Goal: Task Accomplishment & Management: Complete application form

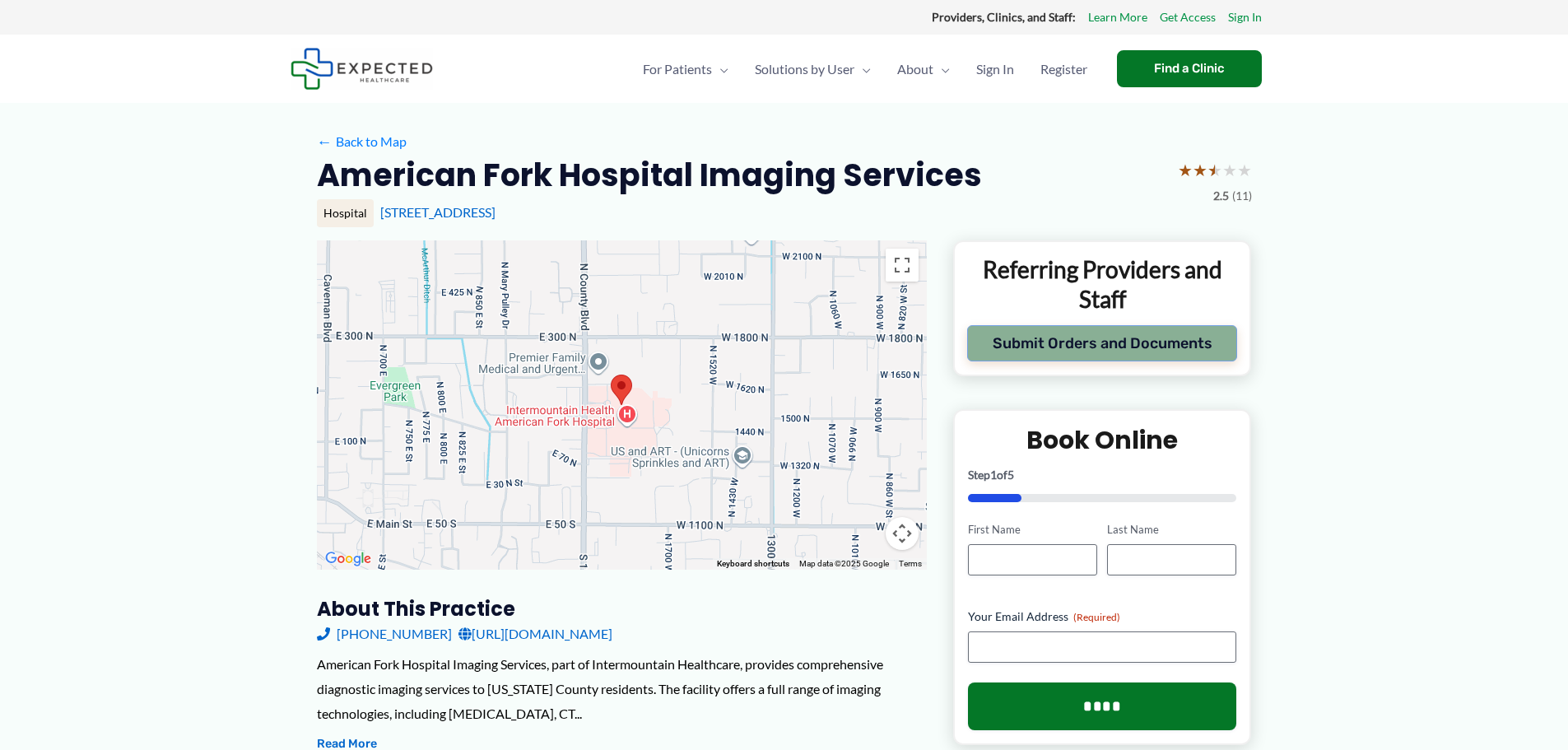
click at [1061, 340] on button "Submit Orders and Documents" at bounding box center [1103, 343] width 271 height 36
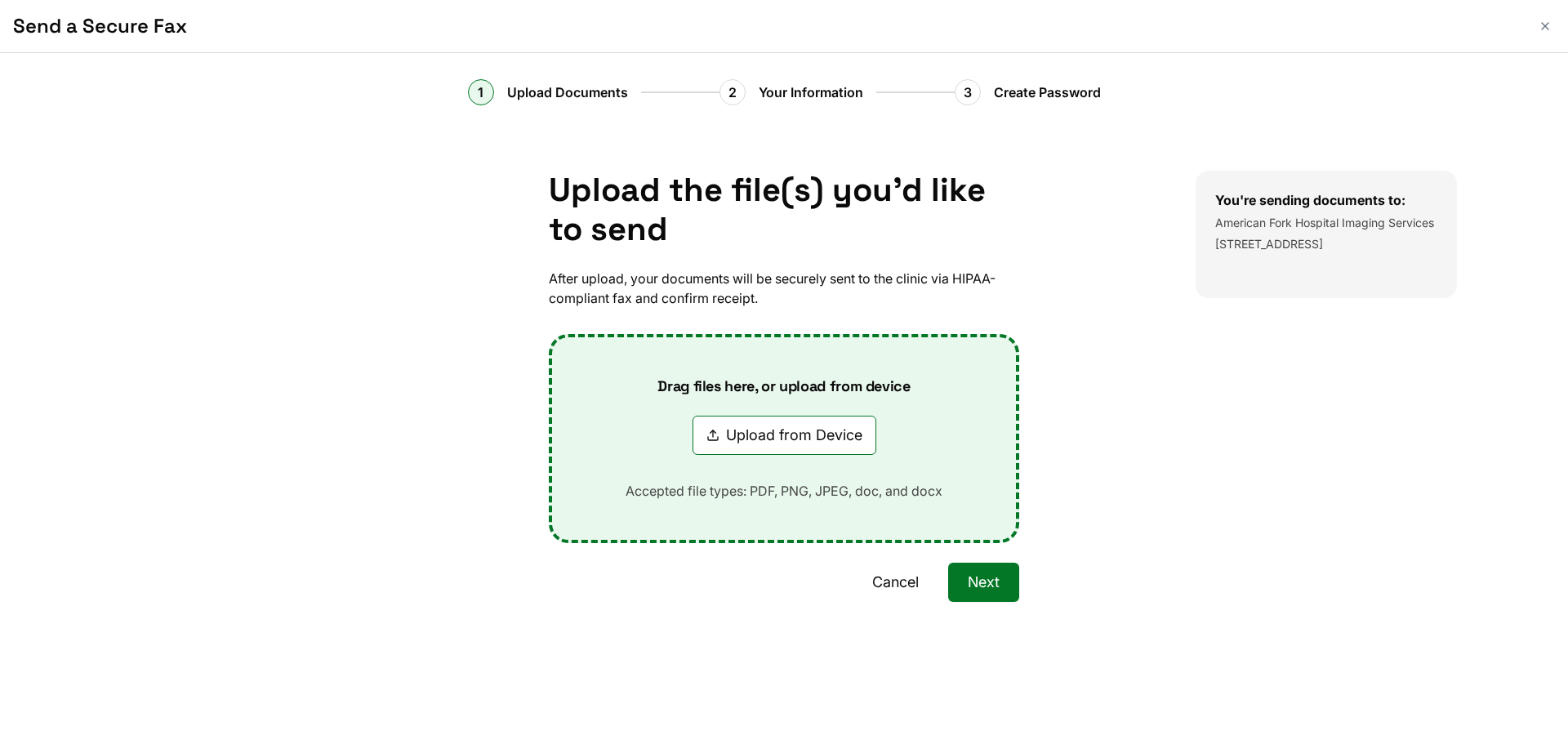
click at [797, 437] on button "Upload from Device" at bounding box center [784, 435] width 183 height 39
type input "**********"
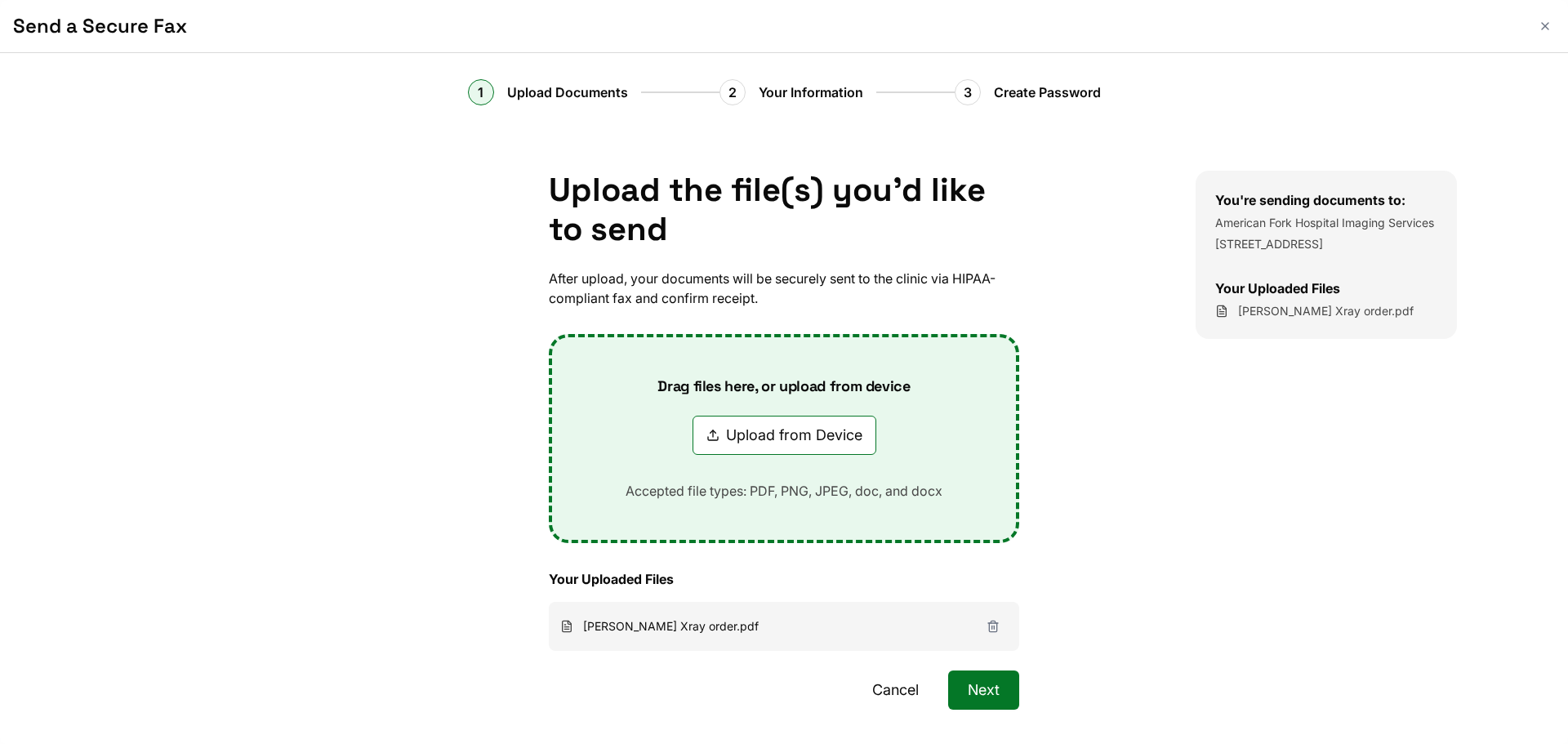
click at [758, 429] on button "Upload from Device" at bounding box center [784, 435] width 183 height 39
type input "**********"
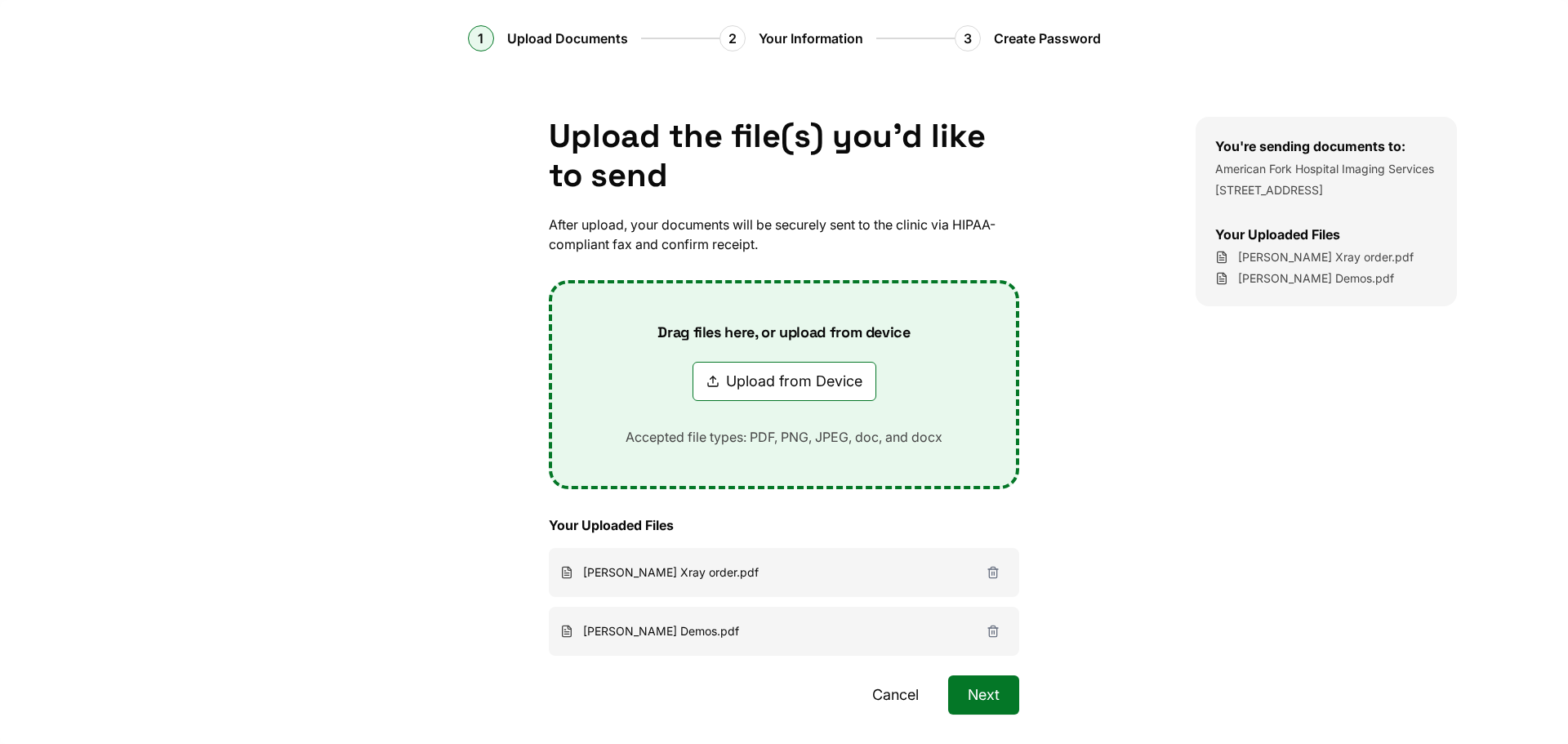
scroll to position [82, 0]
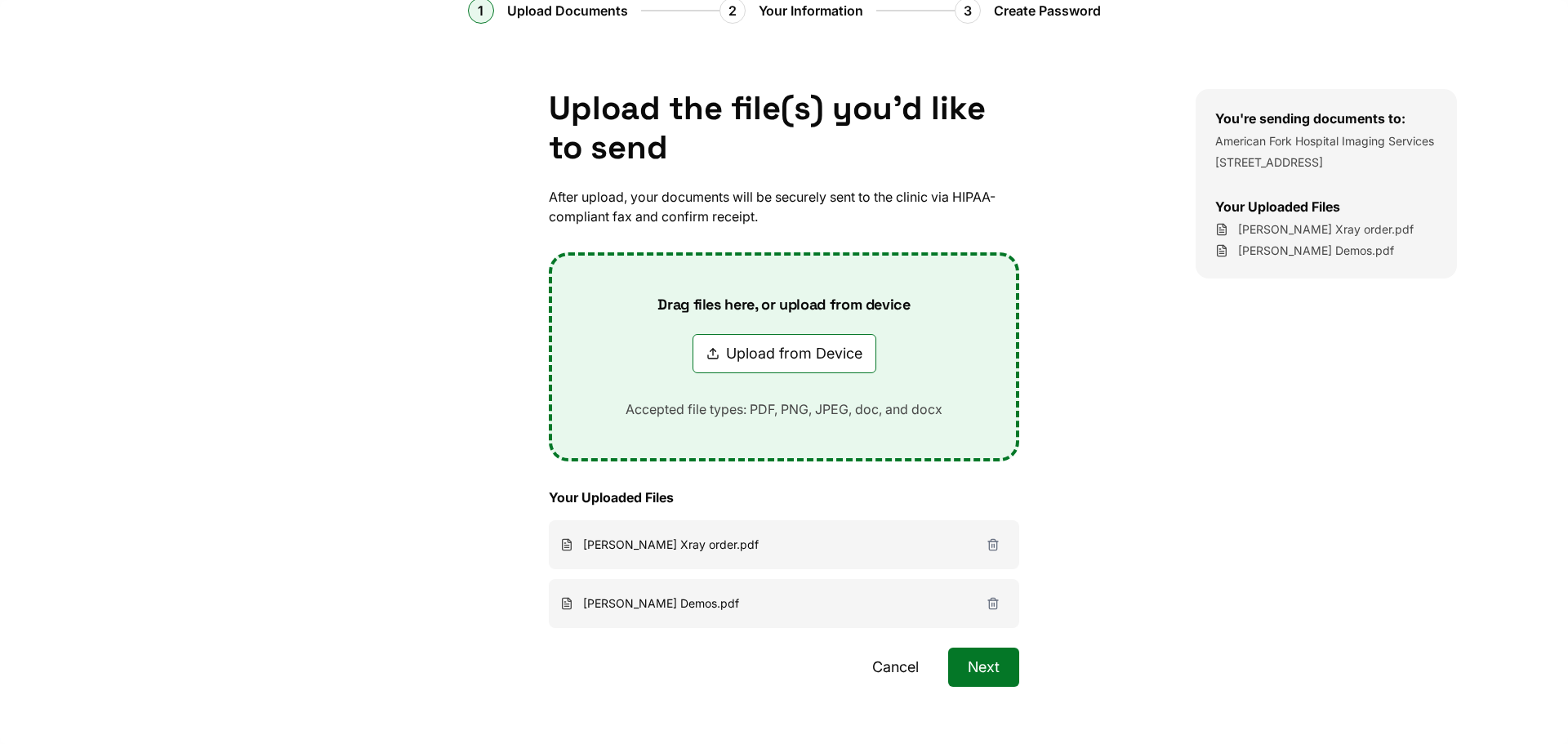
click at [985, 664] on button "Next" at bounding box center [984, 667] width 71 height 39
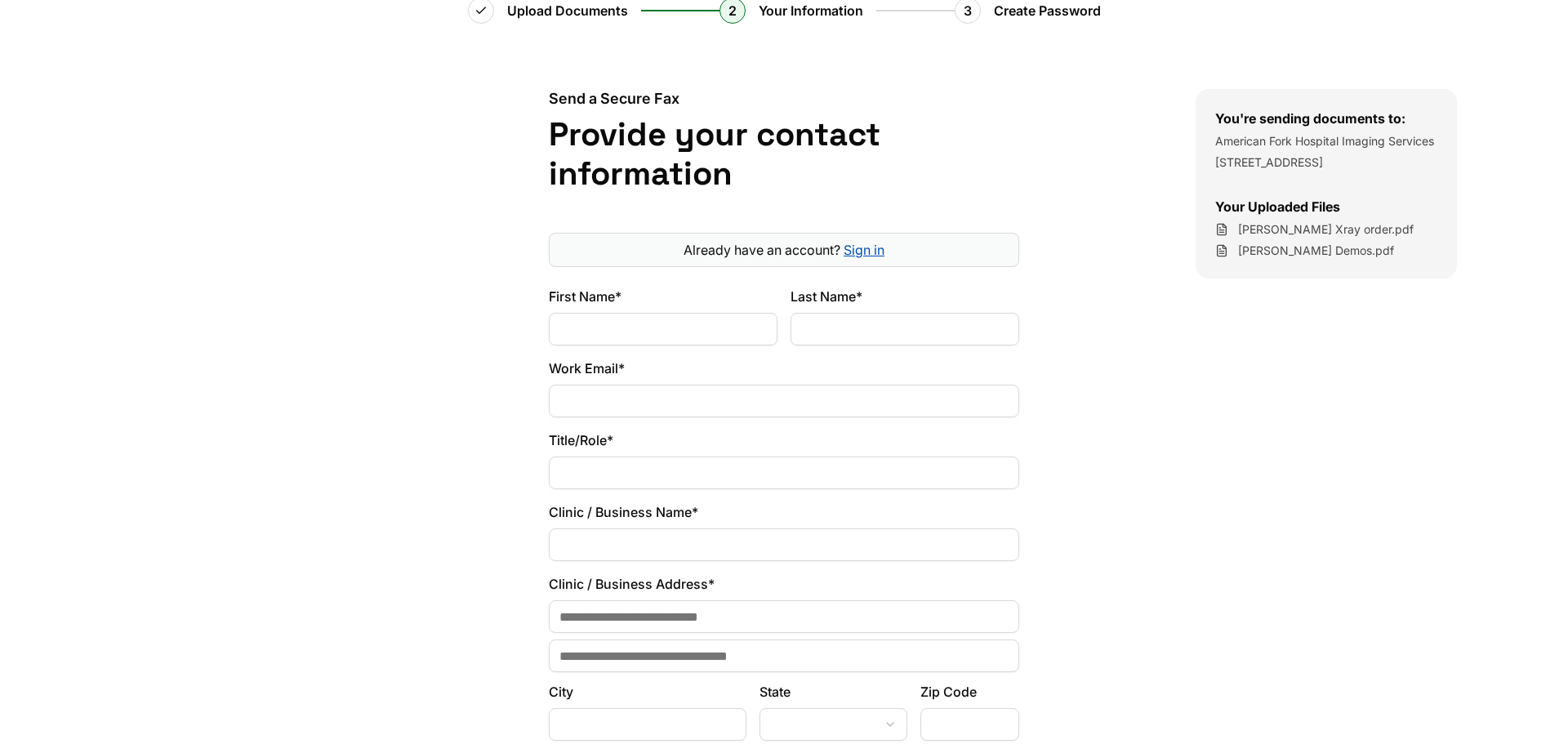
click at [685, 334] on input "First Name*" at bounding box center [662, 329] width 229 height 32
type input "********"
type input "****"
type input "**********"
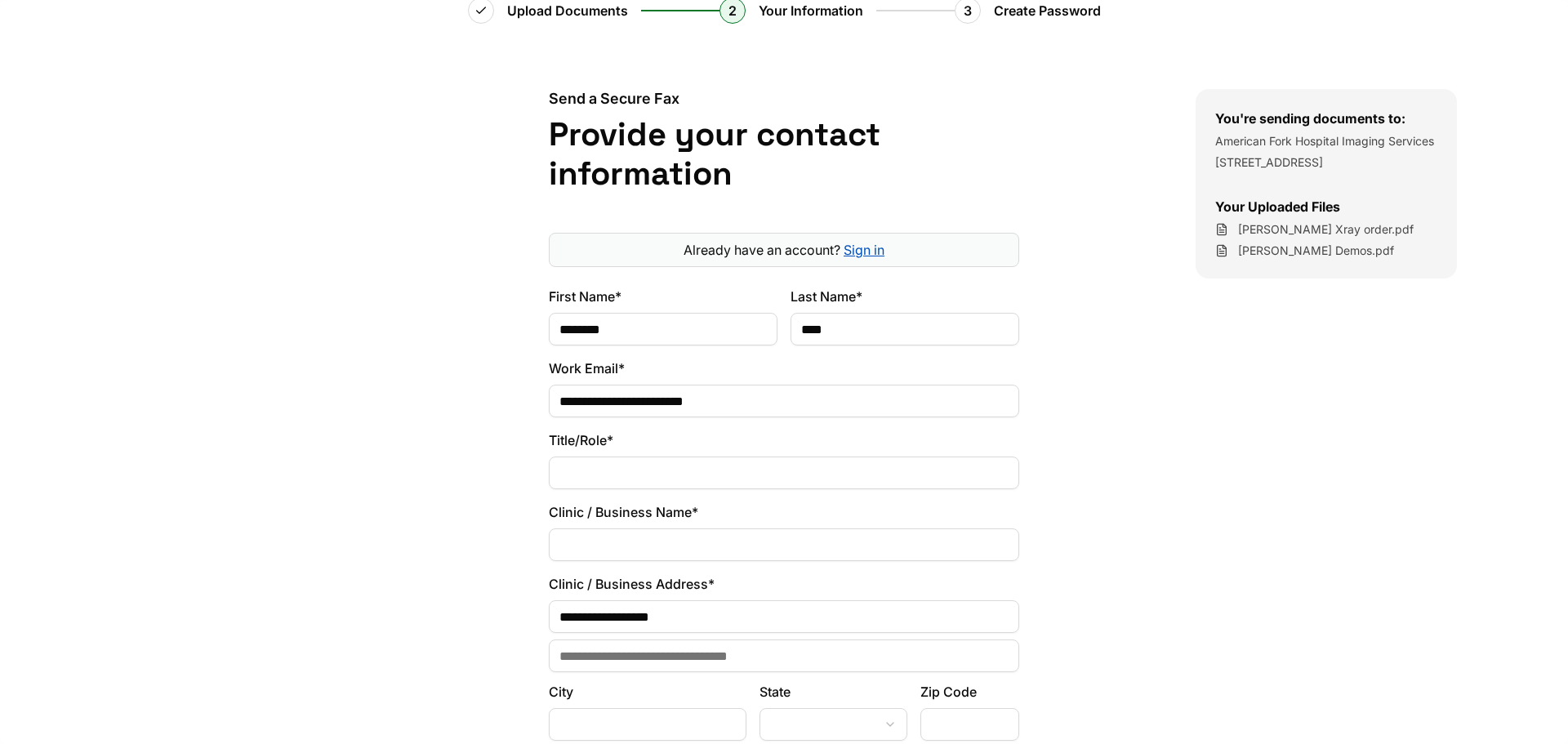
type input "**********"
select select "**"
type input "*****"
drag, startPoint x: 755, startPoint y: 397, endPoint x: 523, endPoint y: 375, distance: 233.0
click at [523, 375] on div "**********" at bounding box center [784, 484] width 823 height 789
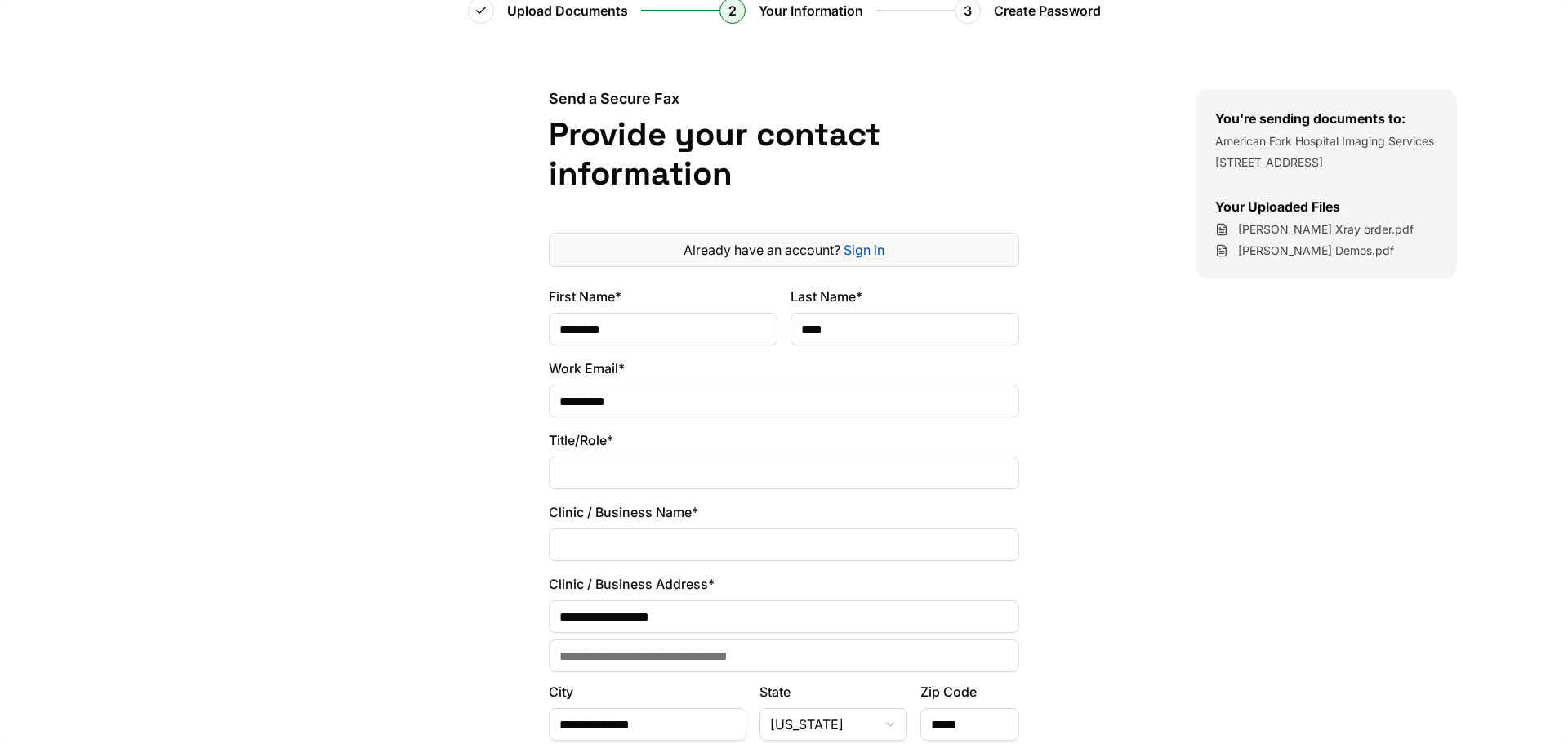
type input "**********"
click at [684, 472] on input "Title/Role*" at bounding box center [784, 473] width 470 height 32
type input "*******"
type input "**********"
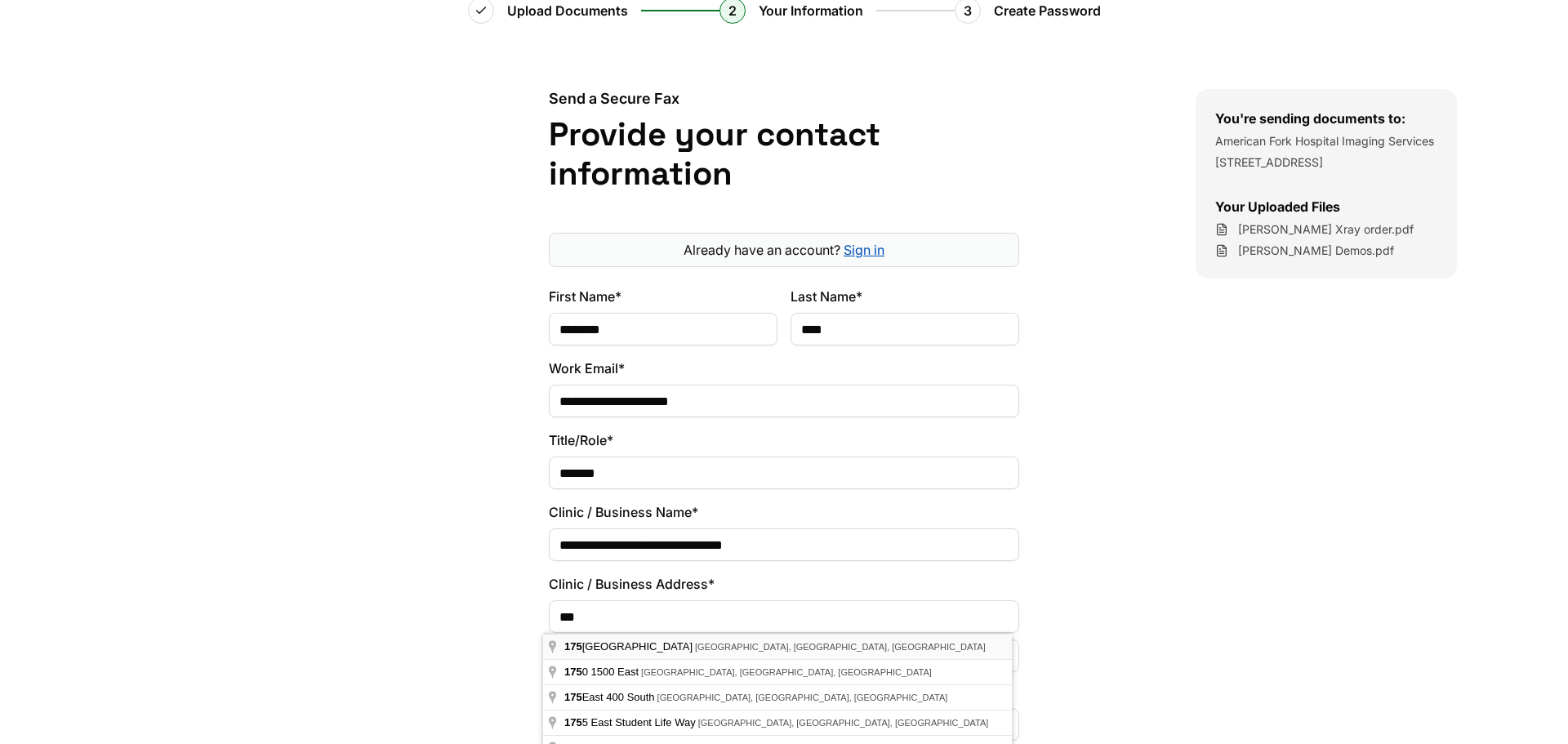
type input "**********"
type input "*****"
type input "**********"
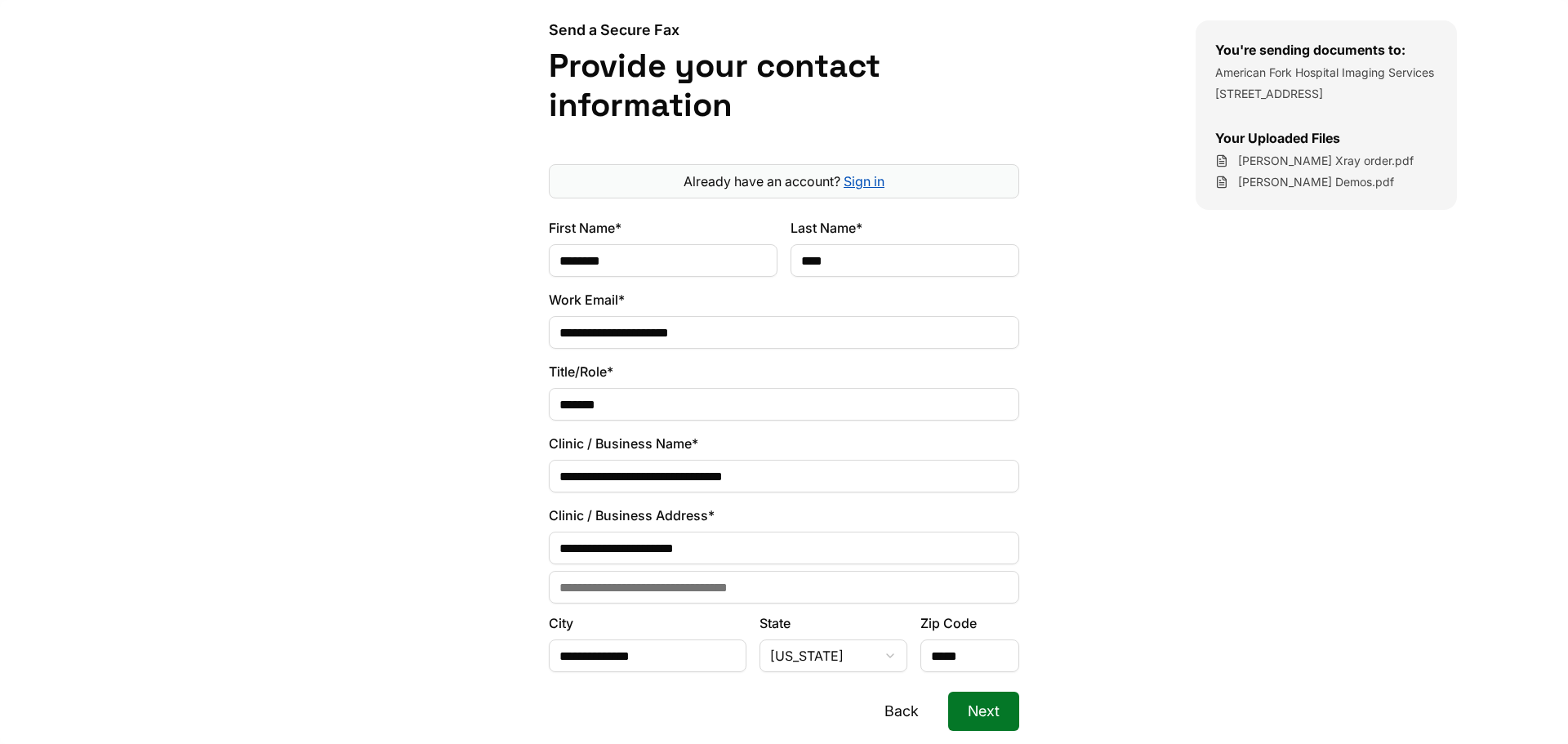
scroll to position [235, 0]
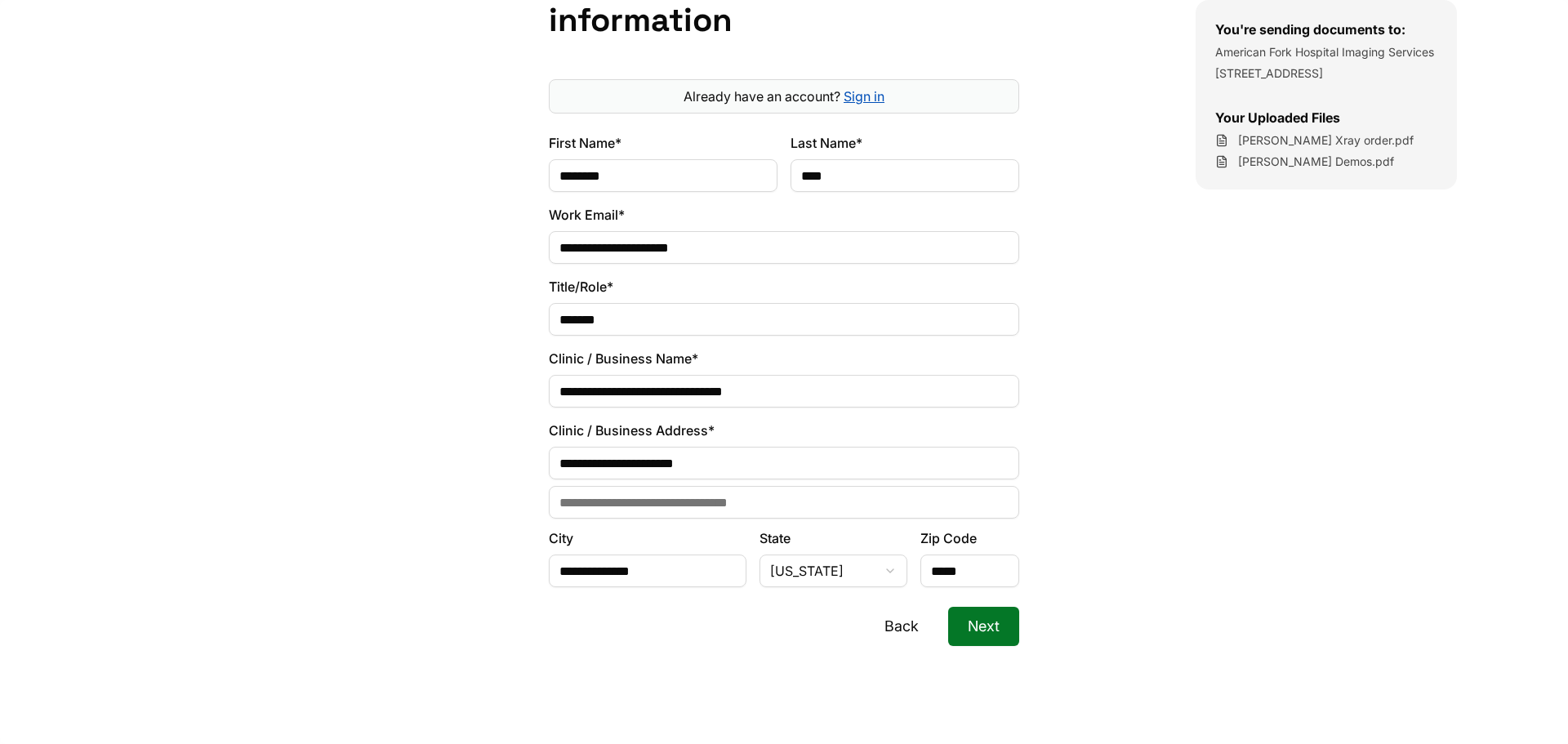
click at [734, 492] on input "Address Line 2" at bounding box center [784, 502] width 470 height 32
click at [971, 627] on button "Next" at bounding box center [984, 626] width 71 height 39
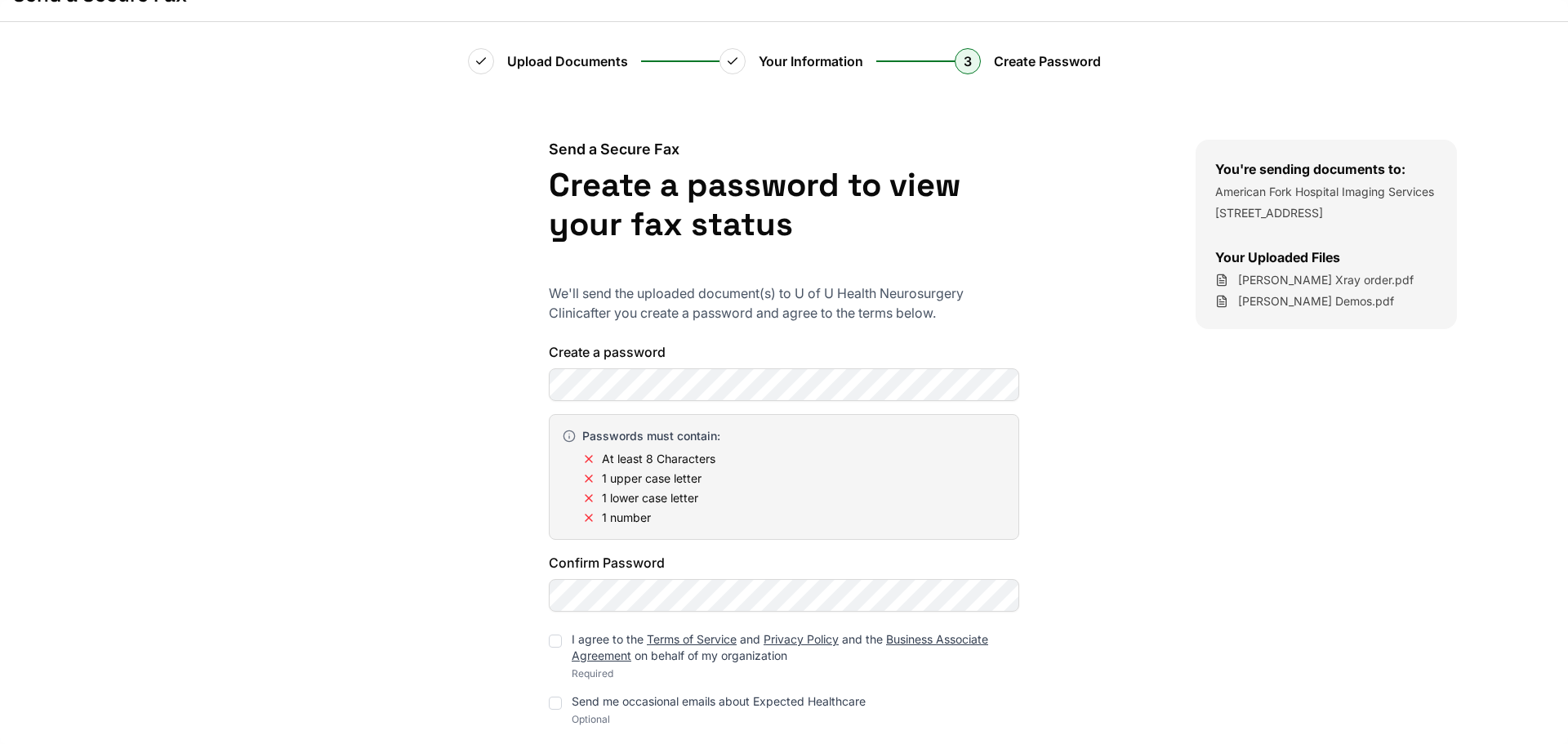
click at [731, 391] on div "Create a password Passwords must contain: At least 8 Characters 1 upper case le…" at bounding box center [784, 476] width 470 height 270
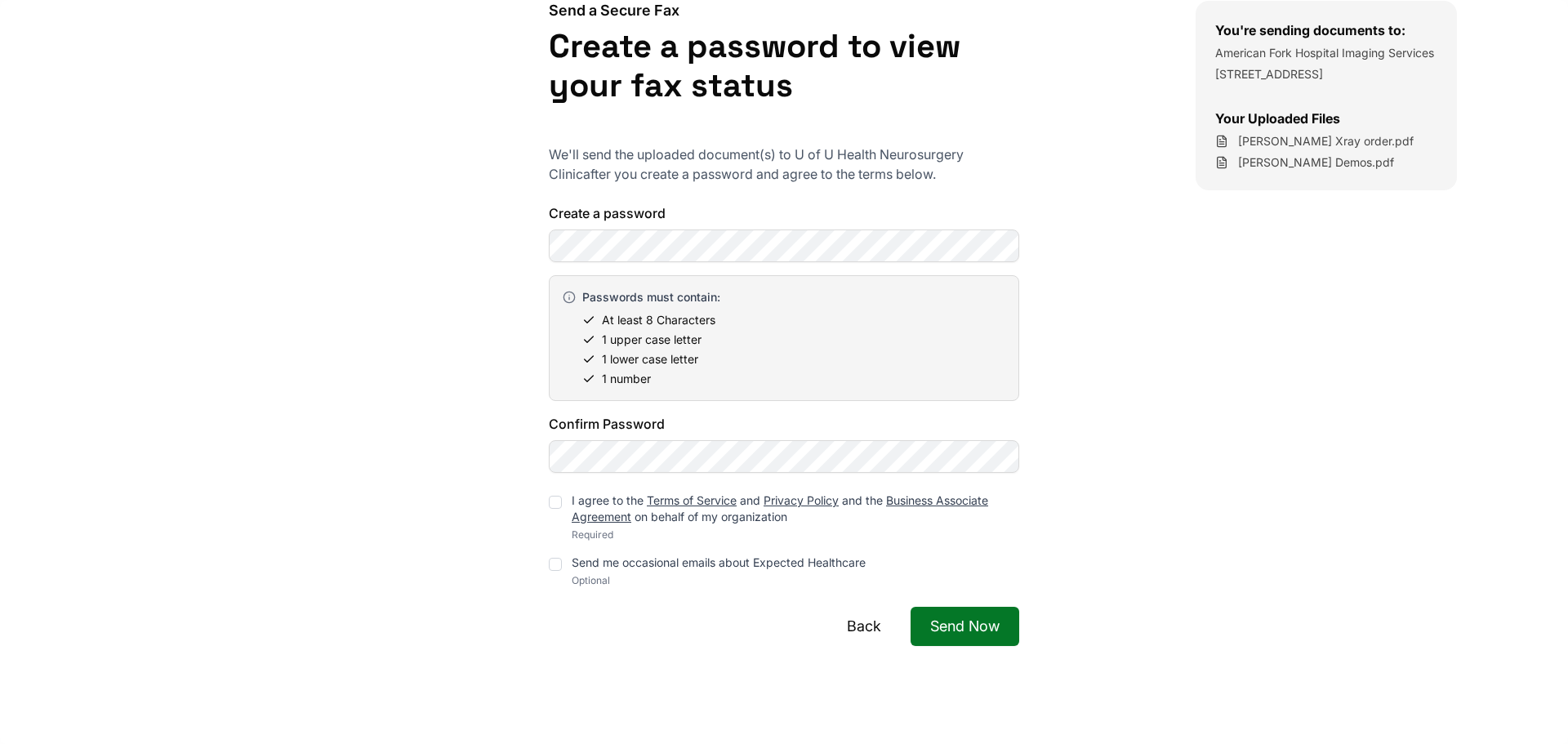
drag, startPoint x: 384, startPoint y: 314, endPoint x: 554, endPoint y: 361, distance: 176.4
click at [409, 318] on div "Send a Secure Fax Create a password to view your fax status We'll send the uplo…" at bounding box center [784, 362] width 823 height 724
click at [1241, 401] on div "You're sending documents to: American Fork Hospital Imaging Services 170 N 1100…" at bounding box center [1382, 362] width 372 height 724
click at [560, 500] on div "I agree to the Terms of Service and Privacy Policy and the Business Associate A…" at bounding box center [784, 517] width 470 height 49
click at [555, 507] on div at bounding box center [555, 502] width 13 height 13
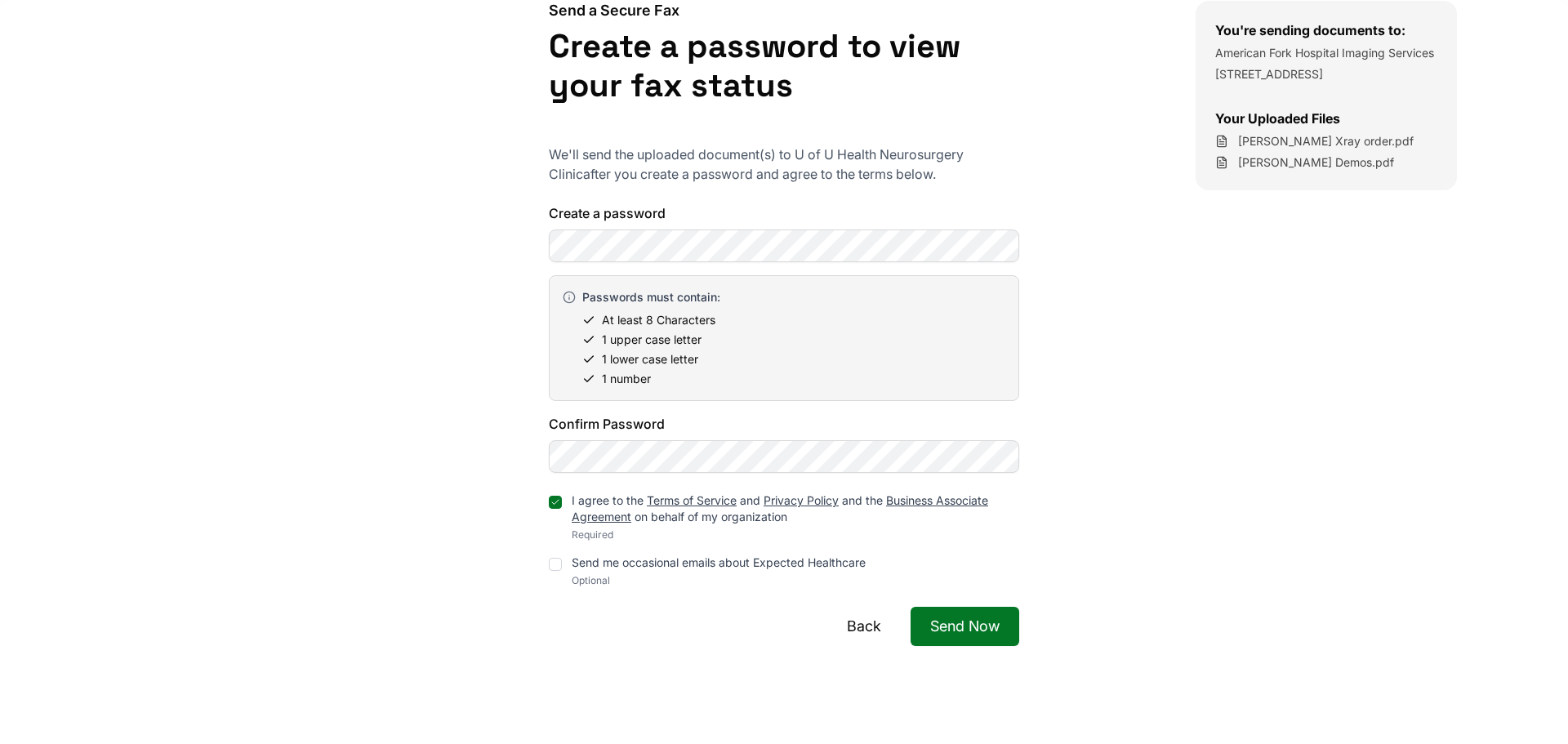
click at [964, 636] on button "Send Now" at bounding box center [964, 626] width 108 height 39
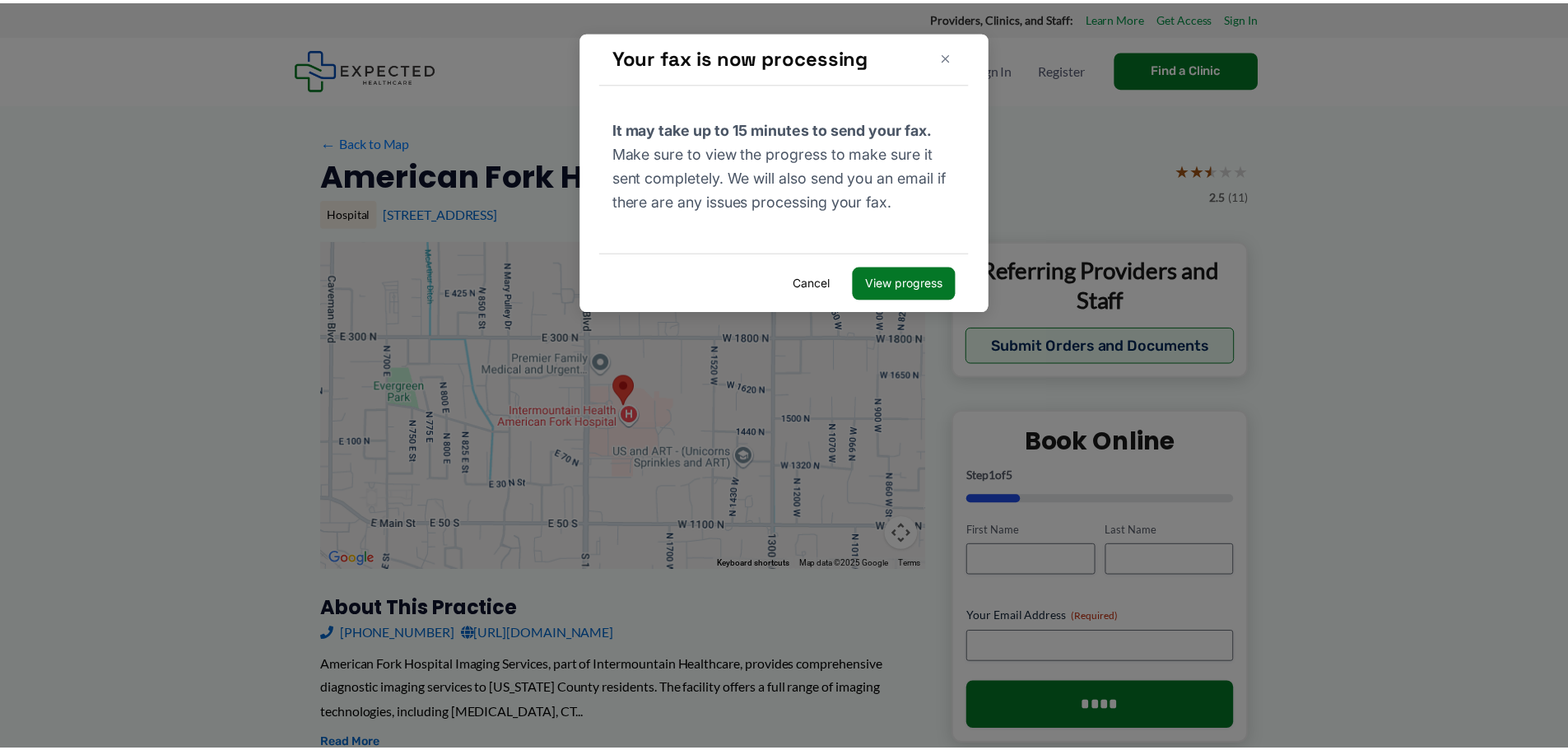
scroll to position [42, 0]
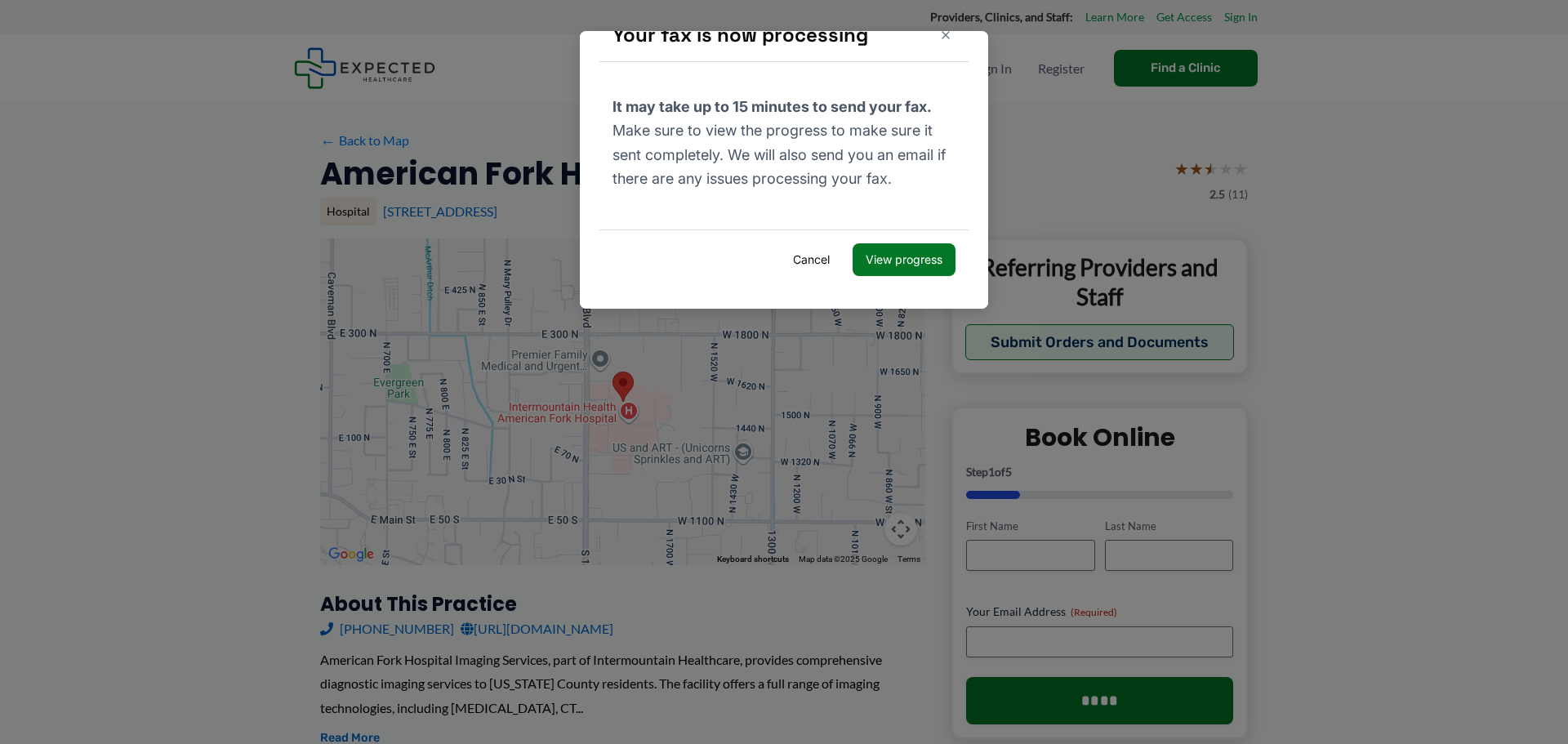
click at [871, 252] on button "View progress" at bounding box center [903, 259] width 103 height 32
click at [788, 247] on button "Cancel" at bounding box center [811, 259] width 63 height 32
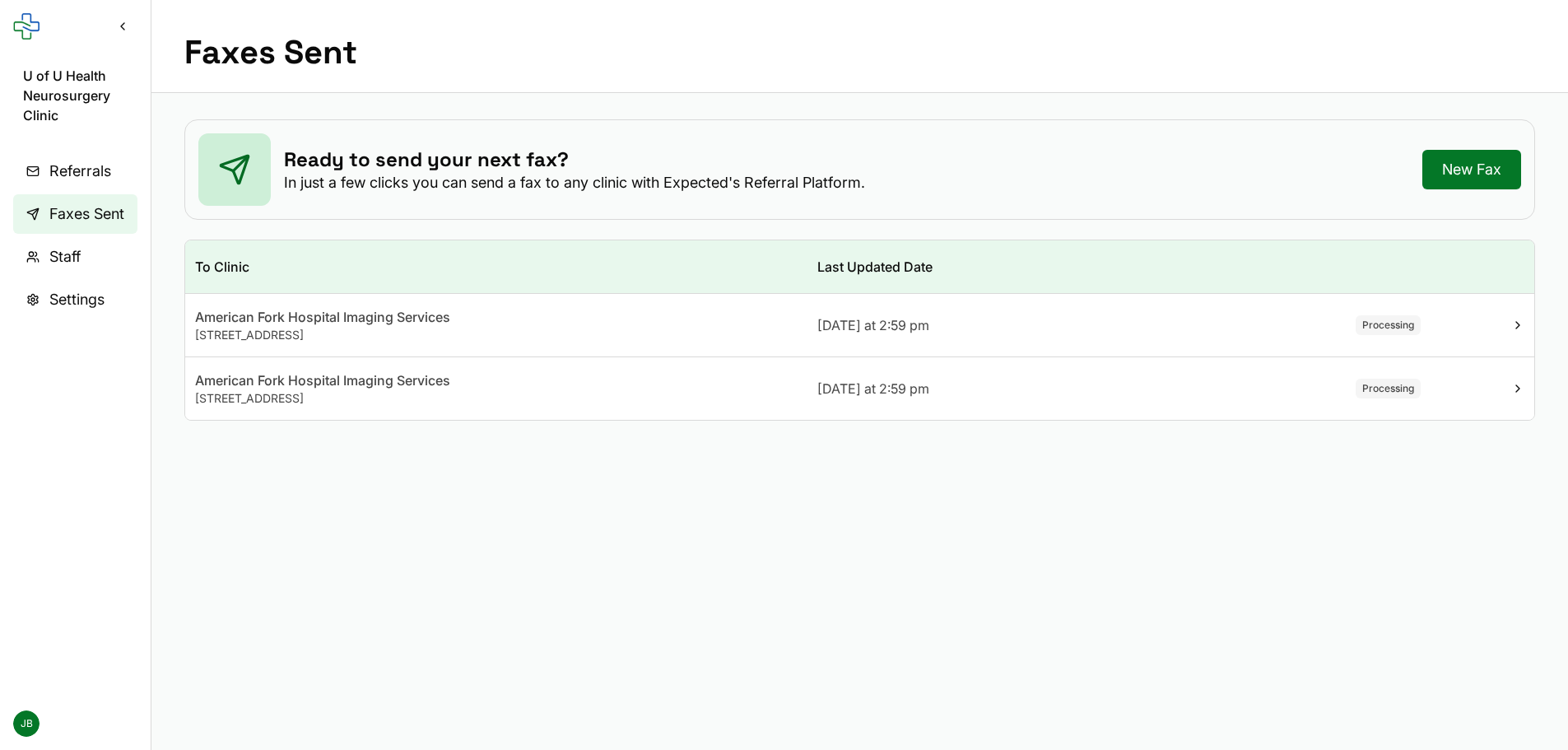
click at [1389, 320] on div "Processing" at bounding box center [1389, 325] width 65 height 20
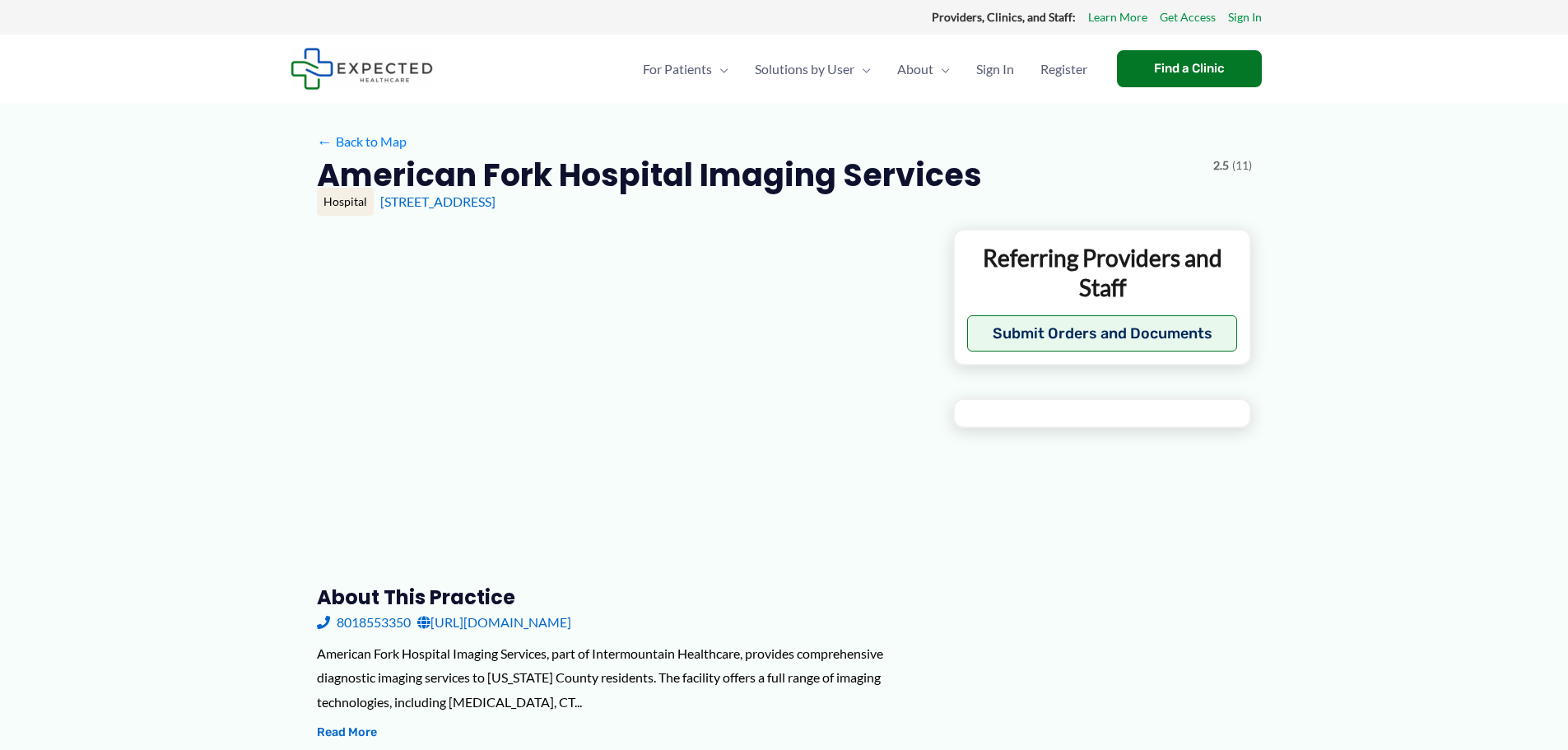
type input "**********"
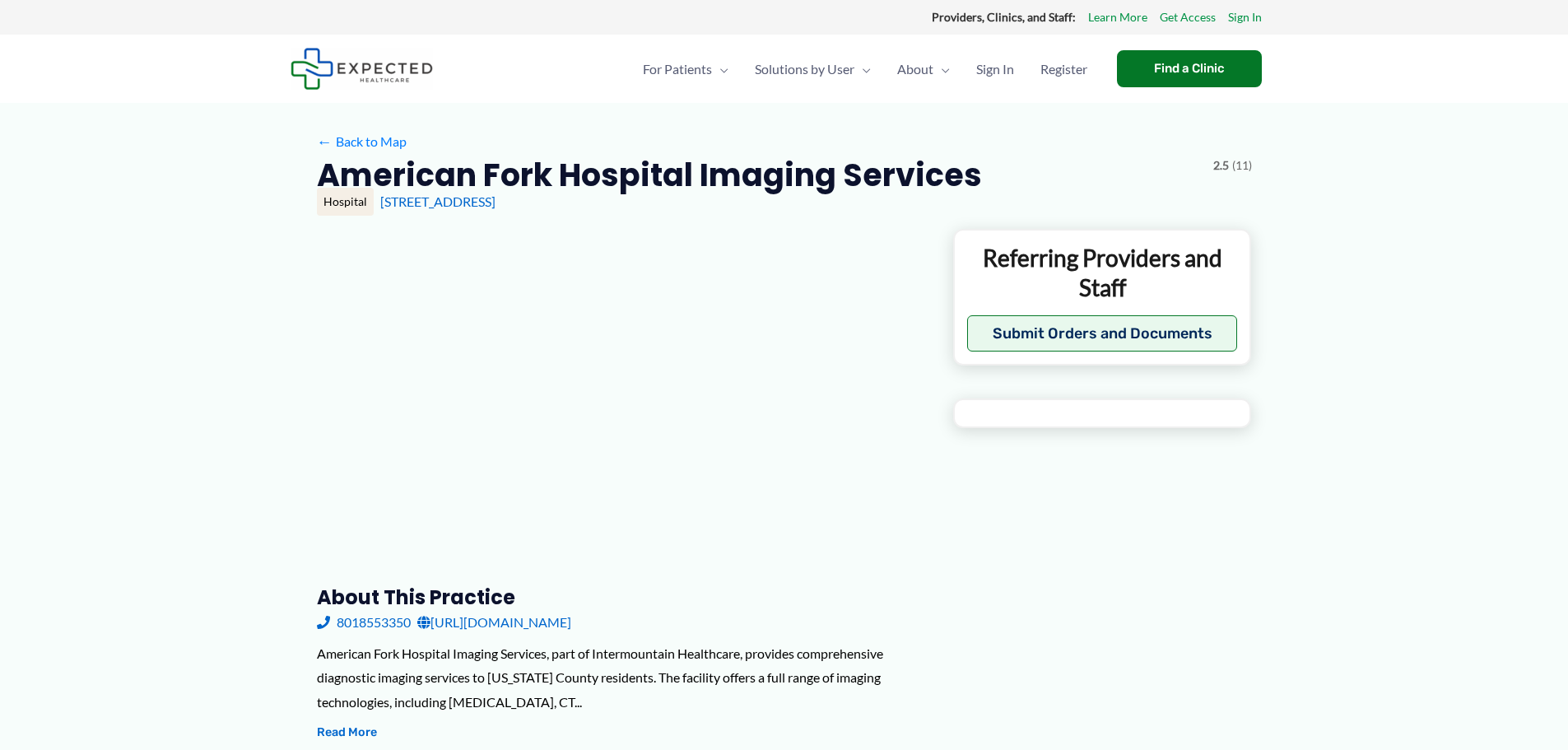
type input "**********"
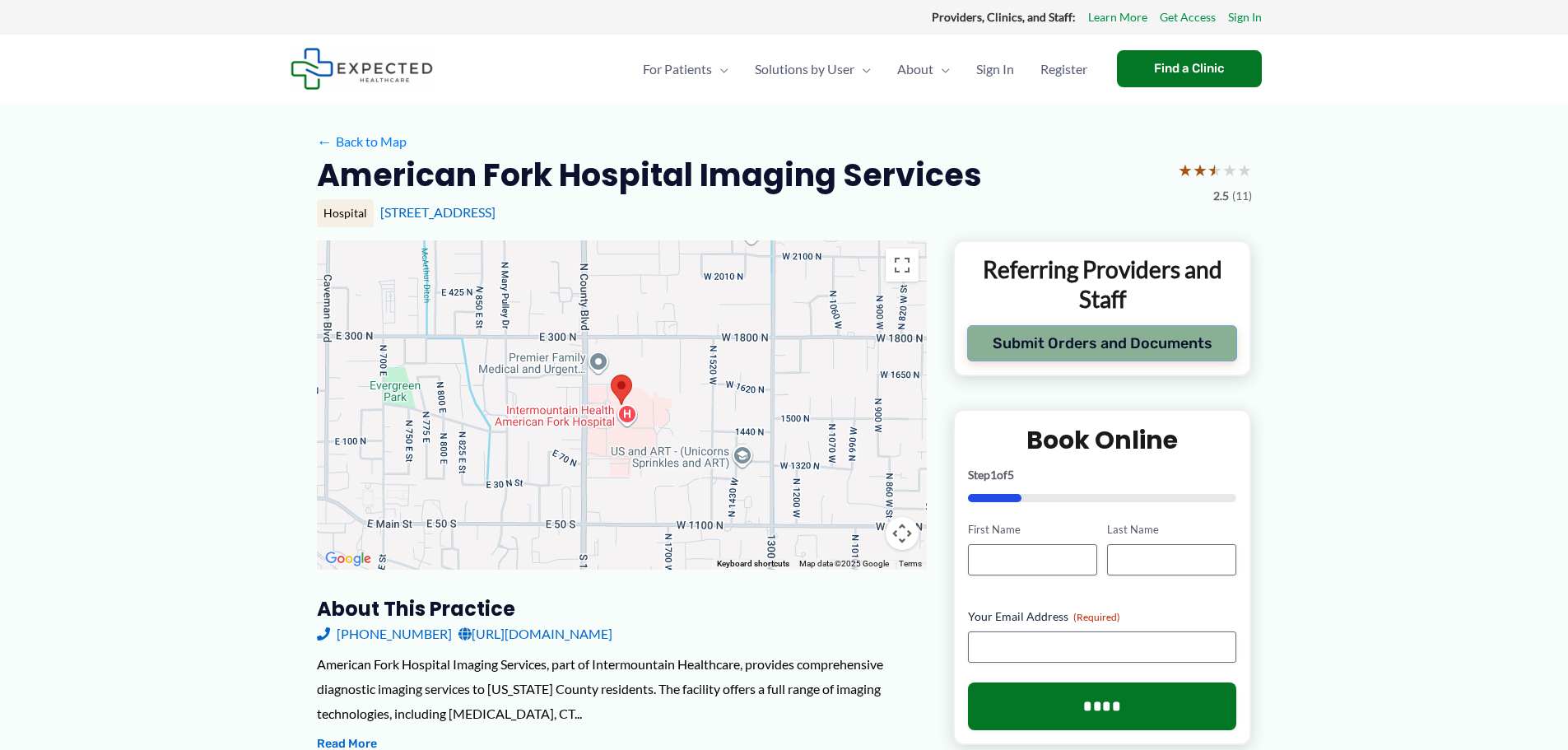
click at [1060, 339] on button "Submit Orders and Documents" at bounding box center [1103, 343] width 271 height 36
click at [1028, 347] on button "Submit Orders and Documents" at bounding box center [1103, 343] width 271 height 36
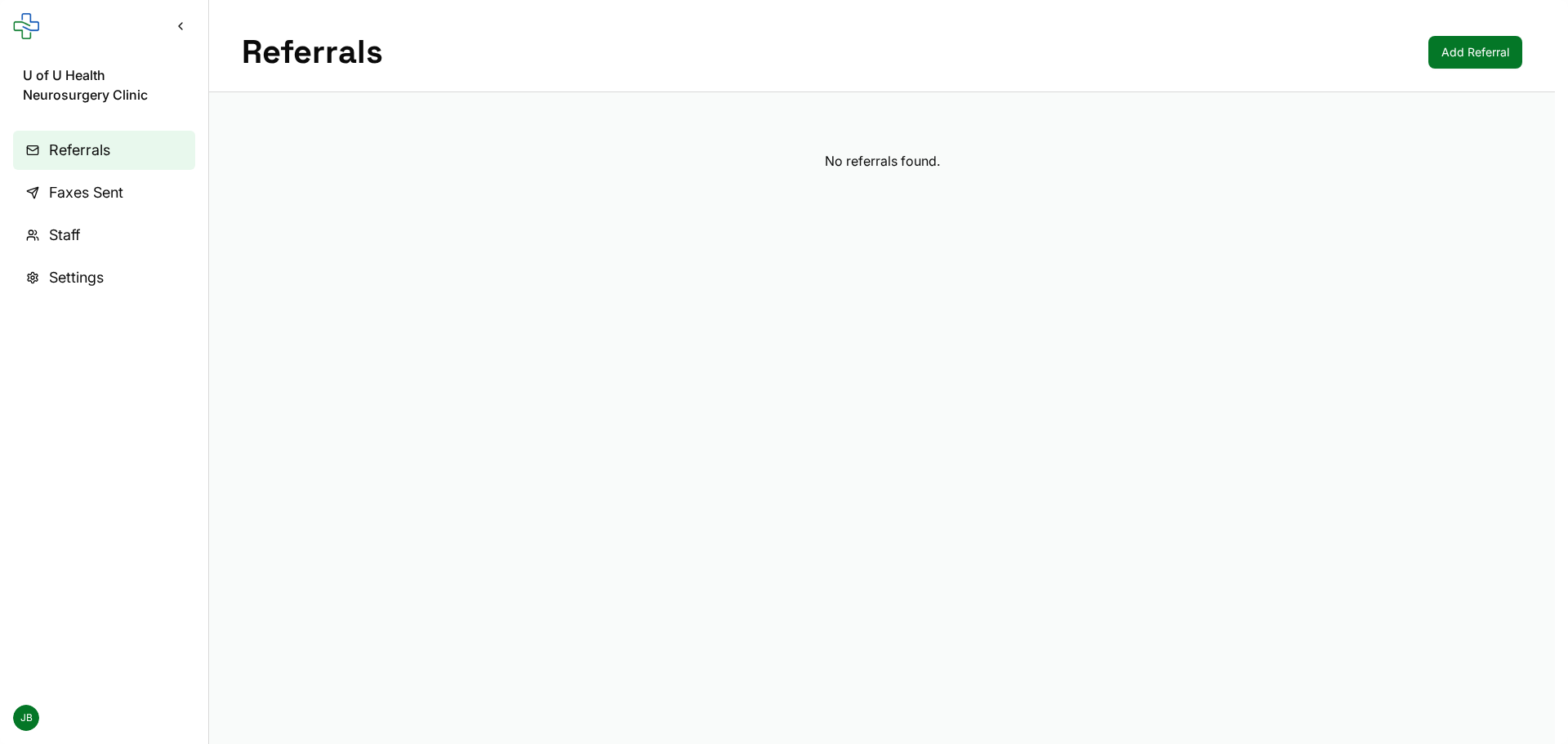
click at [102, 179] on link "Faxes Sent" at bounding box center [104, 193] width 182 height 39
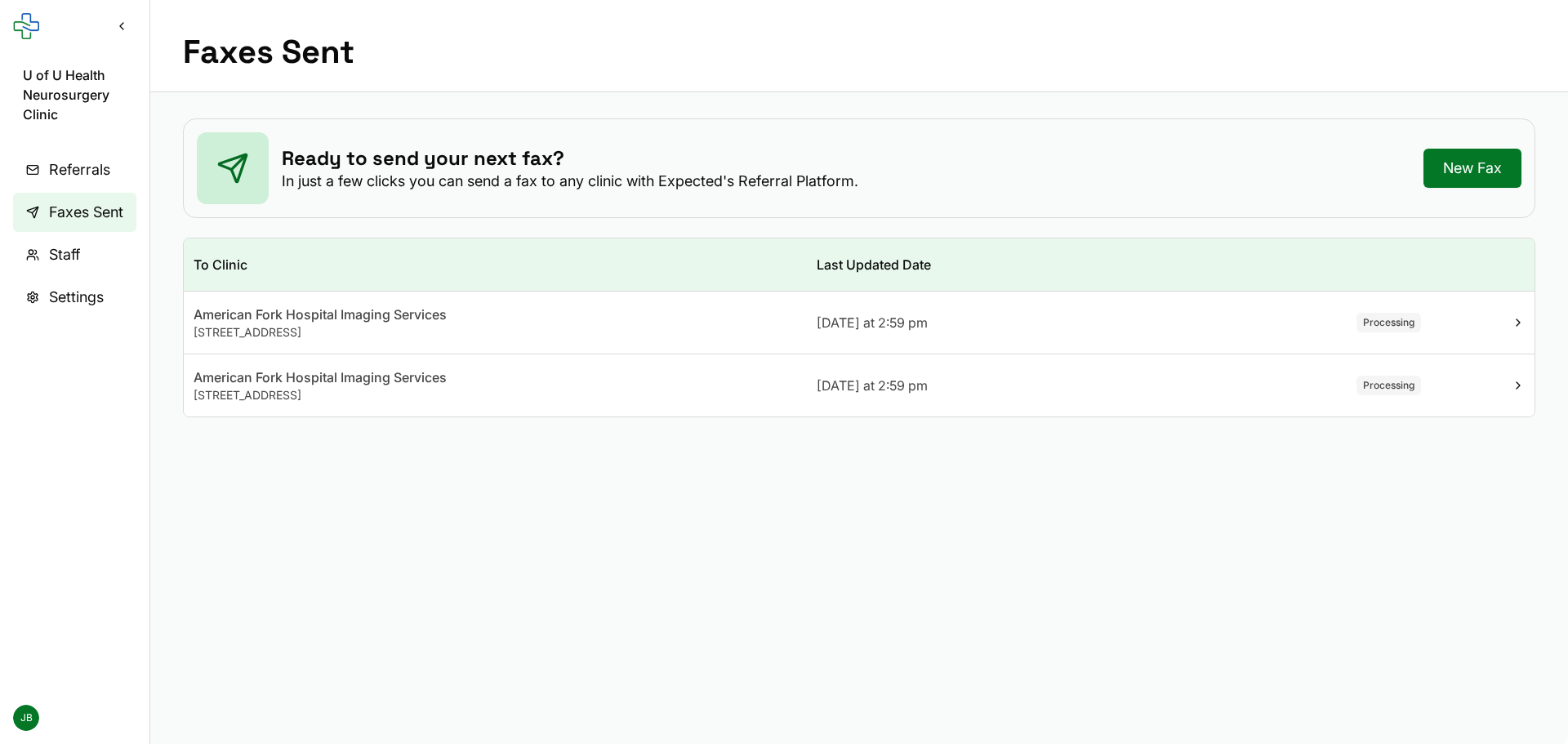
click at [86, 176] on span "Referrals" at bounding box center [80, 170] width 61 height 23
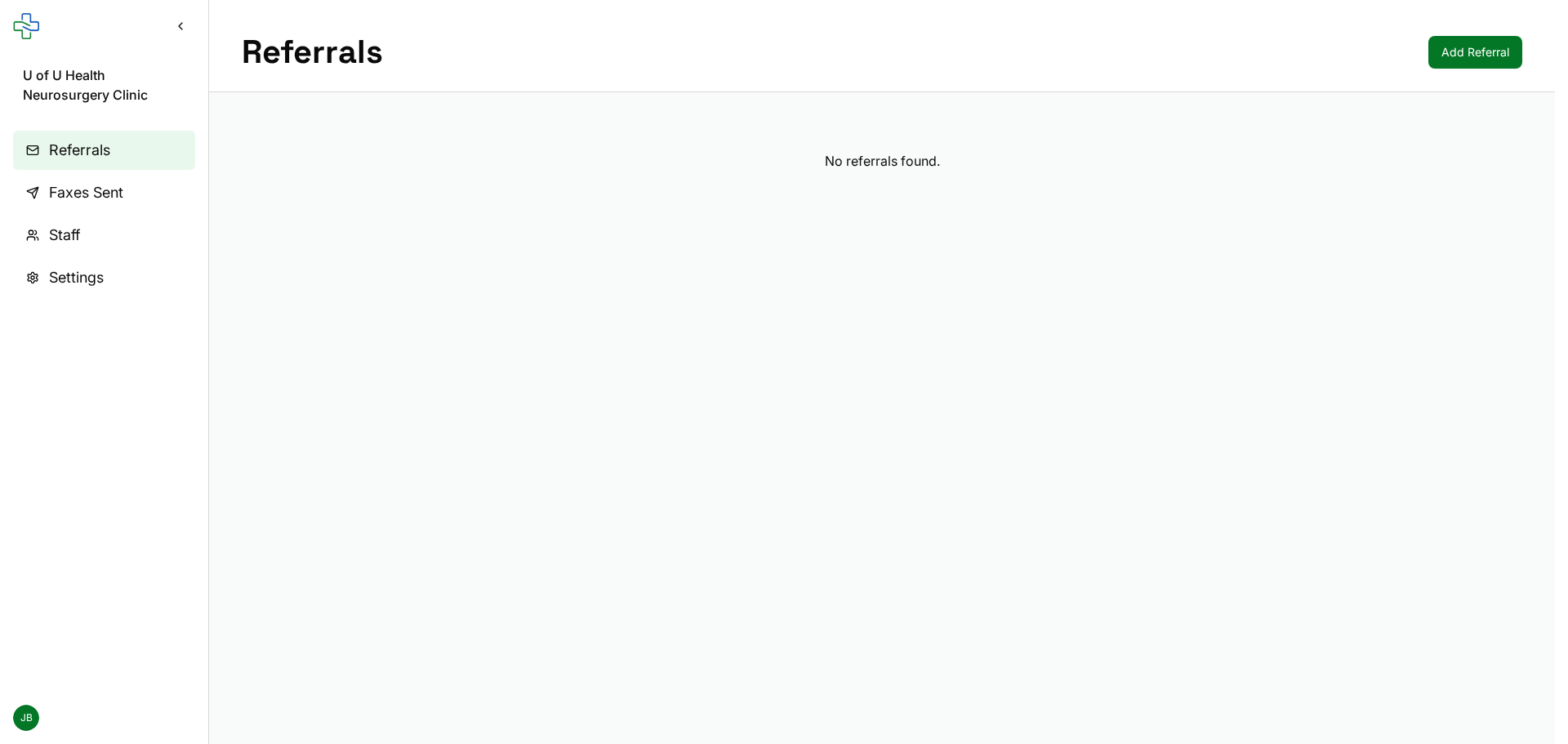
click at [64, 235] on span "Staff" at bounding box center [65, 235] width 31 height 23
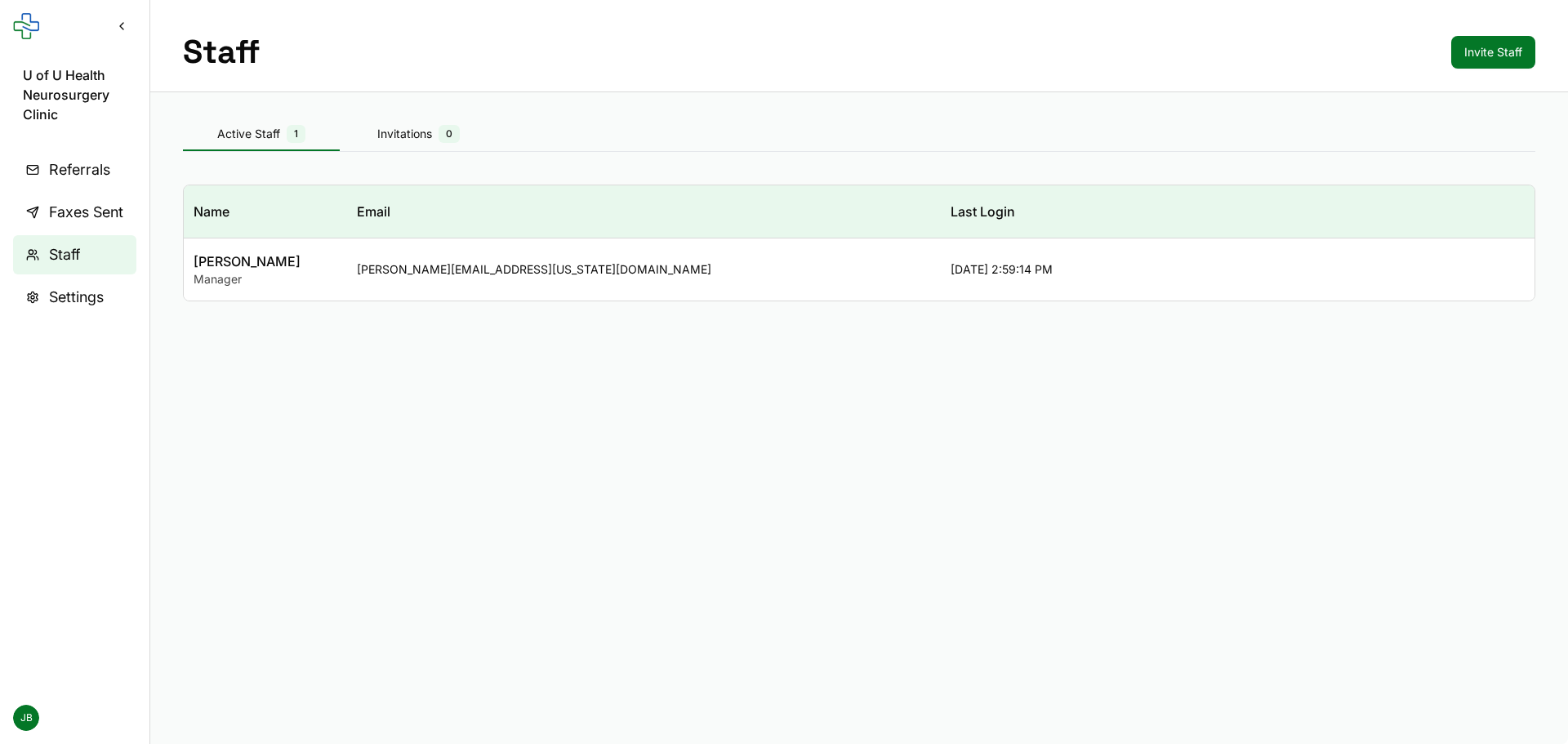
click at [56, 170] on span "Referrals" at bounding box center [80, 170] width 61 height 23
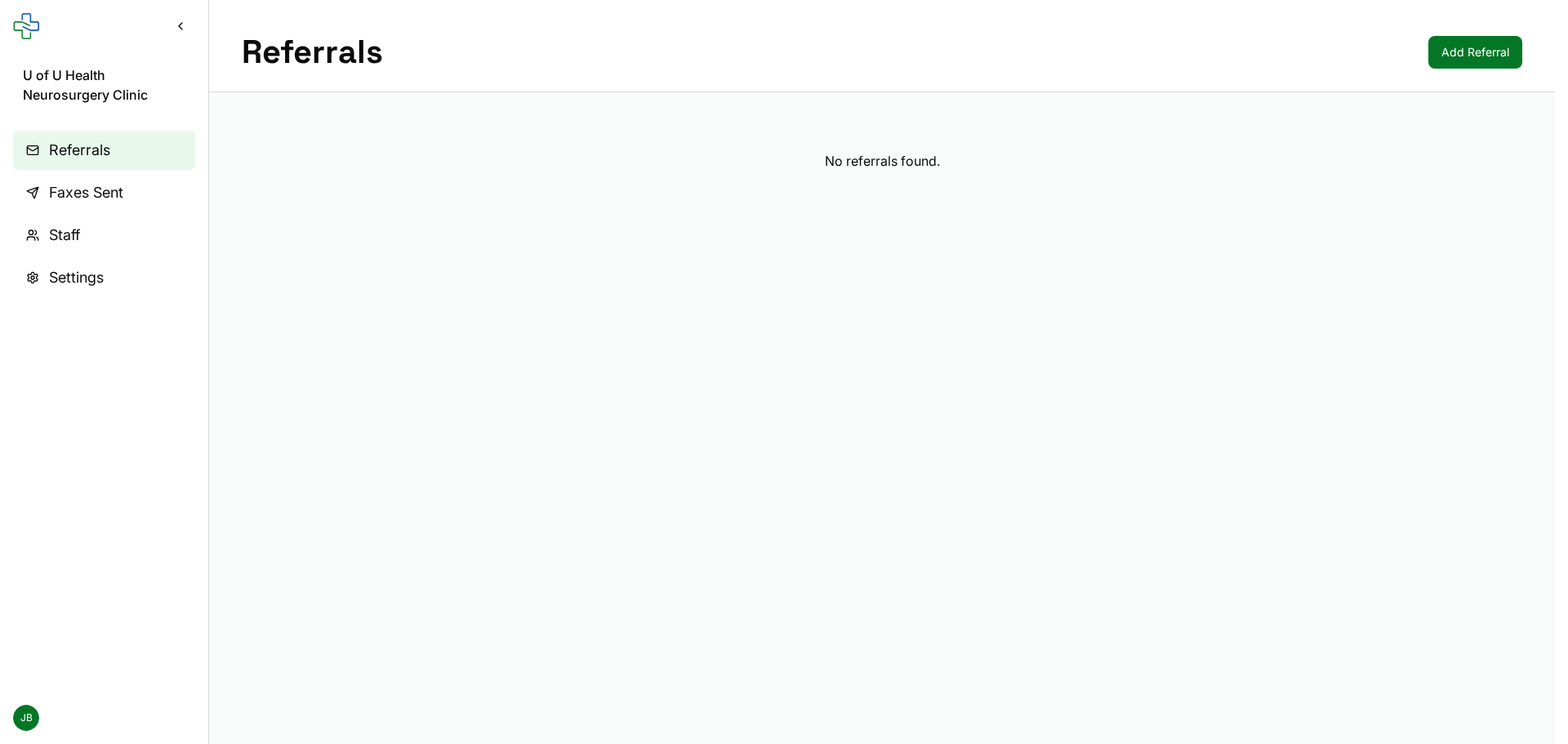
click at [1462, 52] on link "Add Referral" at bounding box center [1474, 52] width 94 height 32
click at [117, 176] on link "Faxes Sent" at bounding box center [104, 193] width 182 height 39
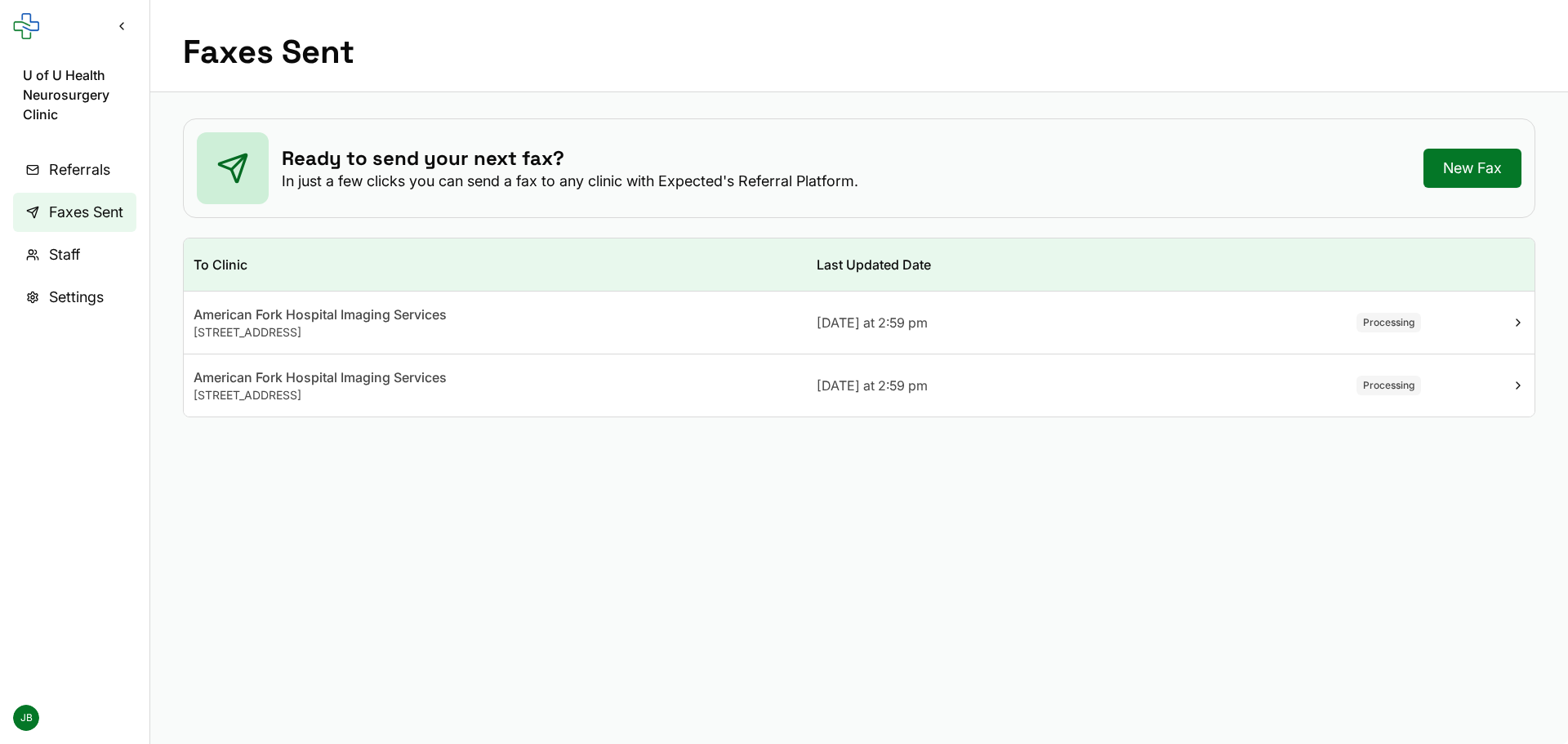
click at [359, 385] on div "American Fork Hospital Imaging Services" at bounding box center [495, 377] width 603 height 19
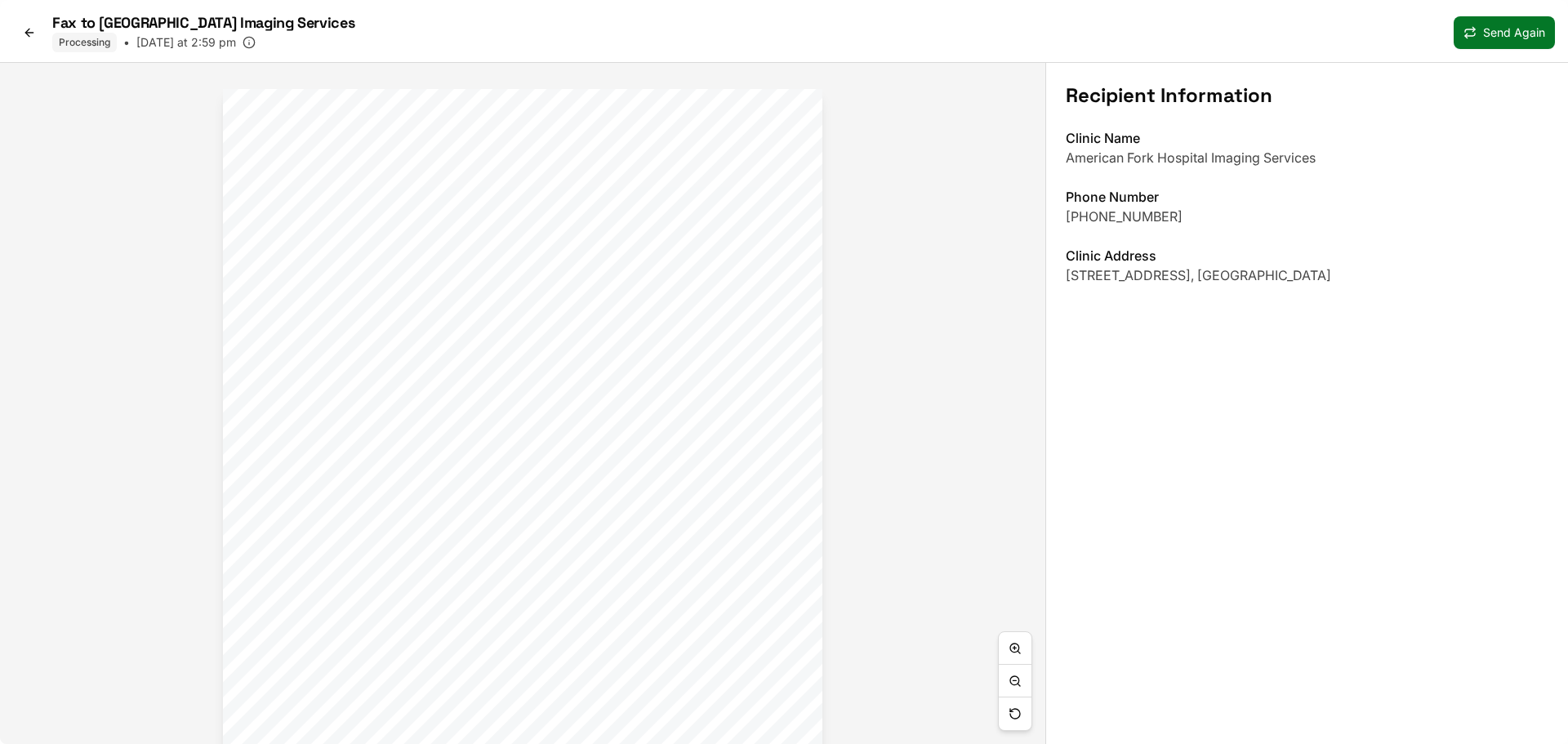
click at [28, 32] on icon at bounding box center [30, 32] width 13 height 13
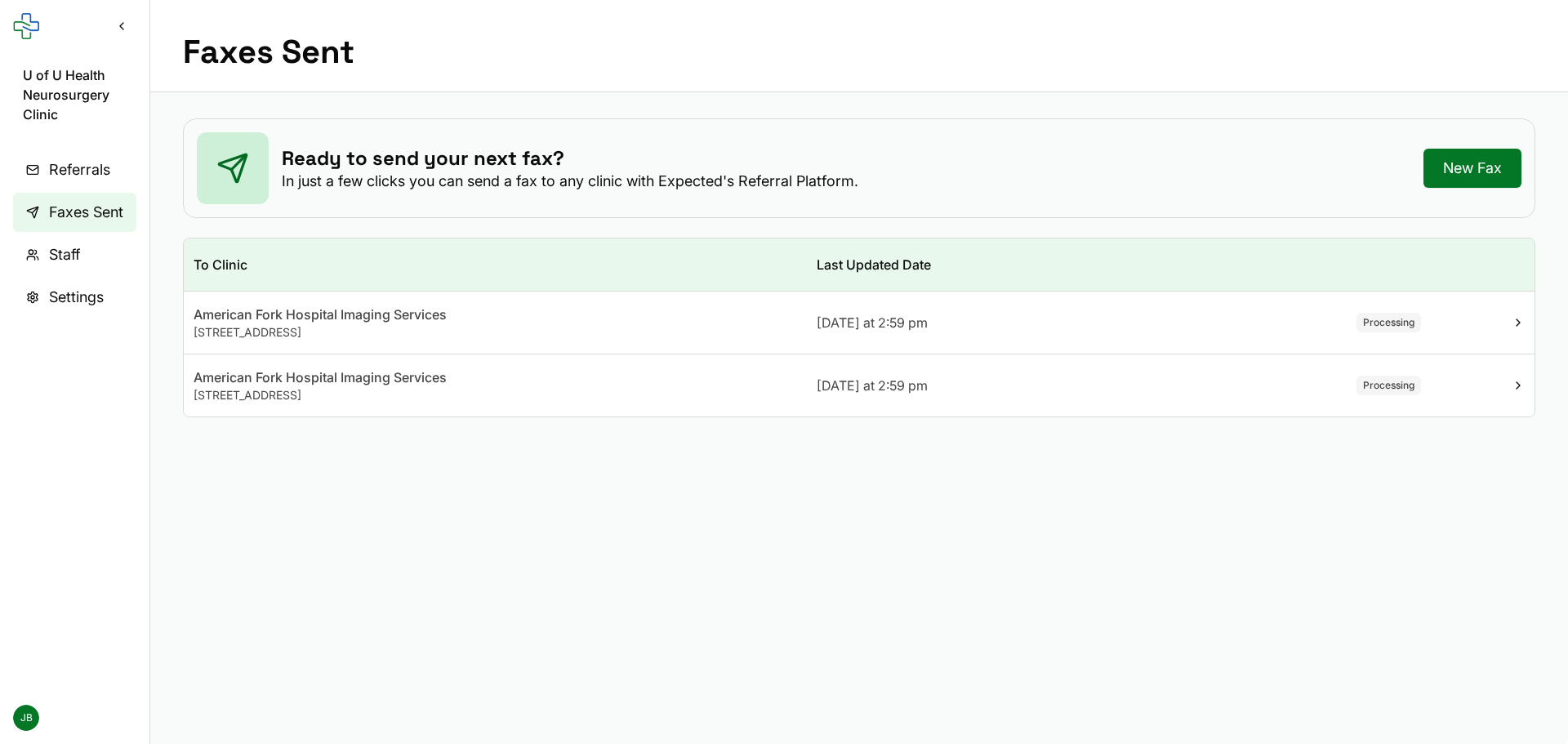
click at [301, 333] on span "170 N 1100 E, American Fork, UT 84003, USA" at bounding box center [247, 332] width 107 height 14
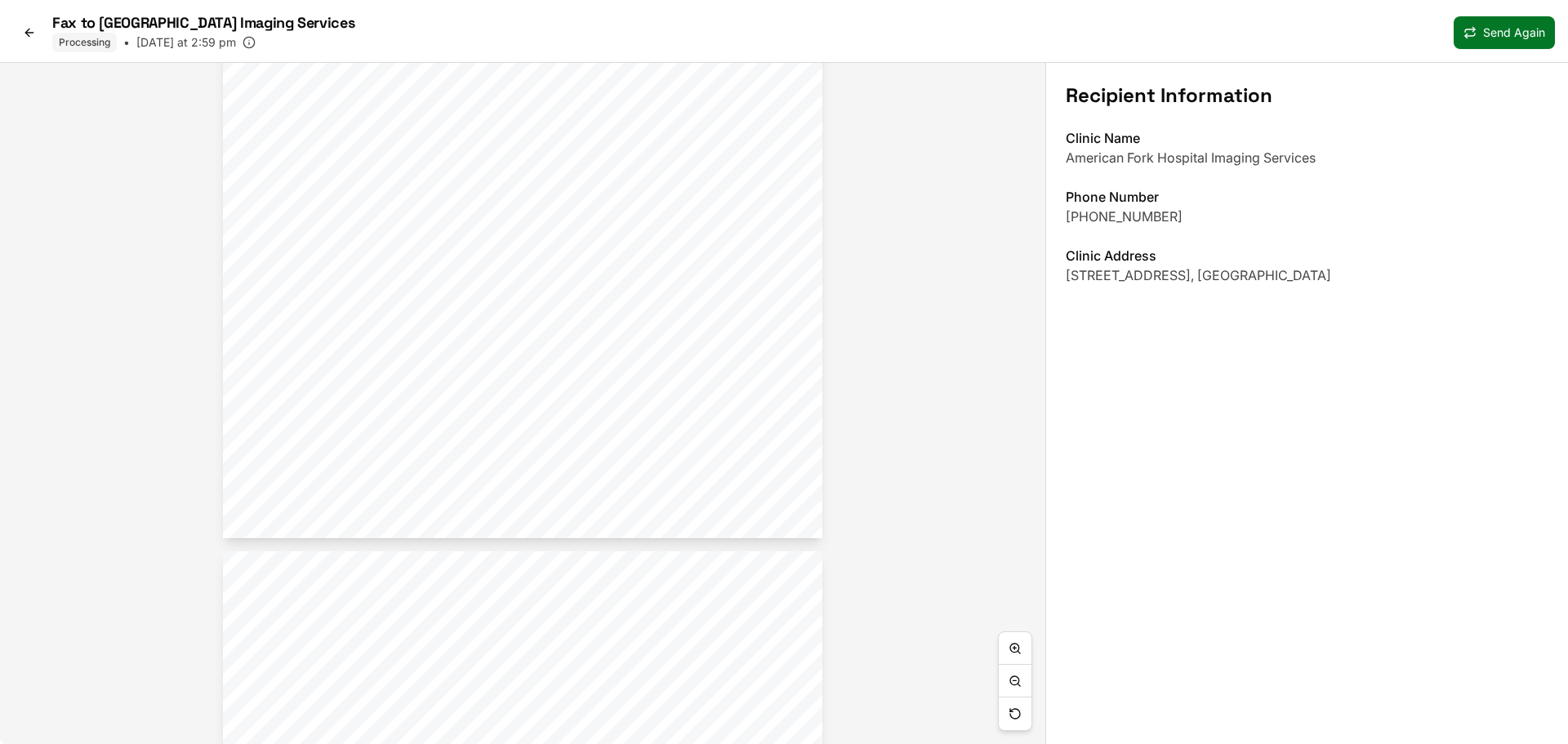
scroll to position [572, 0]
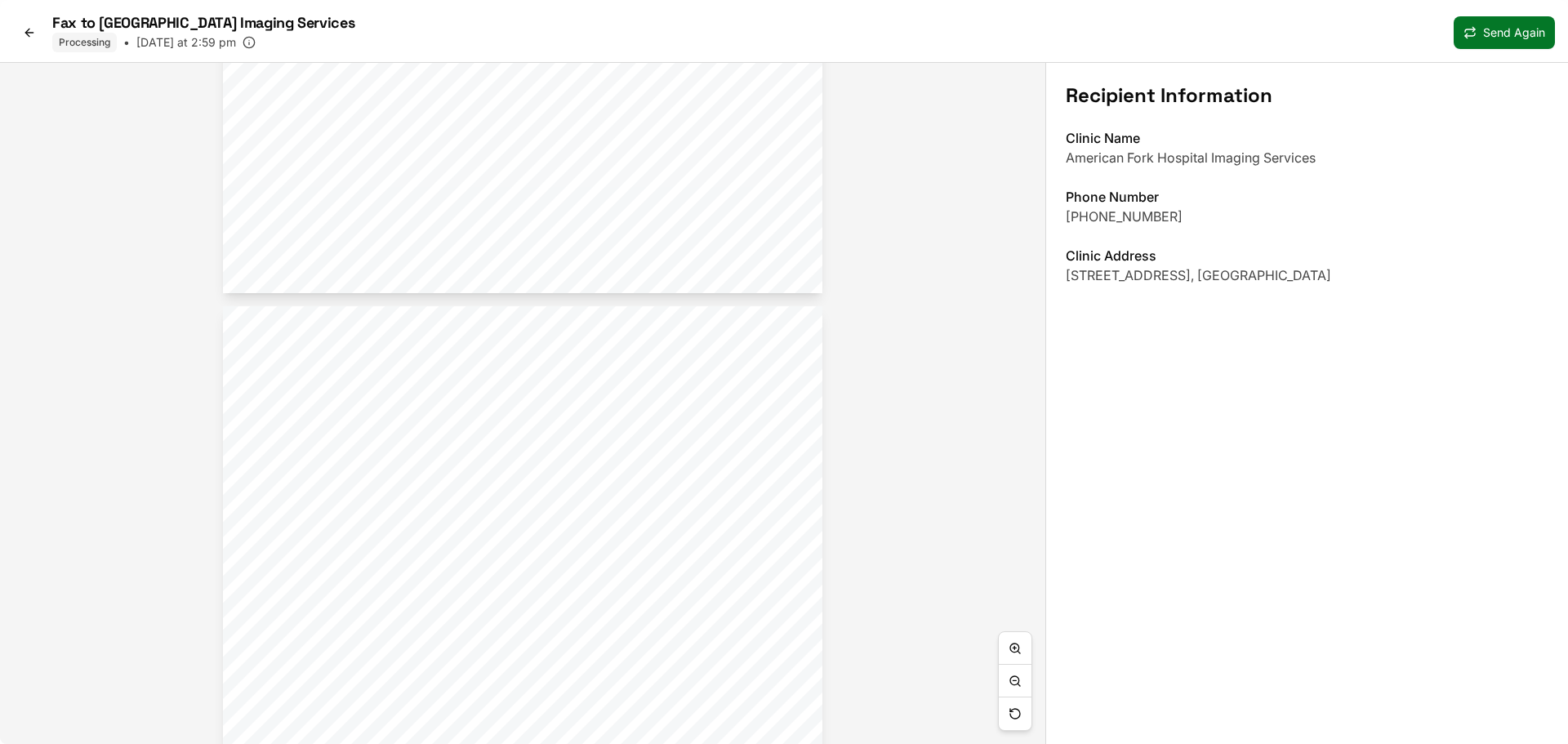
click at [83, 44] on div "Processing" at bounding box center [84, 42] width 65 height 19
click at [24, 24] on link at bounding box center [29, 32] width 32 height 26
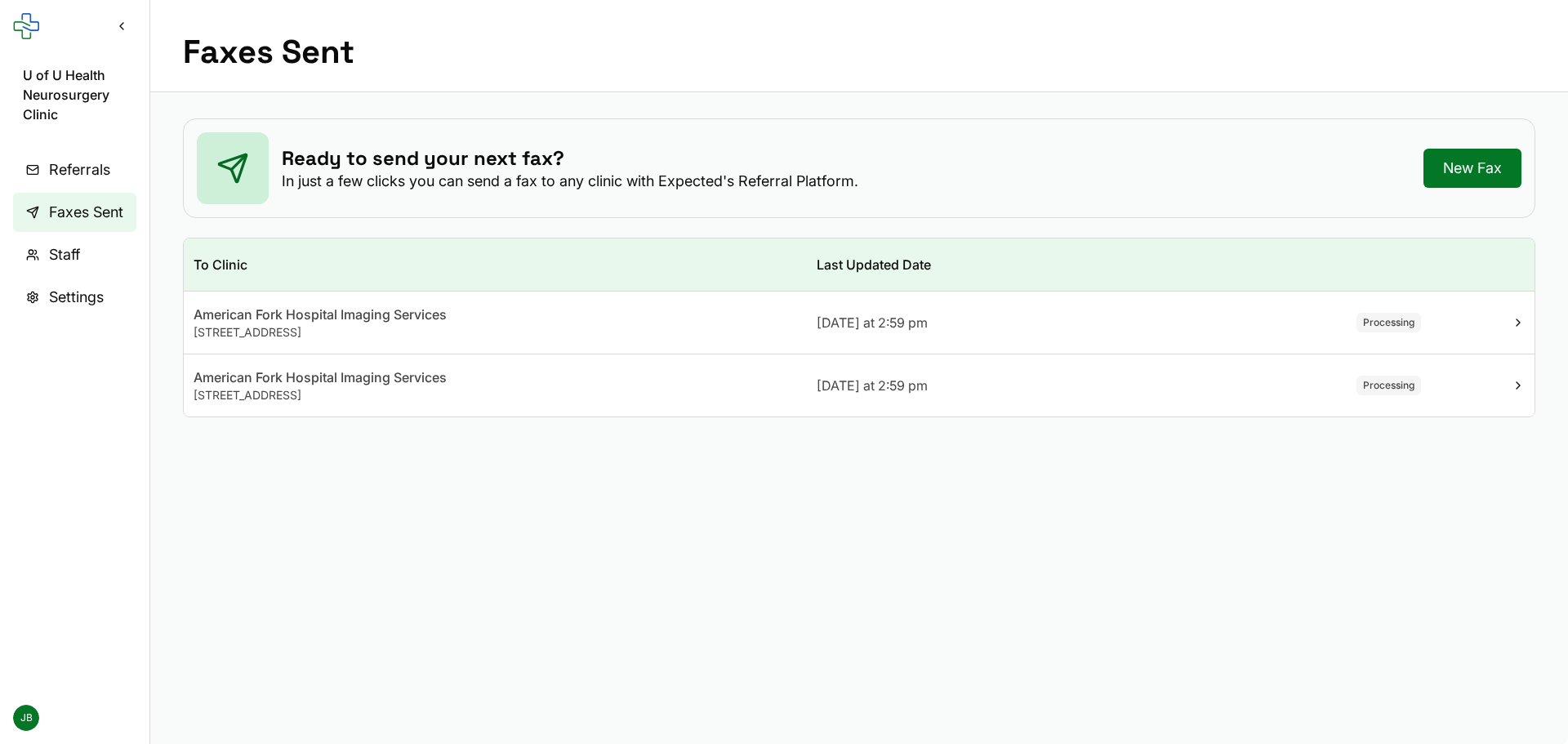
click at [376, 387] on div "170 N 1100 E, American Fork, UT 84003, USA" at bounding box center [495, 396] width 603 height 17
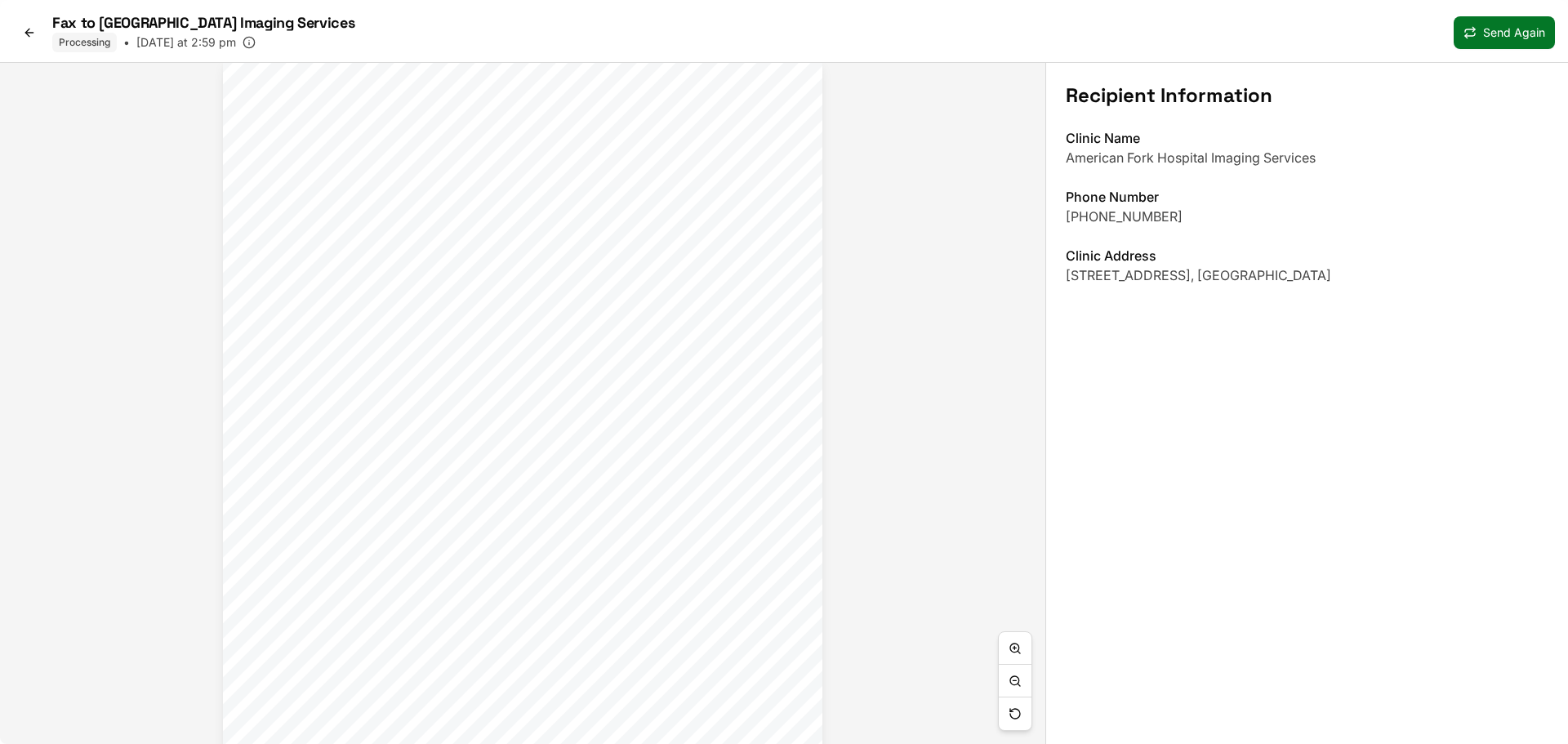
scroll to position [0, 0]
drag, startPoint x: 140, startPoint y: 191, endPoint x: 147, endPoint y: 186, distance: 8.6
click at [141, 190] on div at bounding box center [522, 477] width 1045 height 828
click at [24, 25] on link at bounding box center [29, 32] width 32 height 26
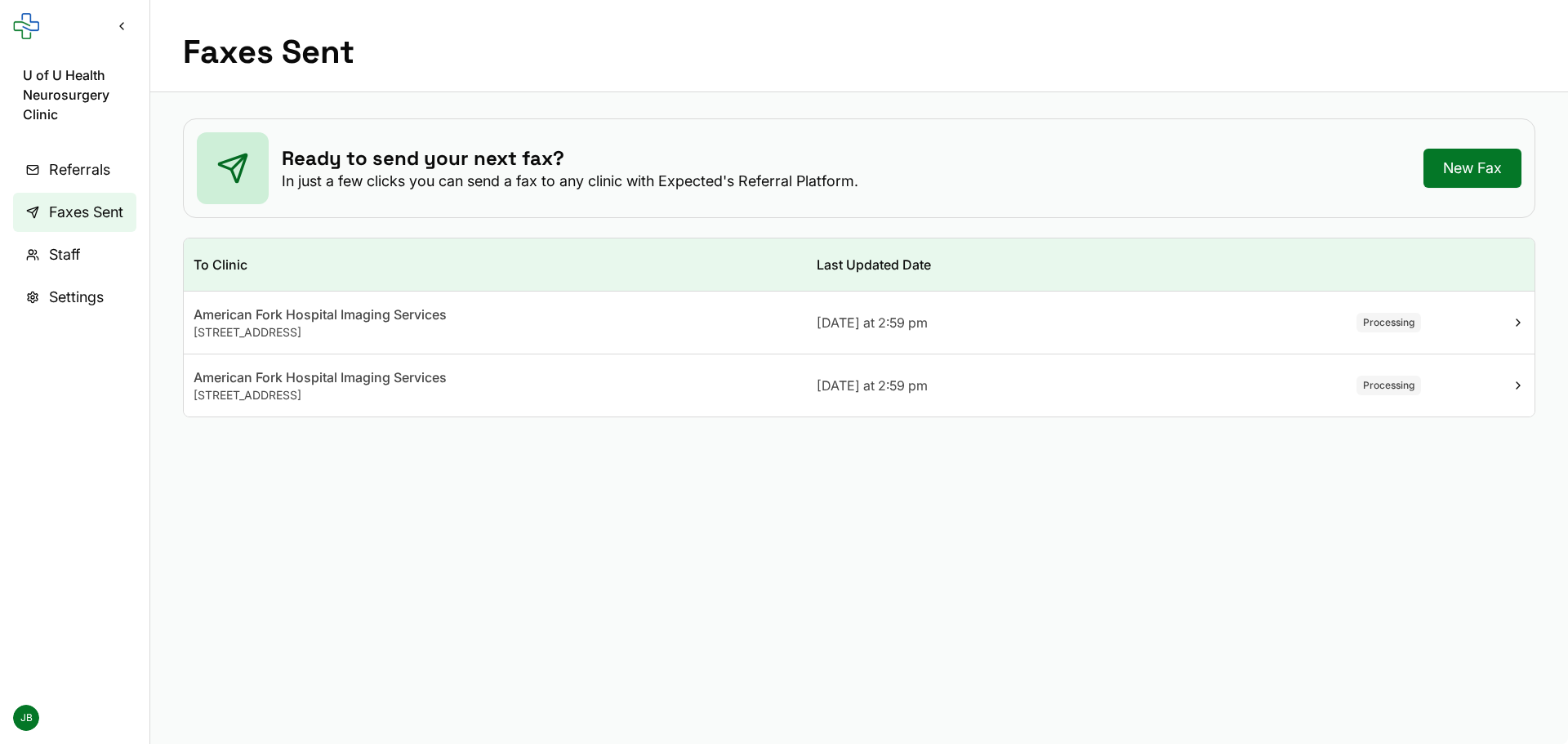
click at [88, 174] on span "Referrals" at bounding box center [80, 170] width 61 height 23
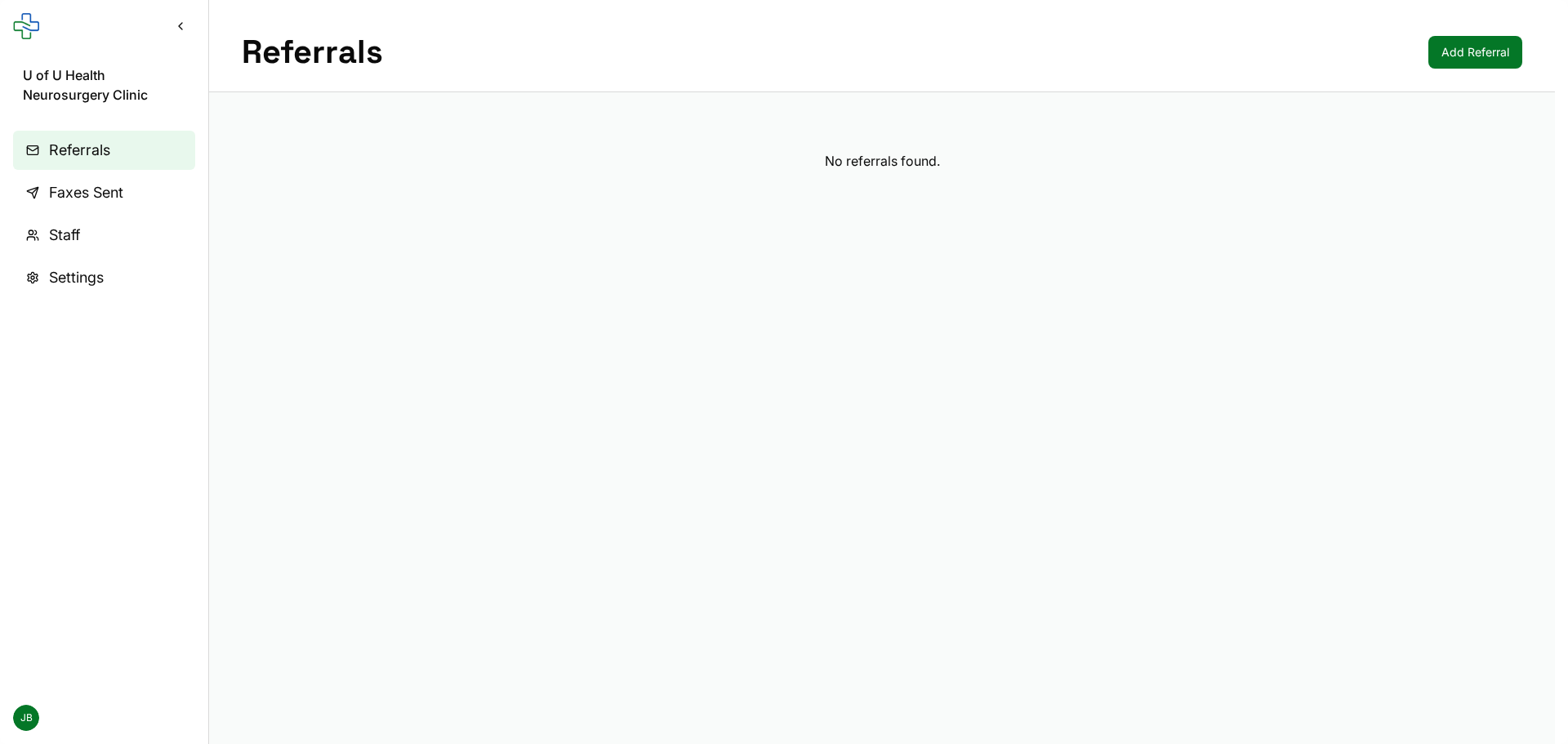
click at [69, 180] on link "Faxes Sent" at bounding box center [104, 193] width 182 height 39
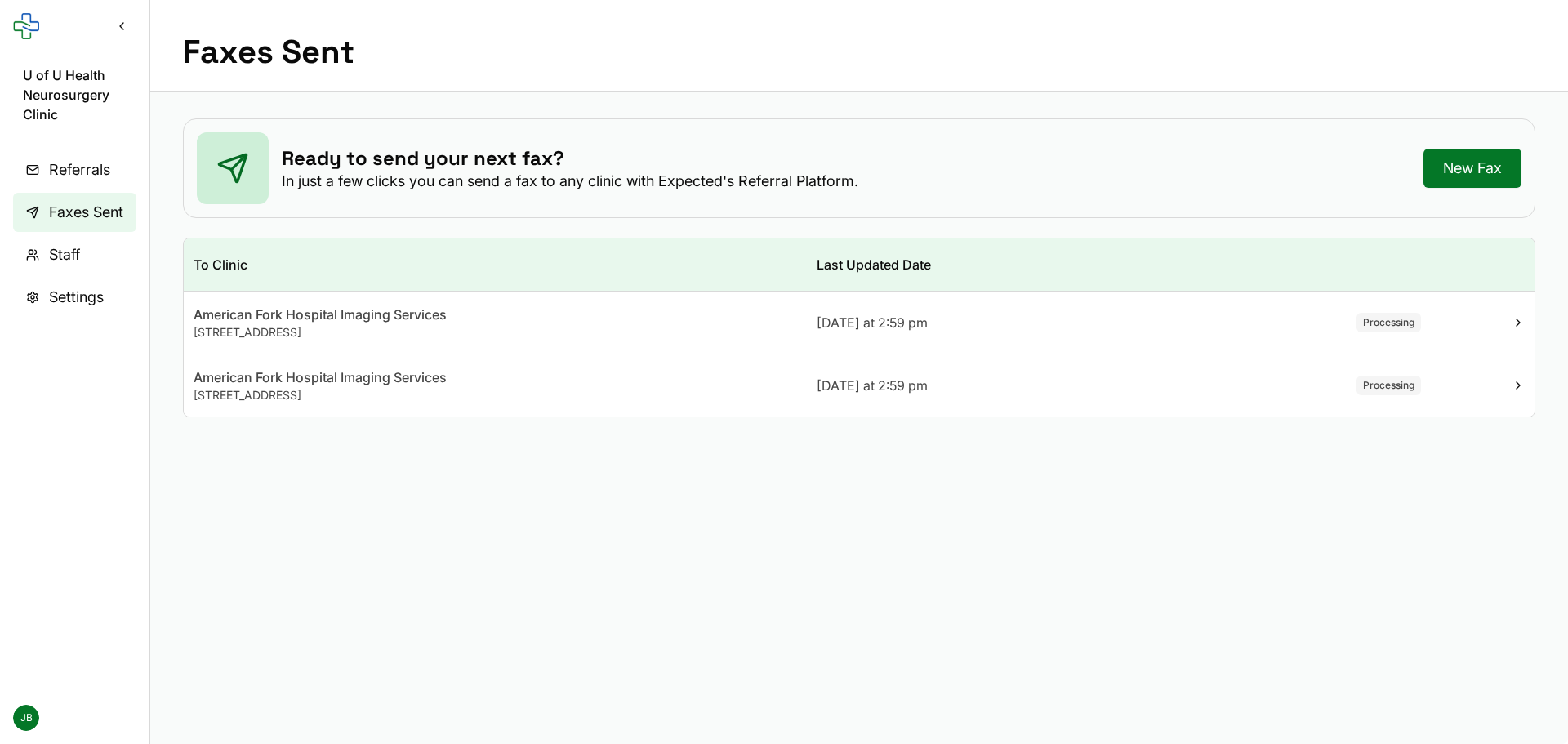
click at [301, 390] on span "170 N 1100 E, American Fork, UT 84003, USA" at bounding box center [247, 395] width 107 height 14
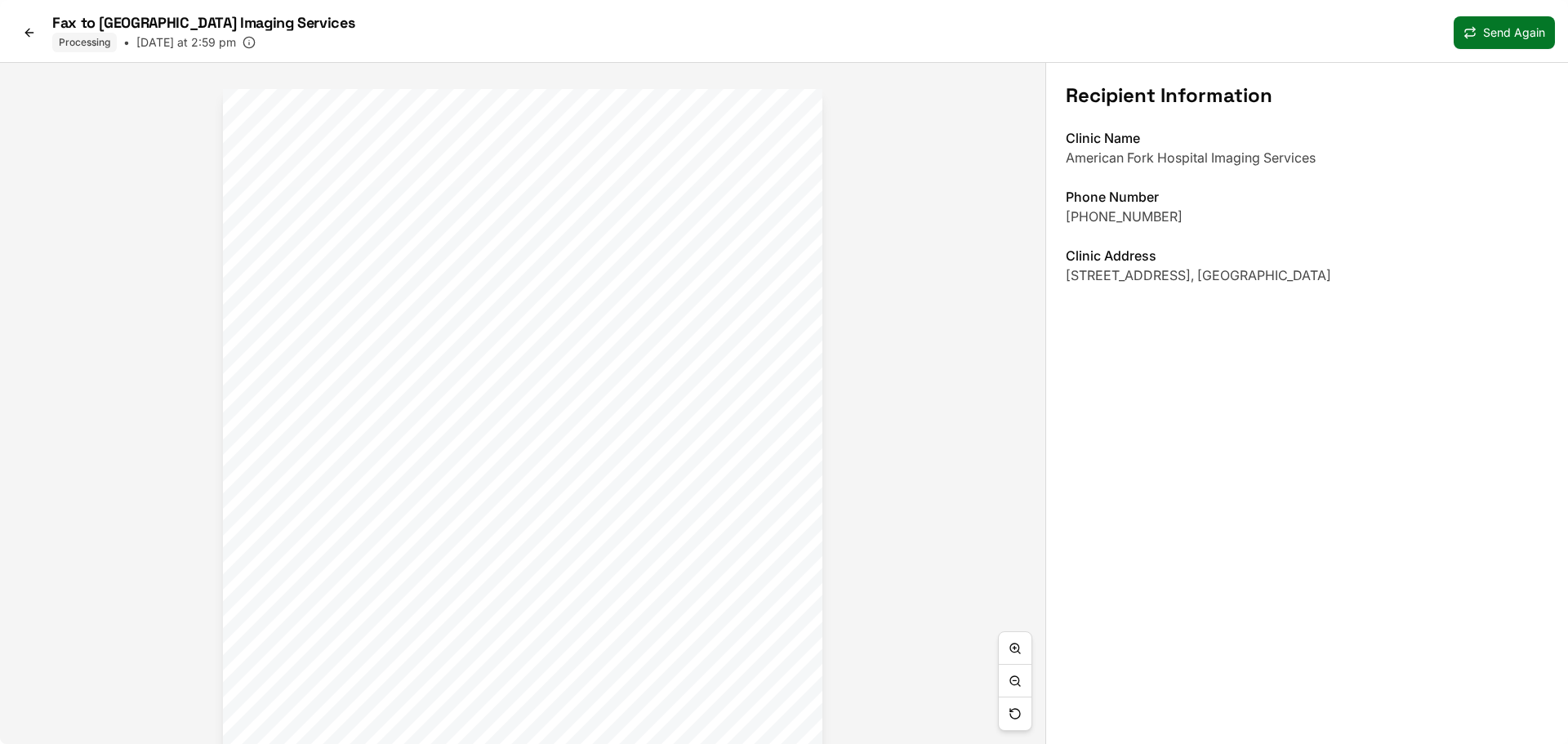
click at [32, 34] on icon at bounding box center [30, 32] width 13 height 13
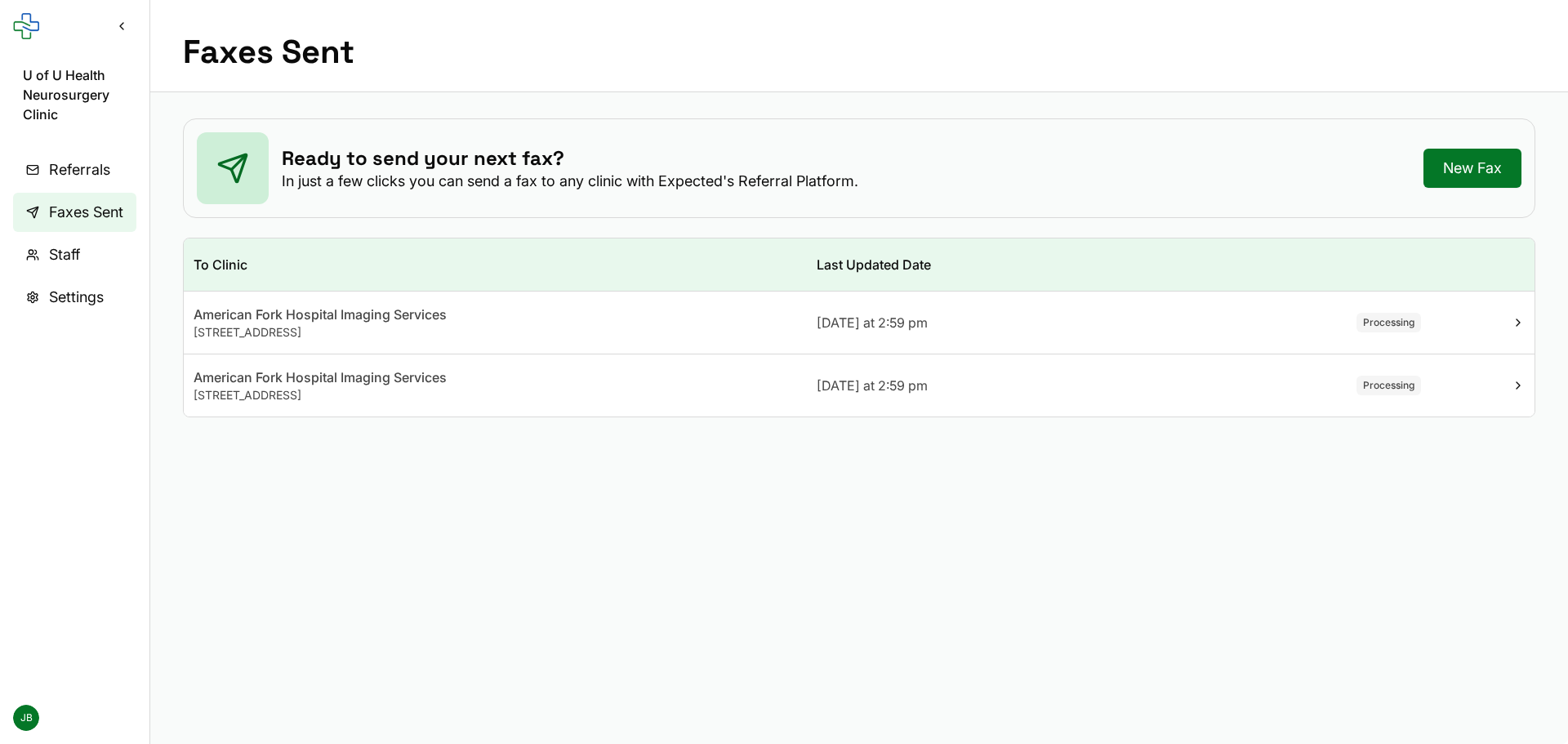
click at [1369, 316] on div "Processing" at bounding box center [1388, 322] width 65 height 19
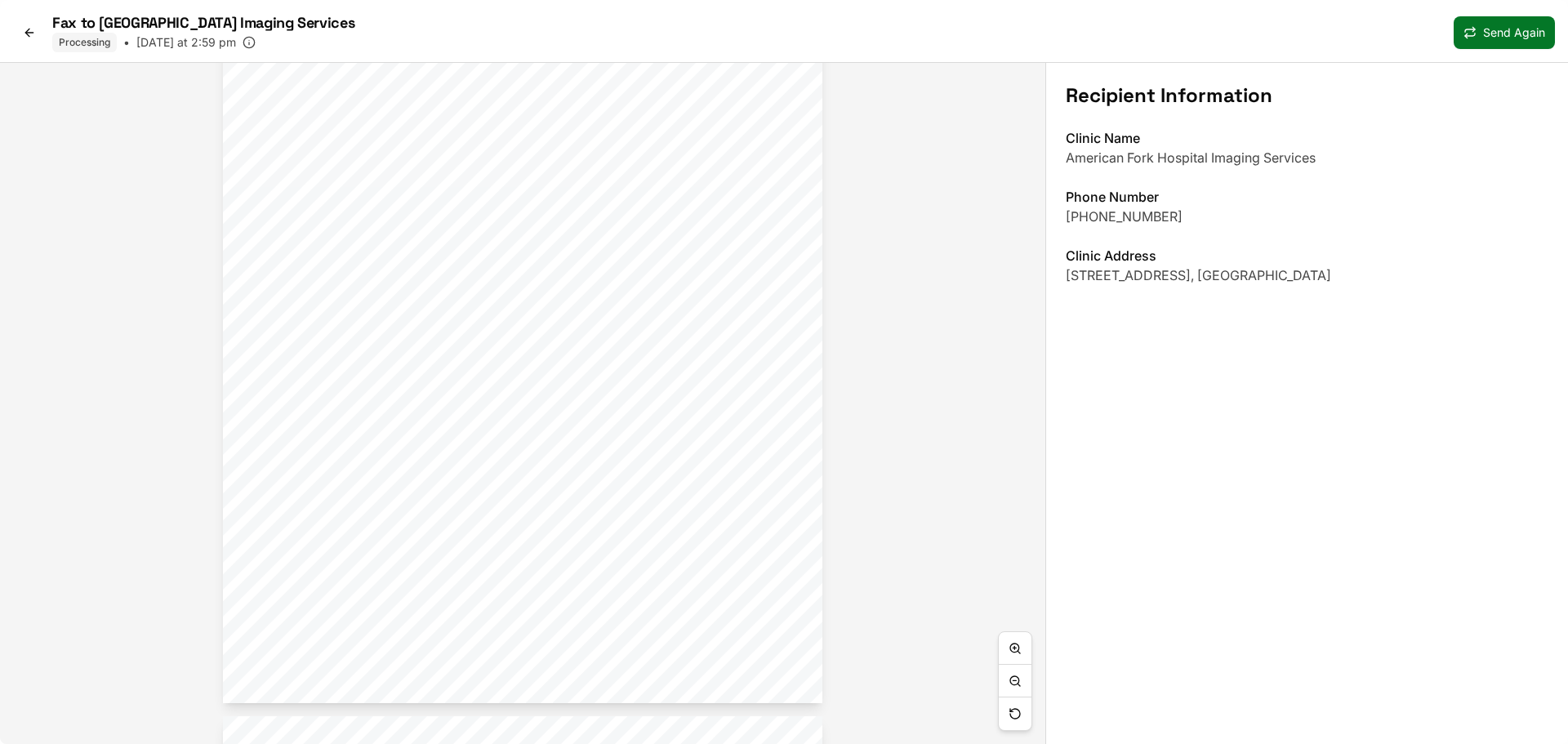
scroll to position [82, 0]
click at [35, 38] on icon at bounding box center [30, 32] width 13 height 13
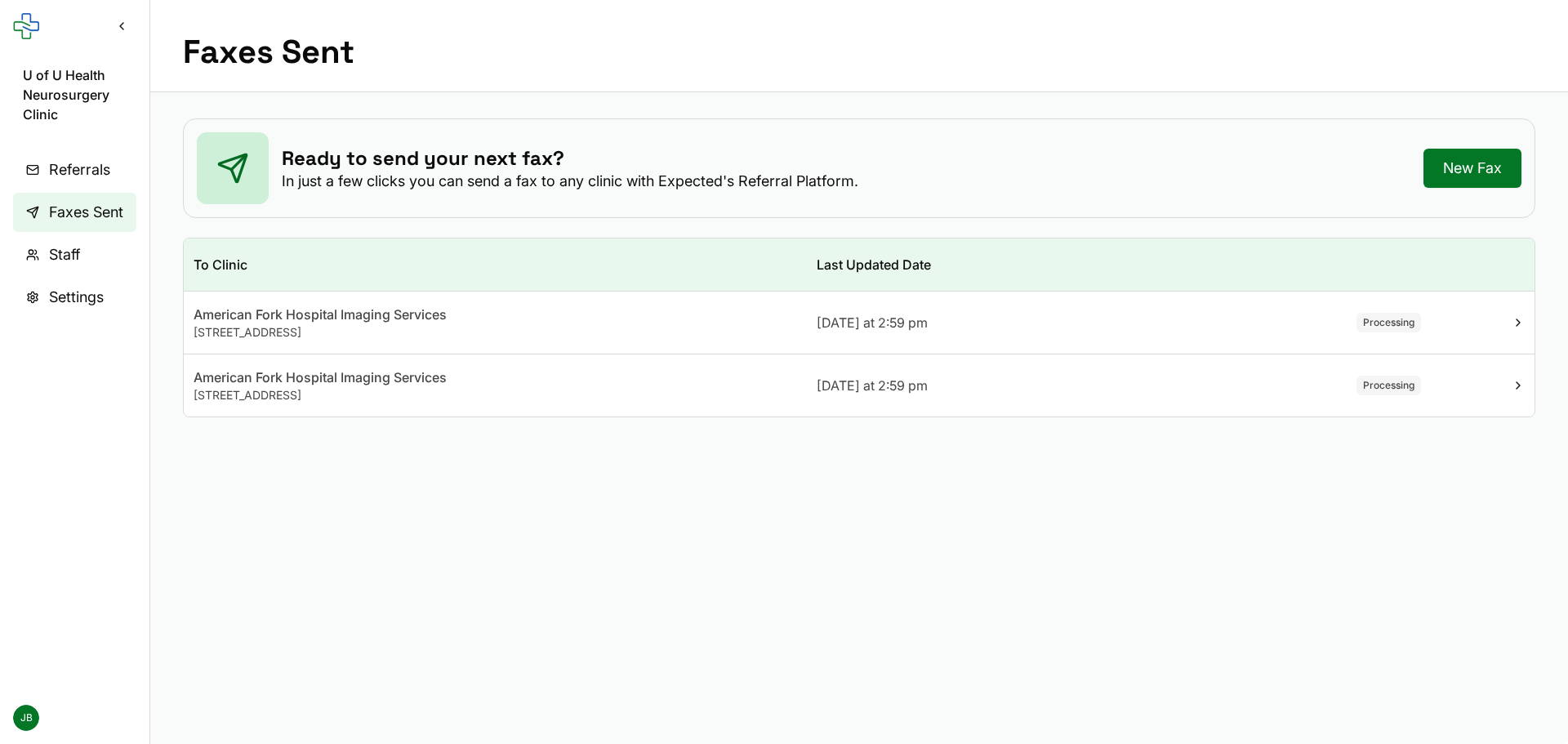
click at [76, 212] on span "Faxes Sent" at bounding box center [86, 212] width 74 height 23
click at [82, 169] on span "Referrals" at bounding box center [80, 170] width 61 height 23
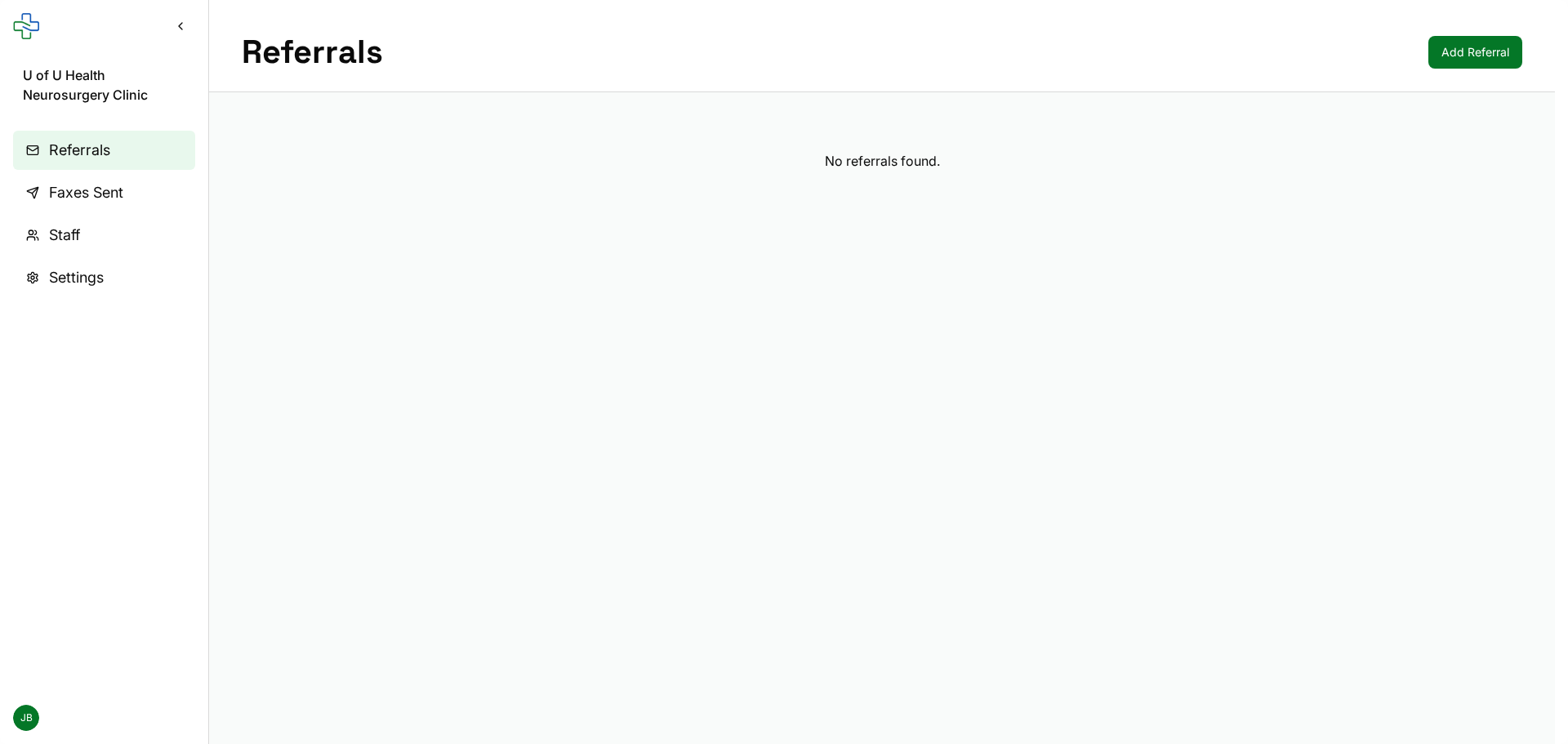
click at [82, 191] on span "Faxes Sent" at bounding box center [86, 193] width 74 height 23
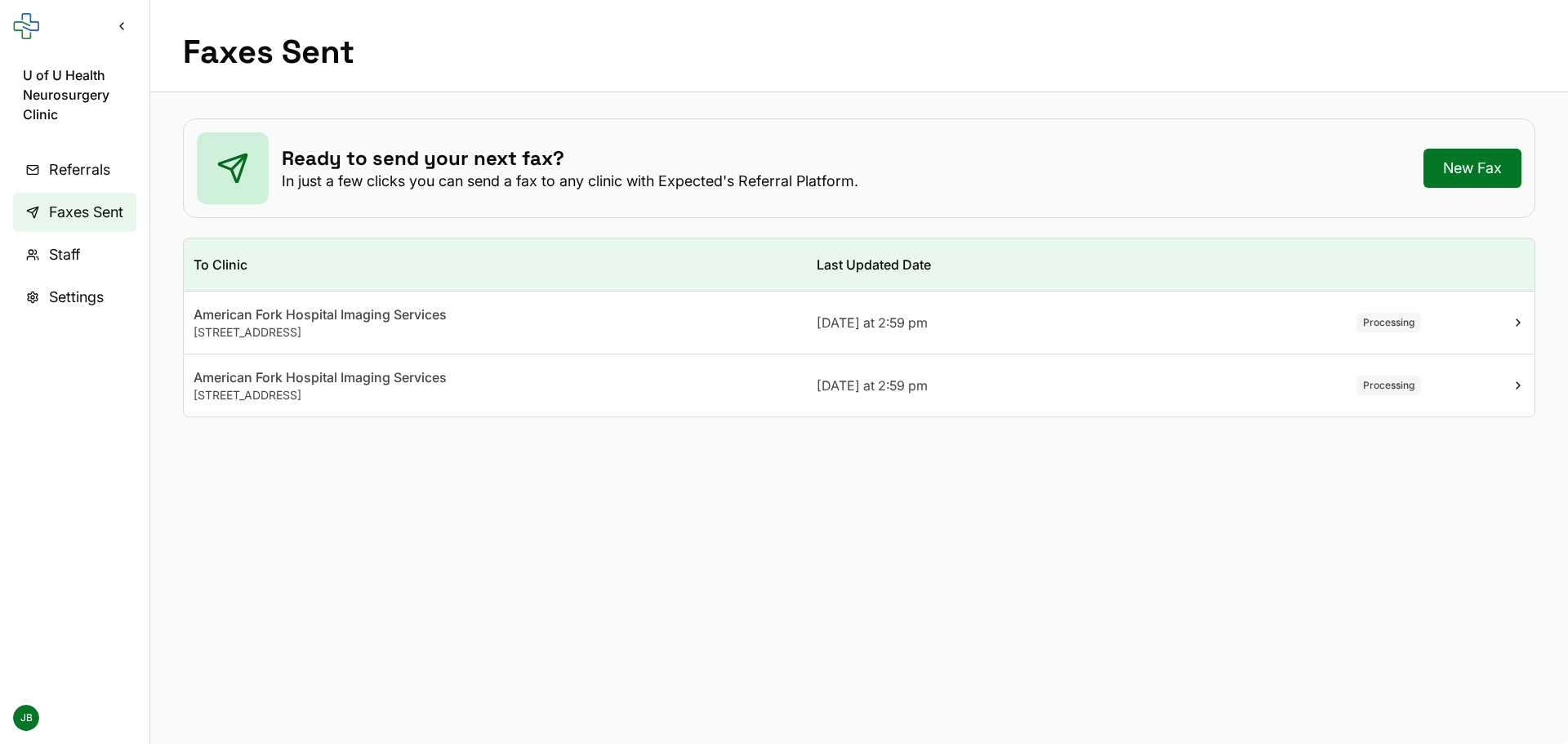
click at [245, 331] on span "170 N 1100 E, American Fork, UT 84003, USA" at bounding box center [247, 332] width 107 height 14
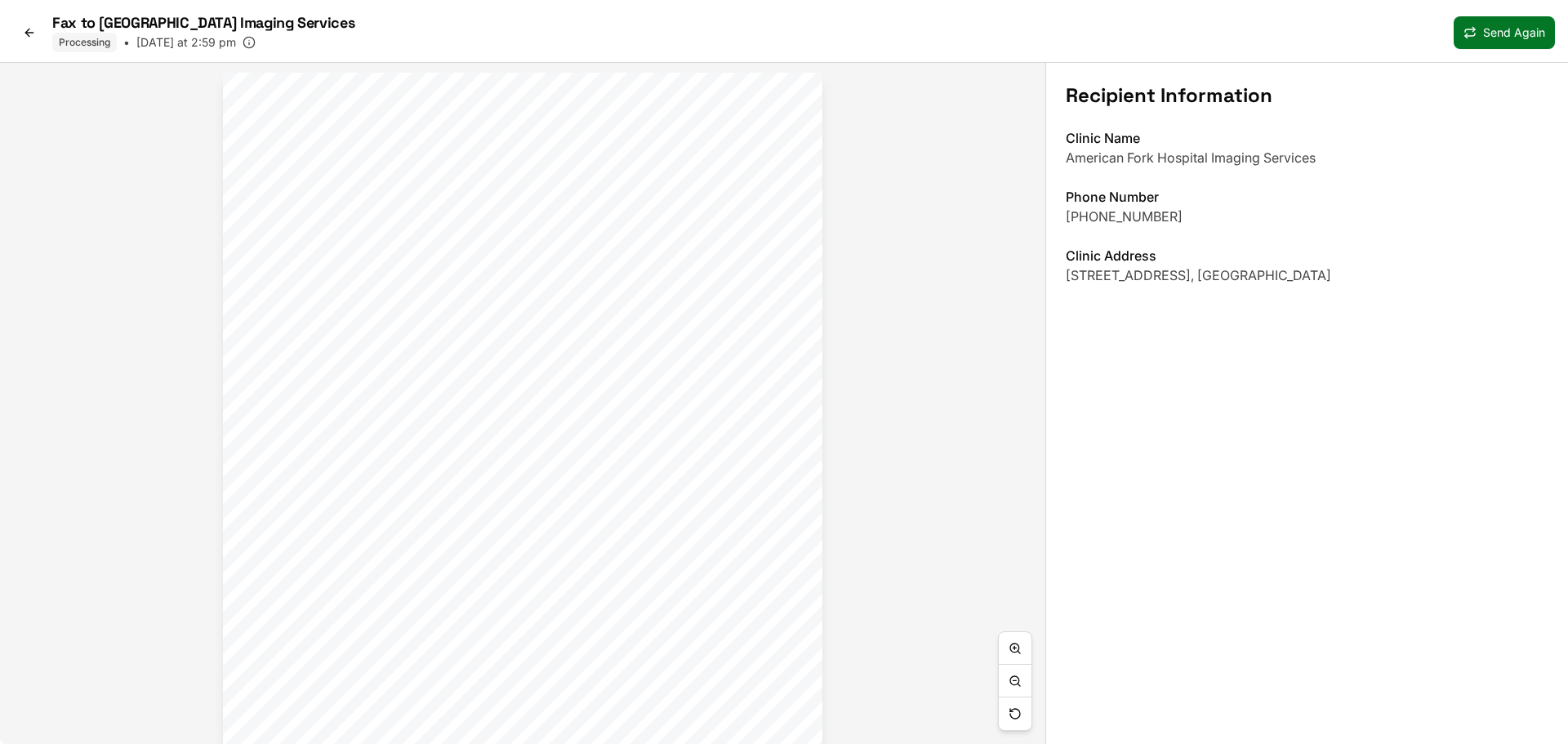
scroll to position [0, 0]
click at [31, 32] on icon at bounding box center [30, 32] width 13 height 13
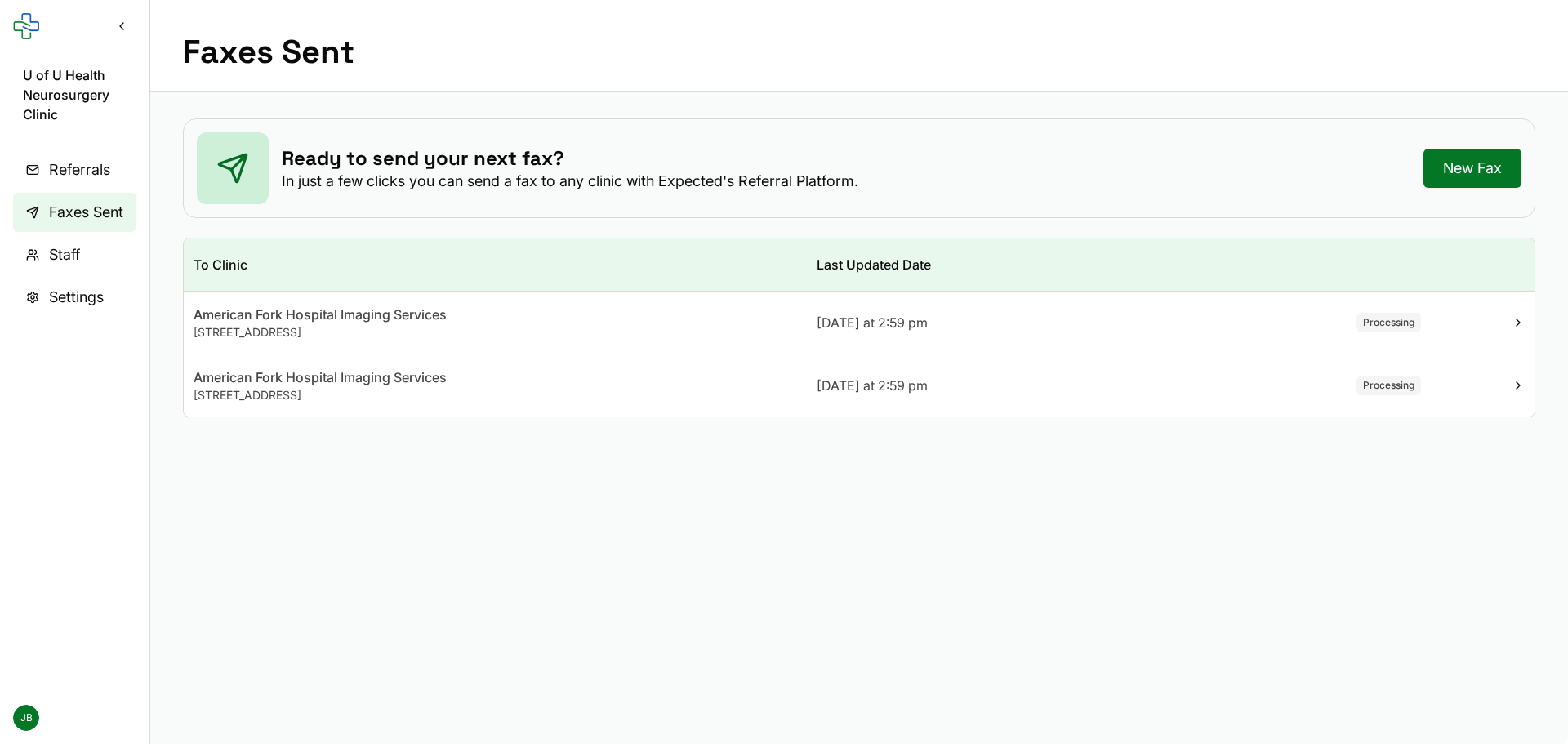
click at [94, 218] on span "Faxes Sent" at bounding box center [86, 212] width 74 height 23
click at [269, 336] on span "170 N 1100 E, American Fork, UT 84003, USA" at bounding box center [247, 332] width 107 height 14
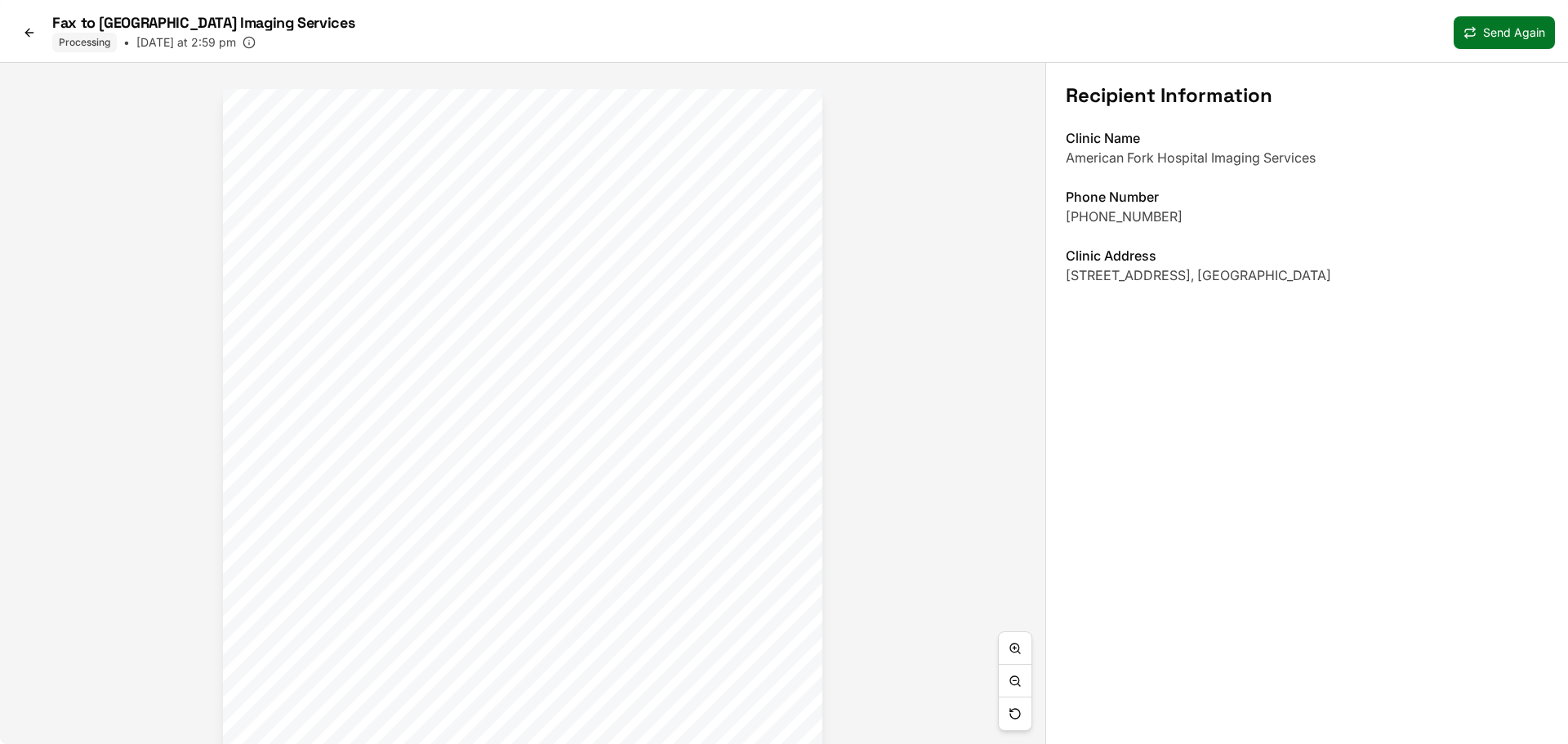
click at [27, 27] on icon at bounding box center [30, 32] width 13 height 13
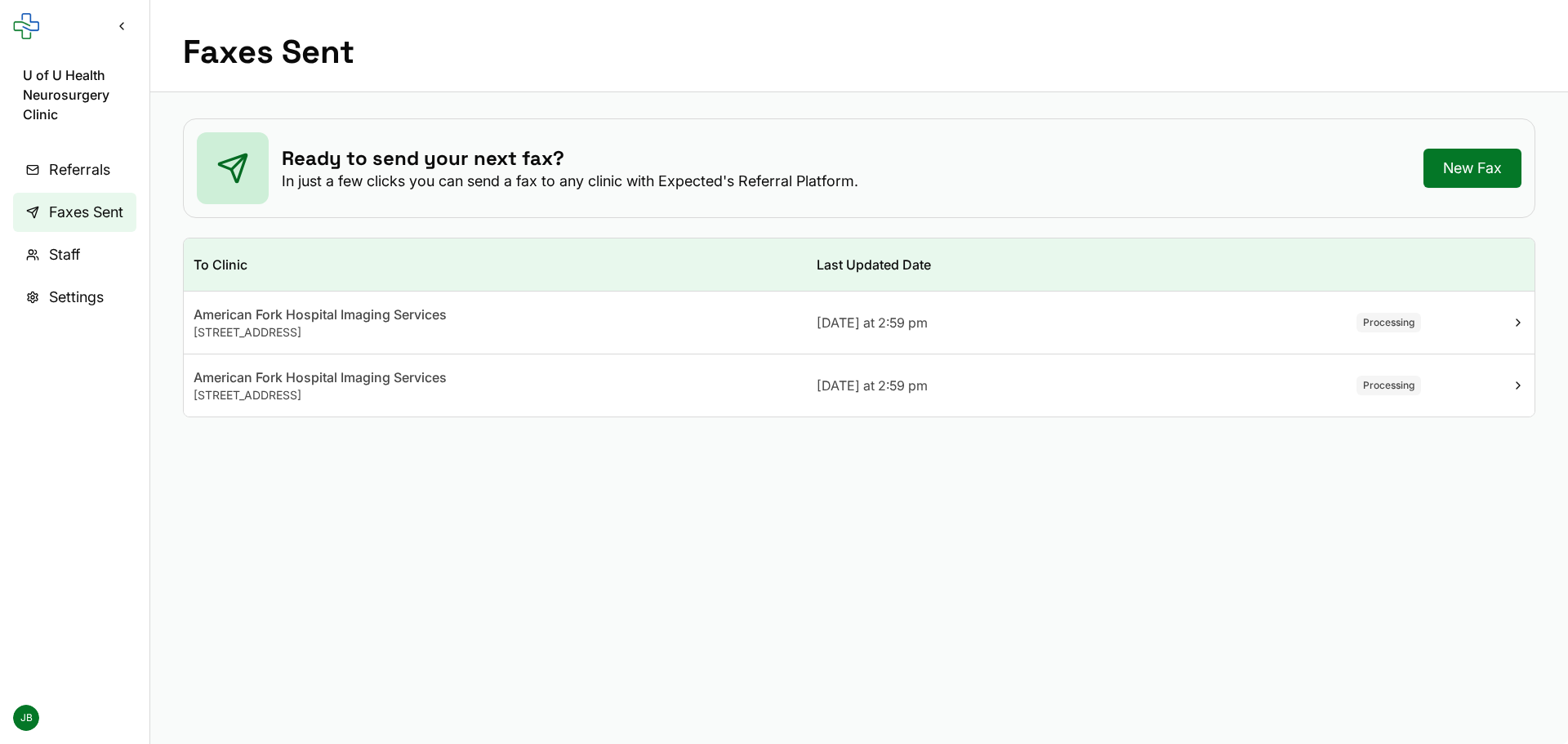
click at [1377, 321] on div "Processing" at bounding box center [1388, 322] width 65 height 19
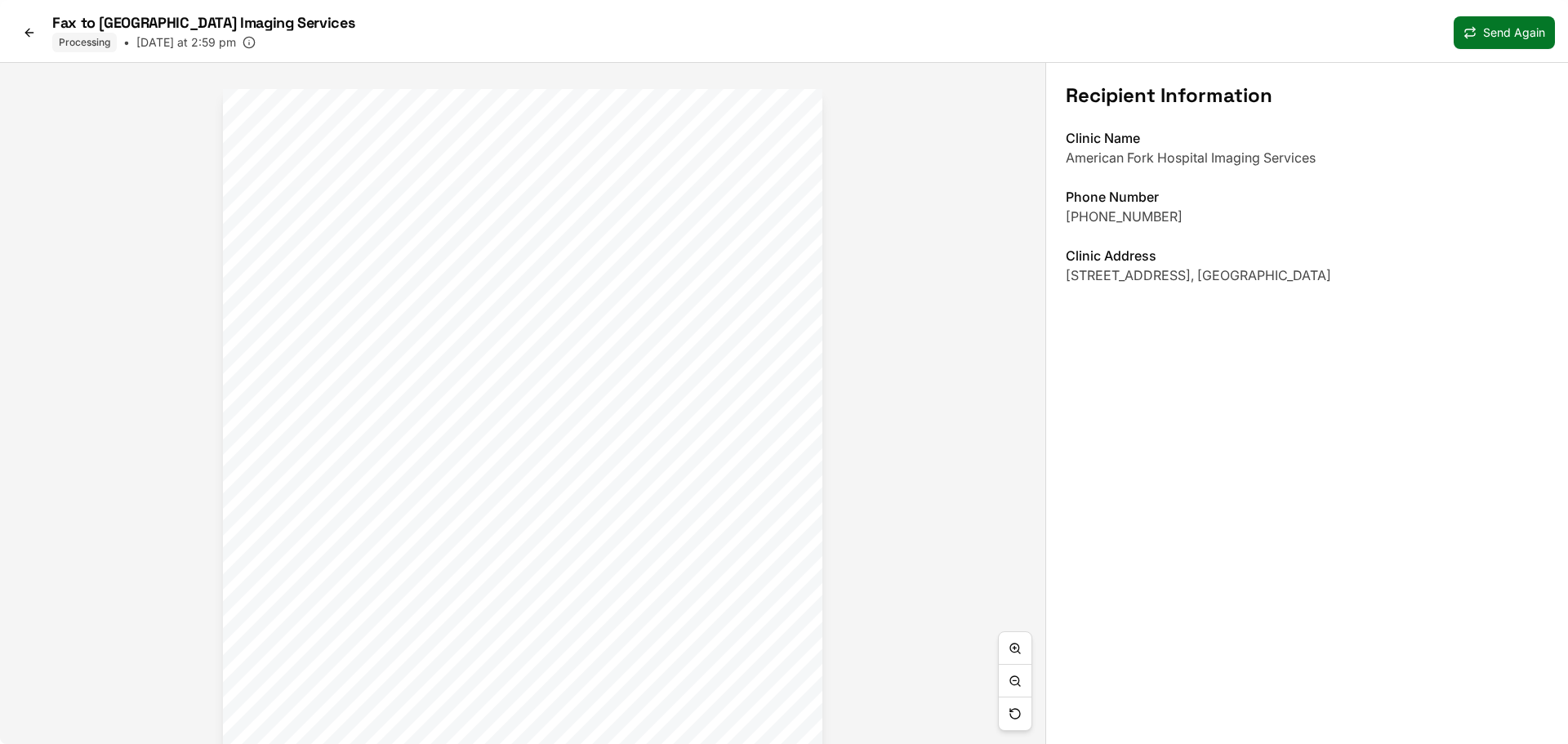
click at [31, 38] on icon at bounding box center [30, 32] width 13 height 13
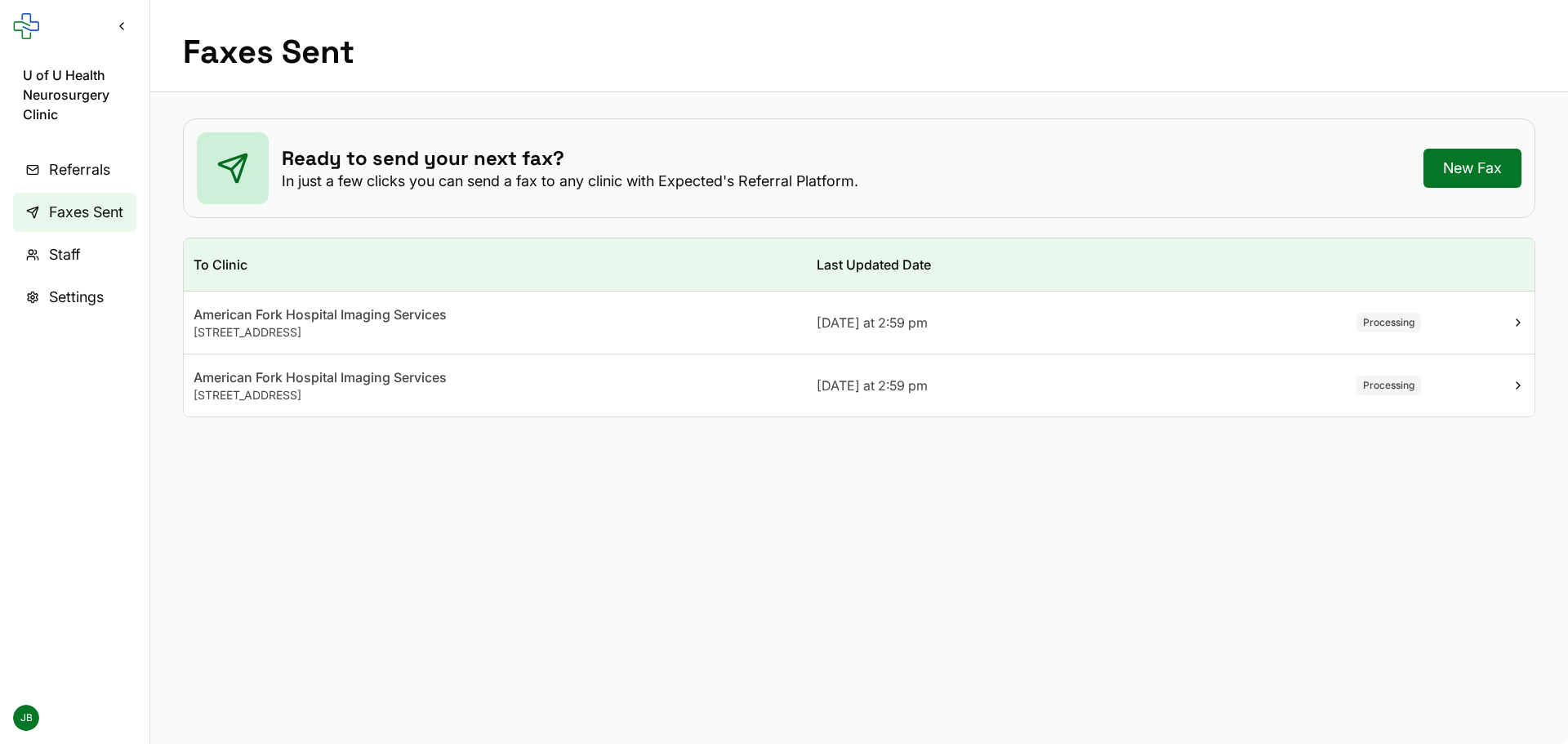
click at [64, 247] on span "Staff" at bounding box center [65, 255] width 31 height 23
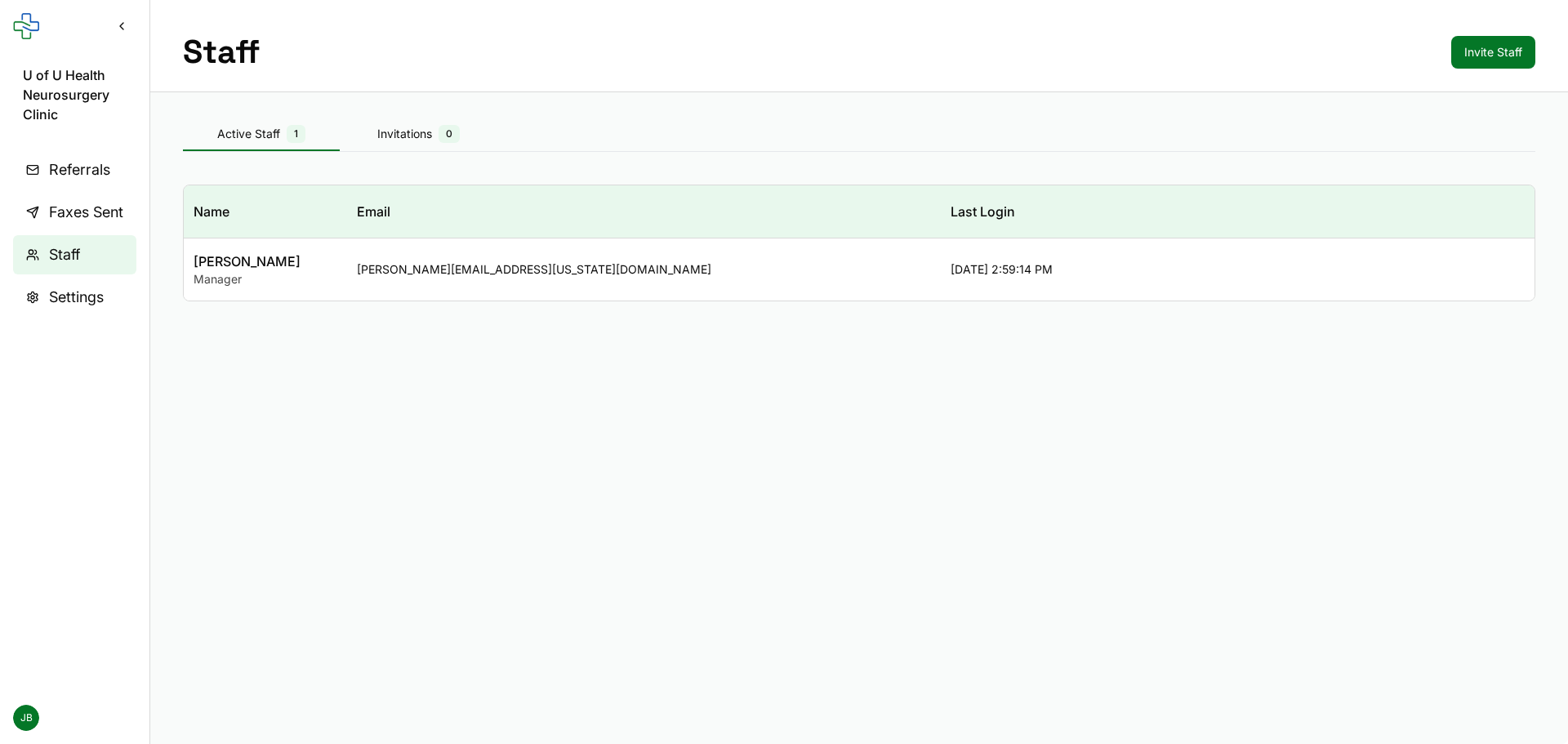
click at [107, 203] on span "Faxes Sent" at bounding box center [86, 212] width 74 height 23
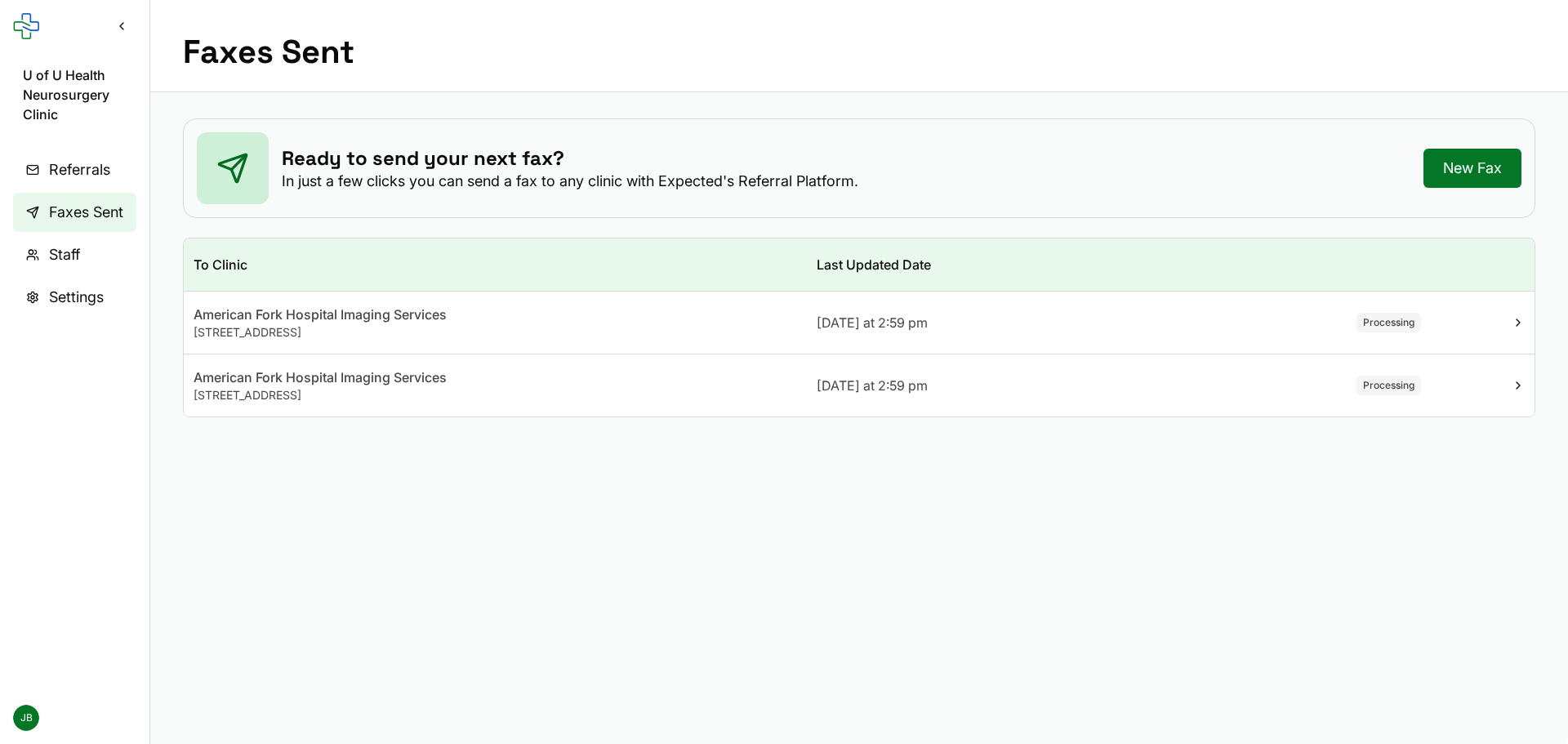
click at [1467, 161] on link "New Fax" at bounding box center [1473, 168] width 98 height 39
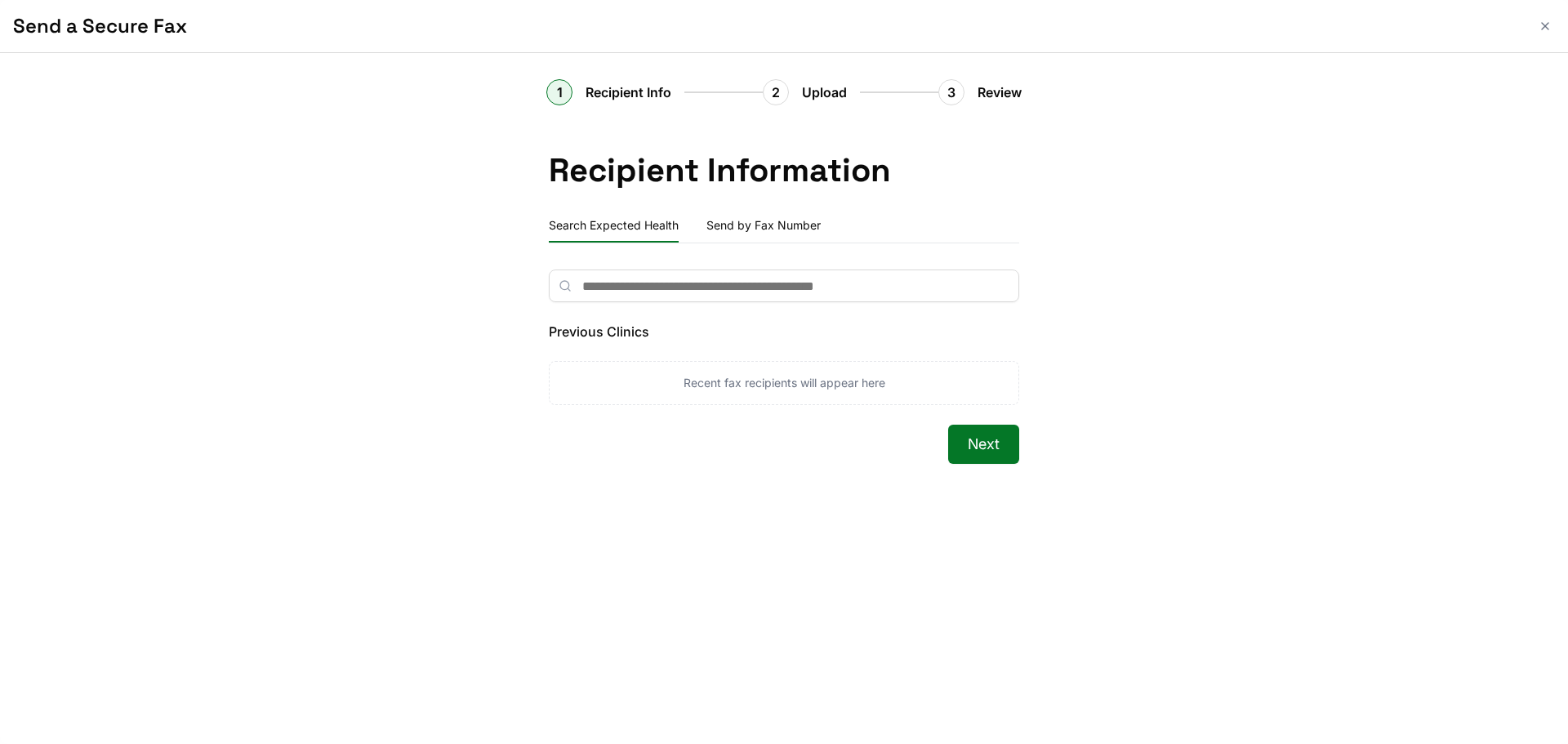
click at [748, 225] on button "Send by Fax Number" at bounding box center [763, 226] width 117 height 32
click at [633, 227] on button "Search Expected Health" at bounding box center [613, 226] width 130 height 32
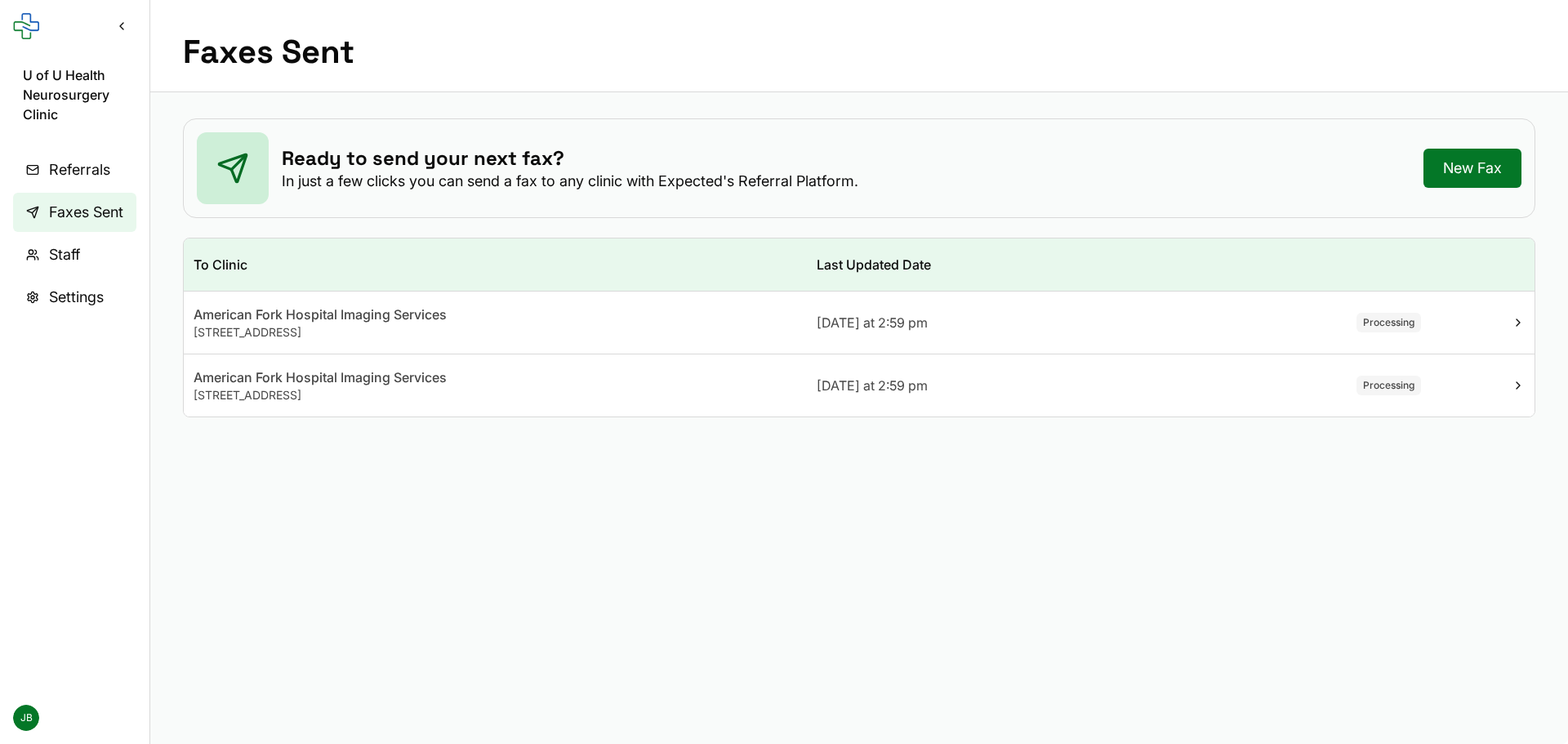
click at [1512, 318] on icon at bounding box center [1518, 322] width 13 height 13
click at [583, 309] on div "American Fork Hospital Imaging Services" at bounding box center [495, 314] width 603 height 19
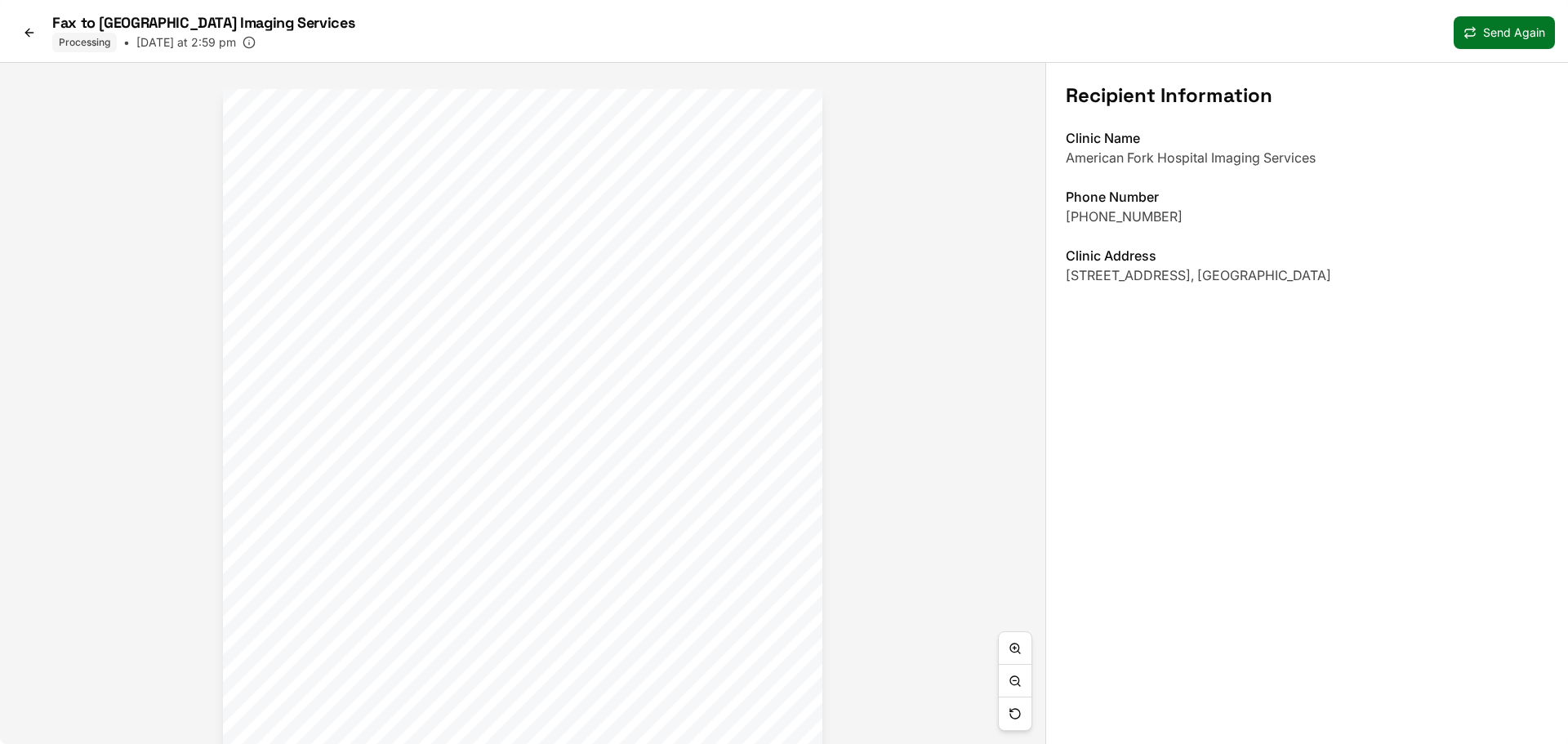
click at [32, 30] on icon at bounding box center [30, 32] width 13 height 13
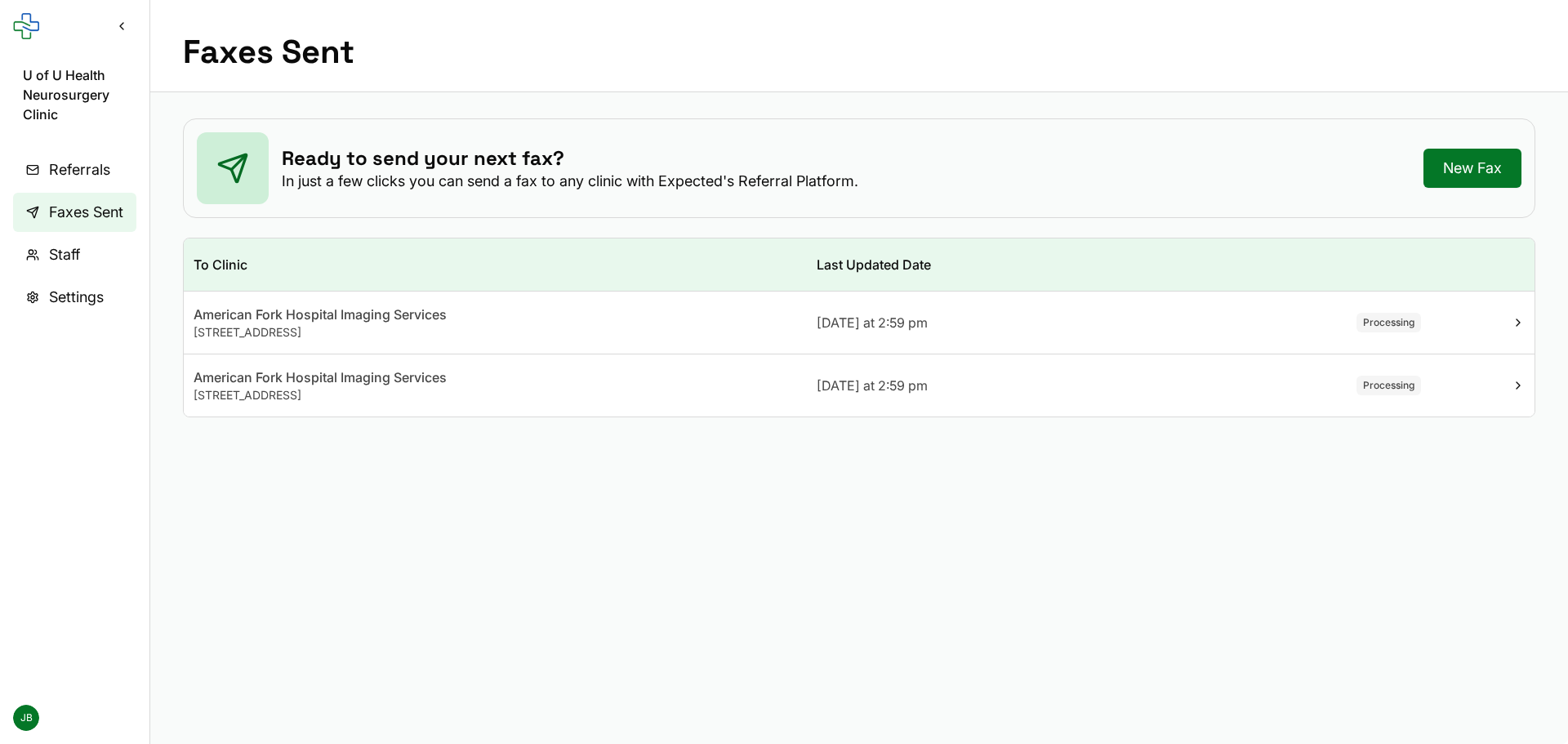
click at [311, 321] on div "American Fork Hospital Imaging Services" at bounding box center [495, 314] width 603 height 19
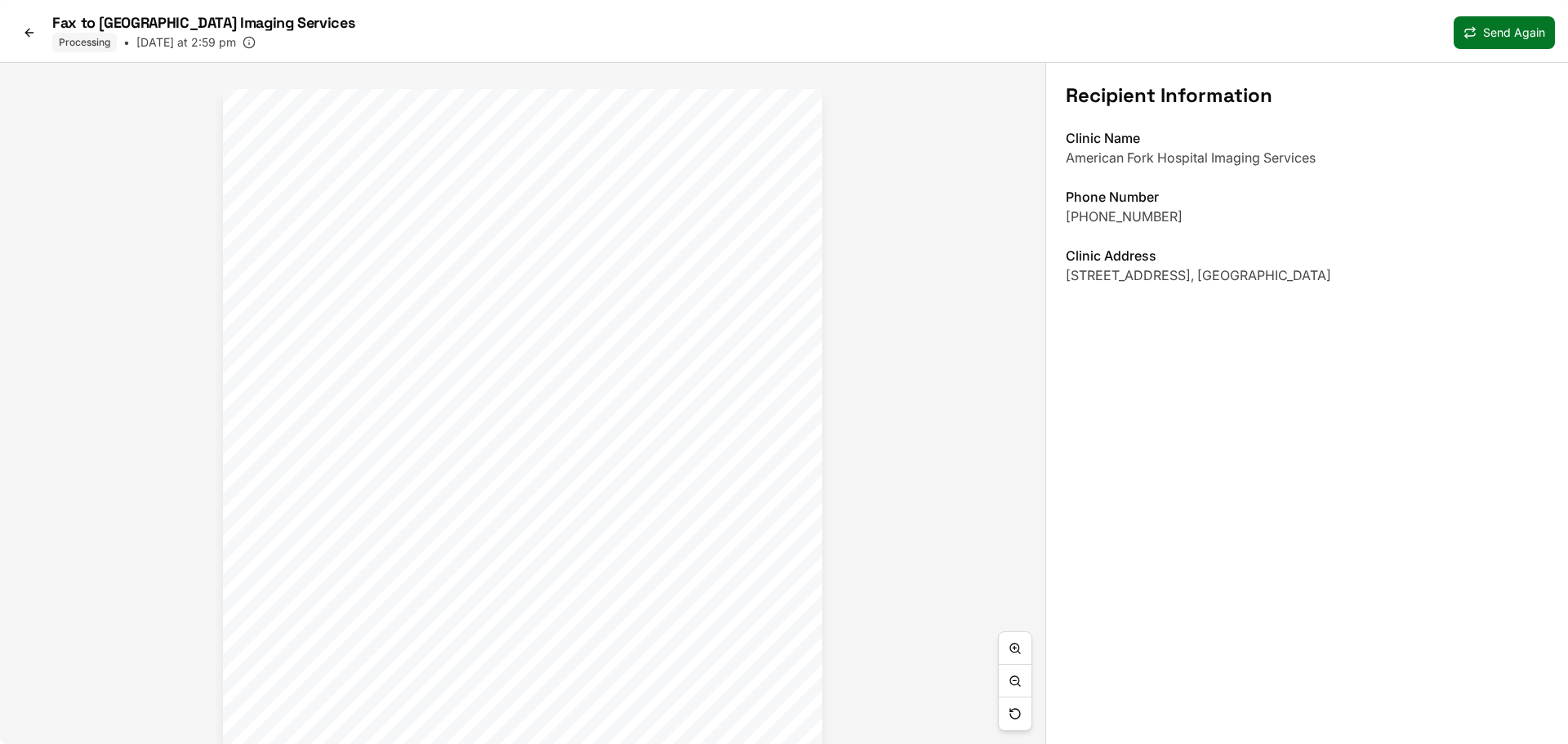
click at [34, 32] on icon at bounding box center [30, 32] width 13 height 13
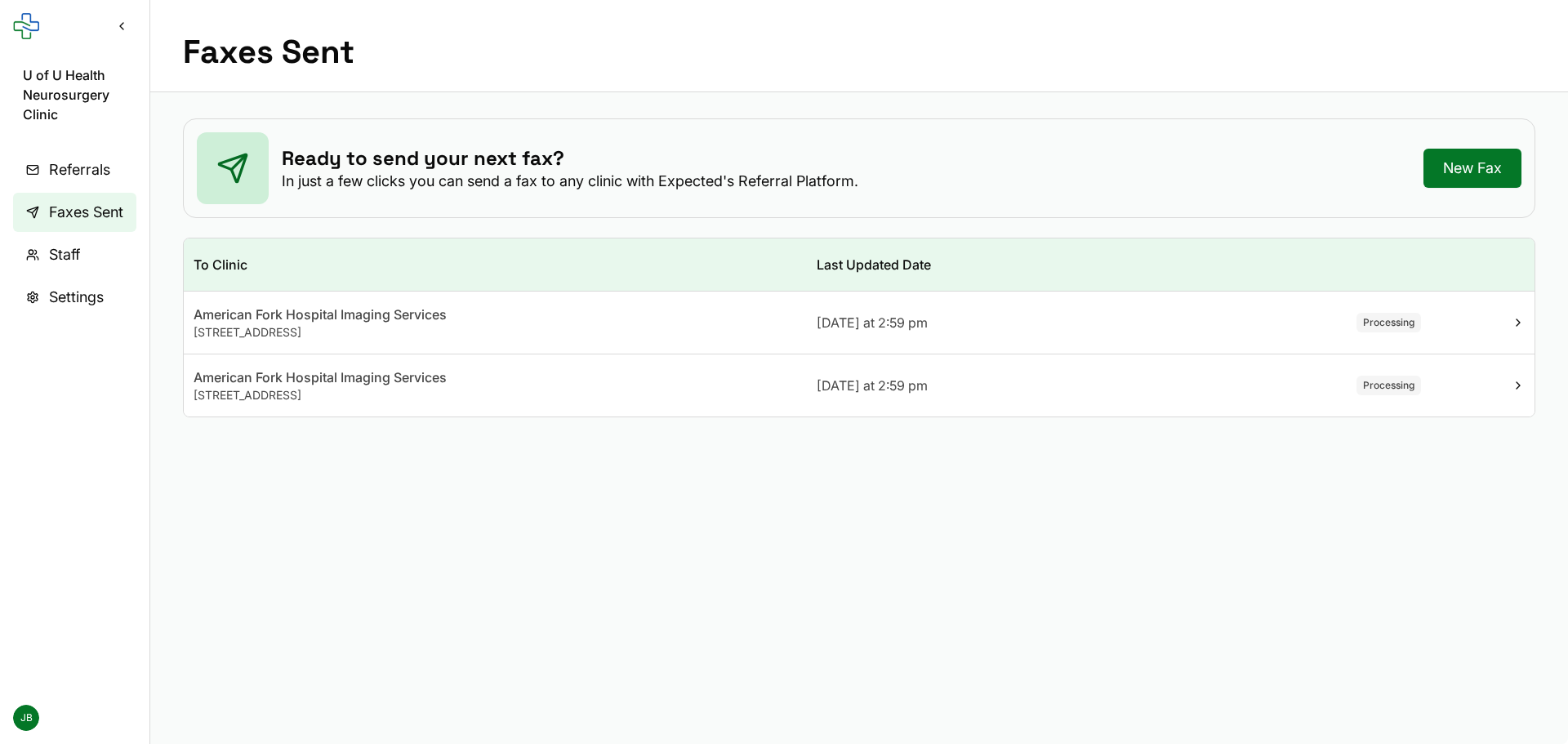
click at [1496, 323] on div at bounding box center [1482, 322] width 84 height 13
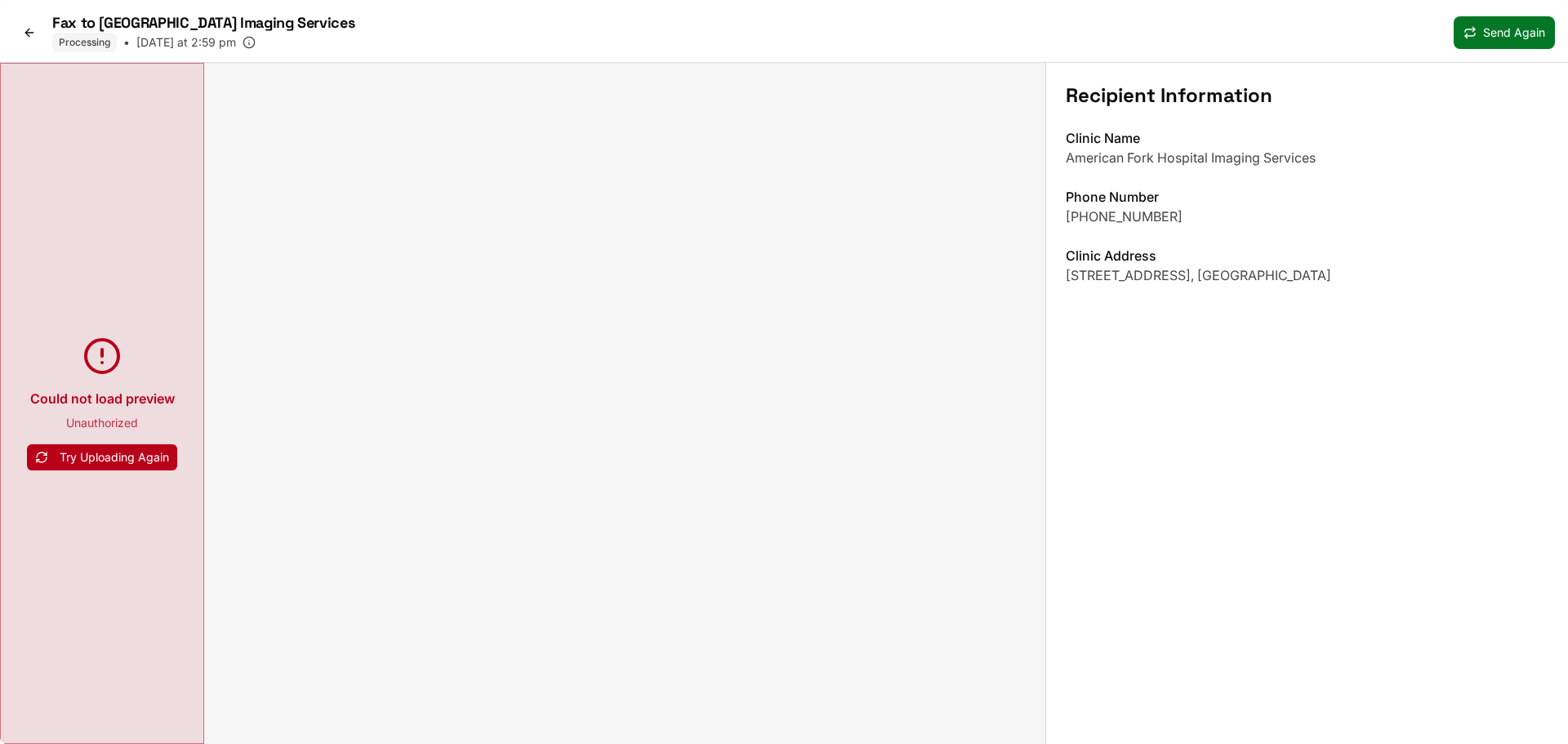
click at [32, 35] on icon at bounding box center [30, 32] width 13 height 13
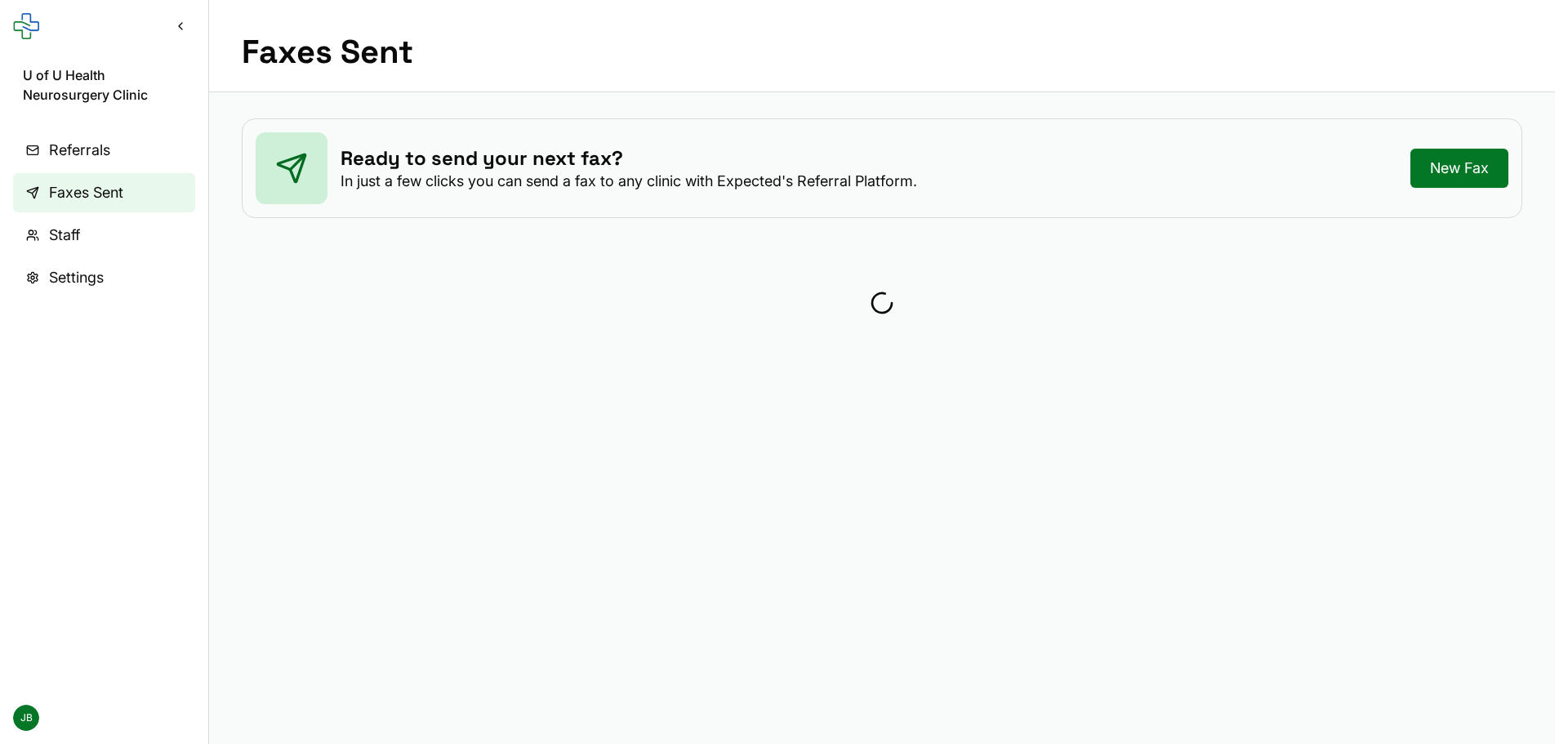
click at [115, 195] on span "Faxes Sent" at bounding box center [86, 193] width 74 height 23
click at [94, 231] on link "Staff" at bounding box center [104, 235] width 182 height 39
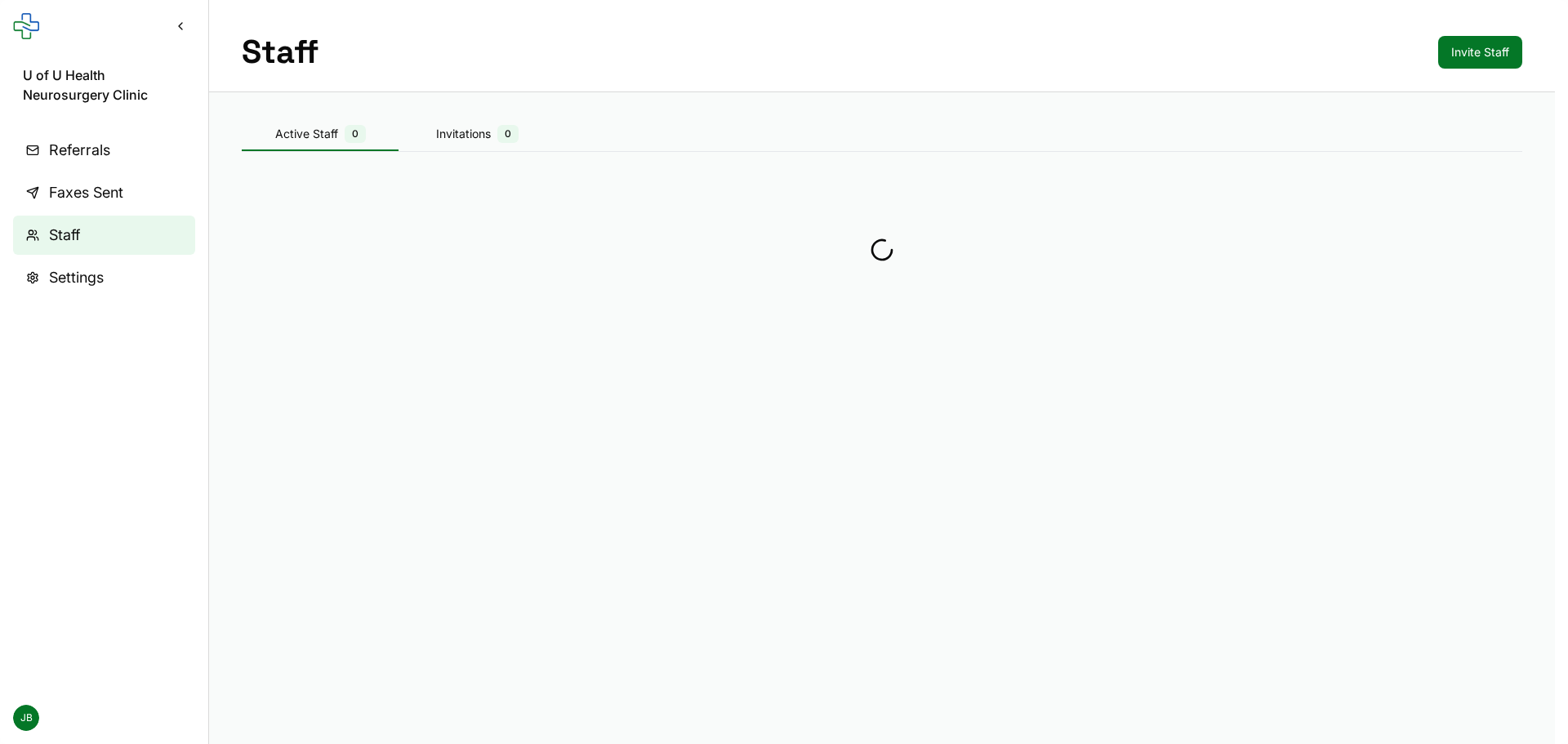
click at [104, 201] on span "Faxes Sent" at bounding box center [86, 193] width 74 height 23
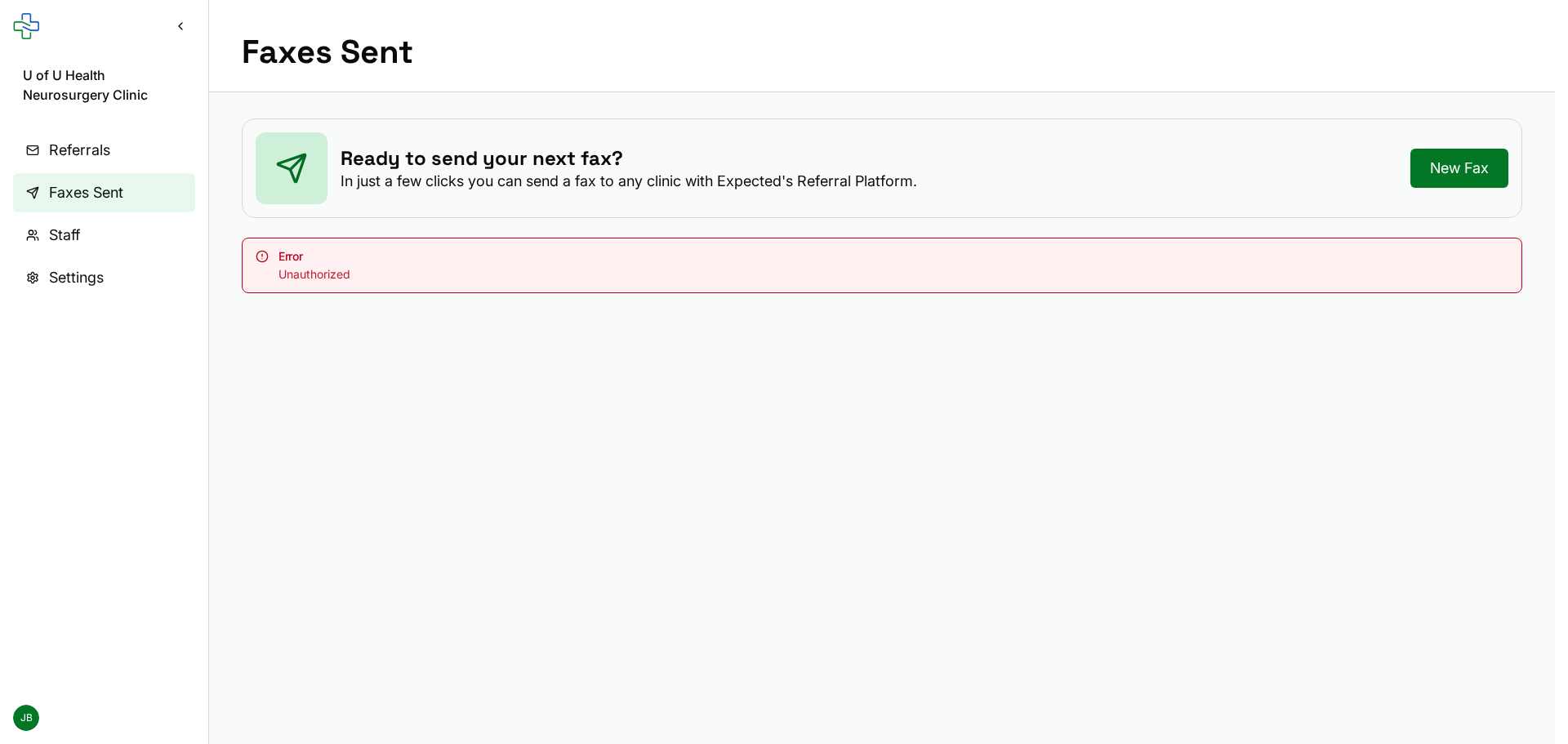
click at [133, 141] on link "Referrals" at bounding box center [104, 150] width 182 height 39
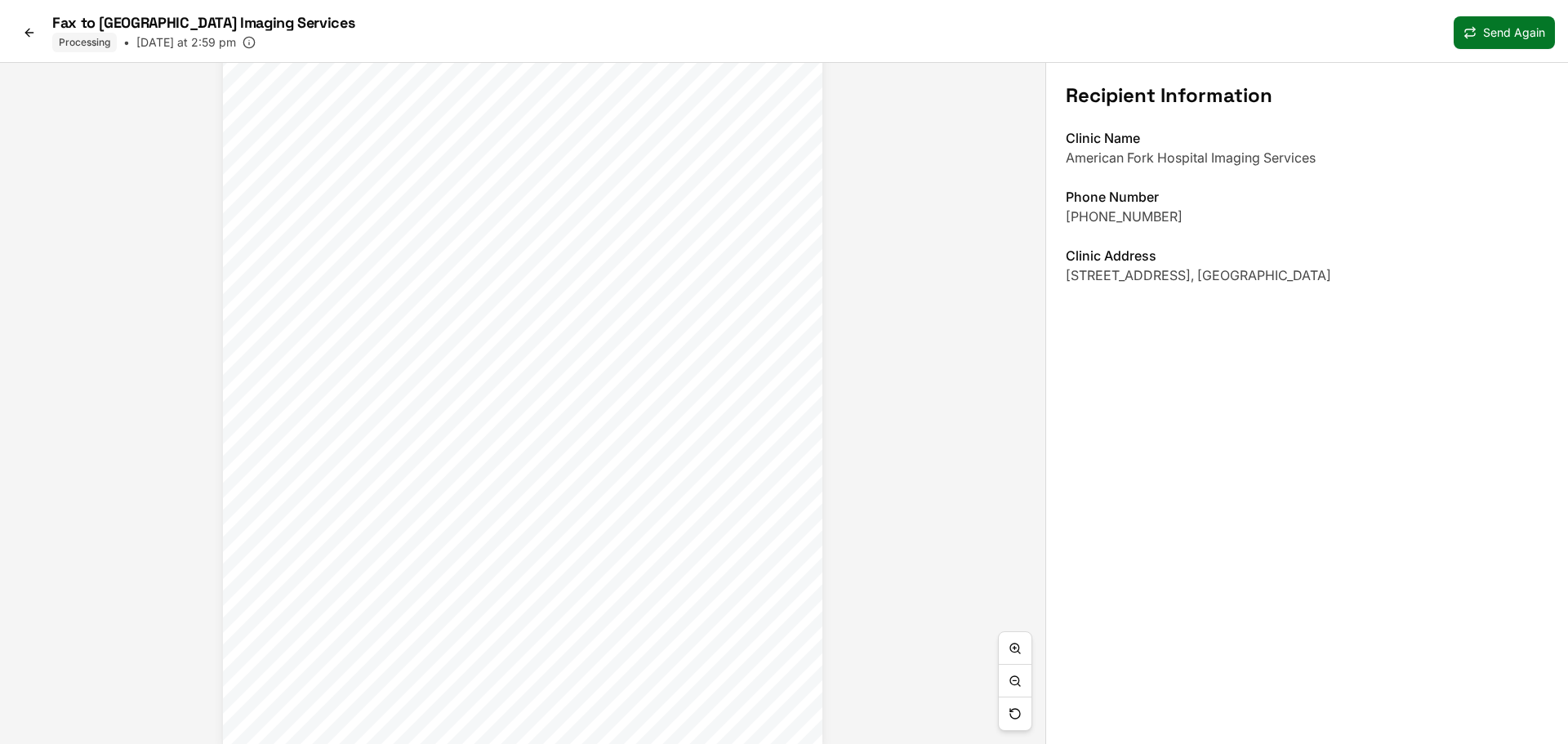
scroll to position [82, 0]
